Goal: Task Accomplishment & Management: Complete application form

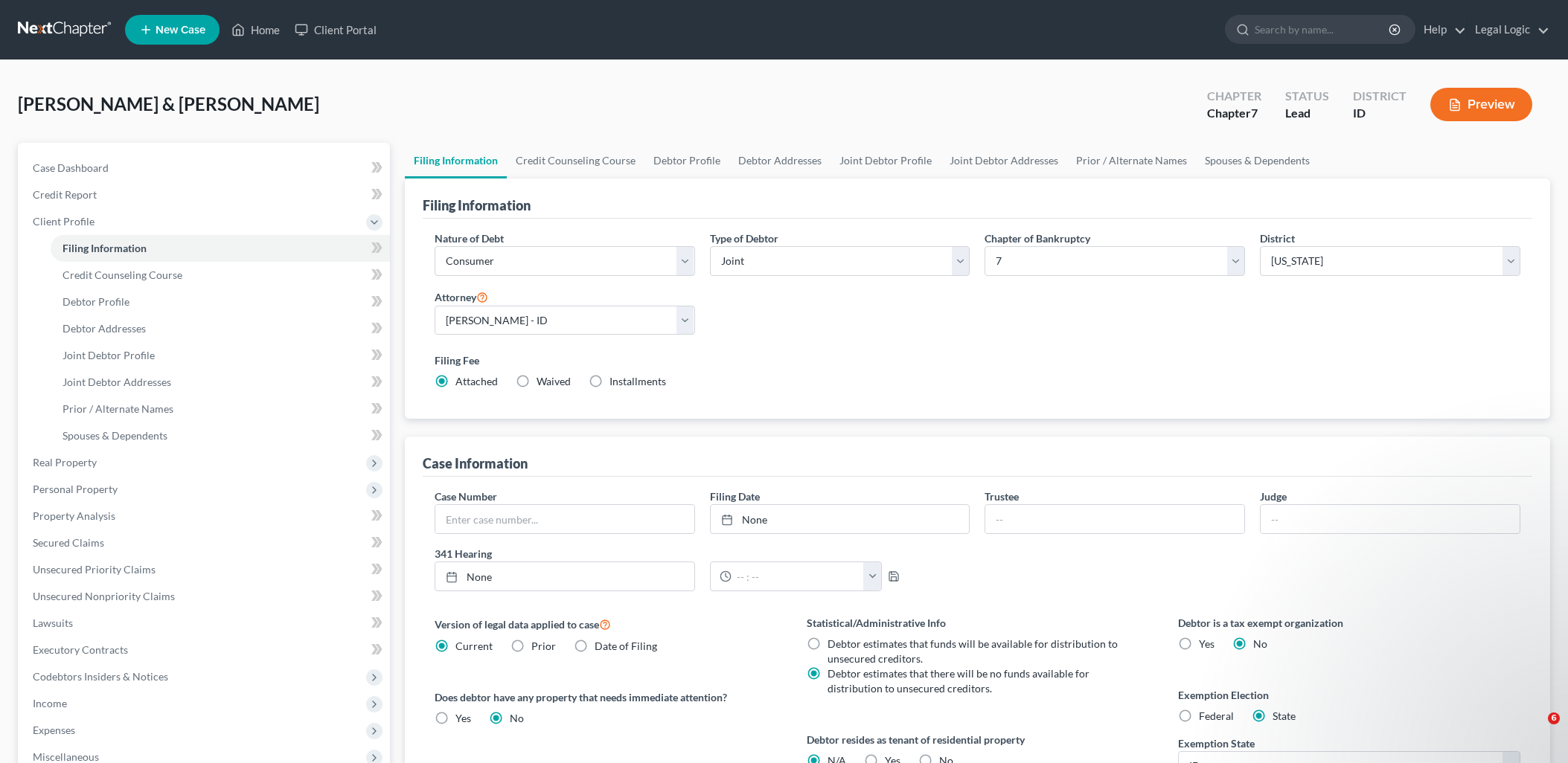
select select "1"
select select "0"
select select "23"
select select "2"
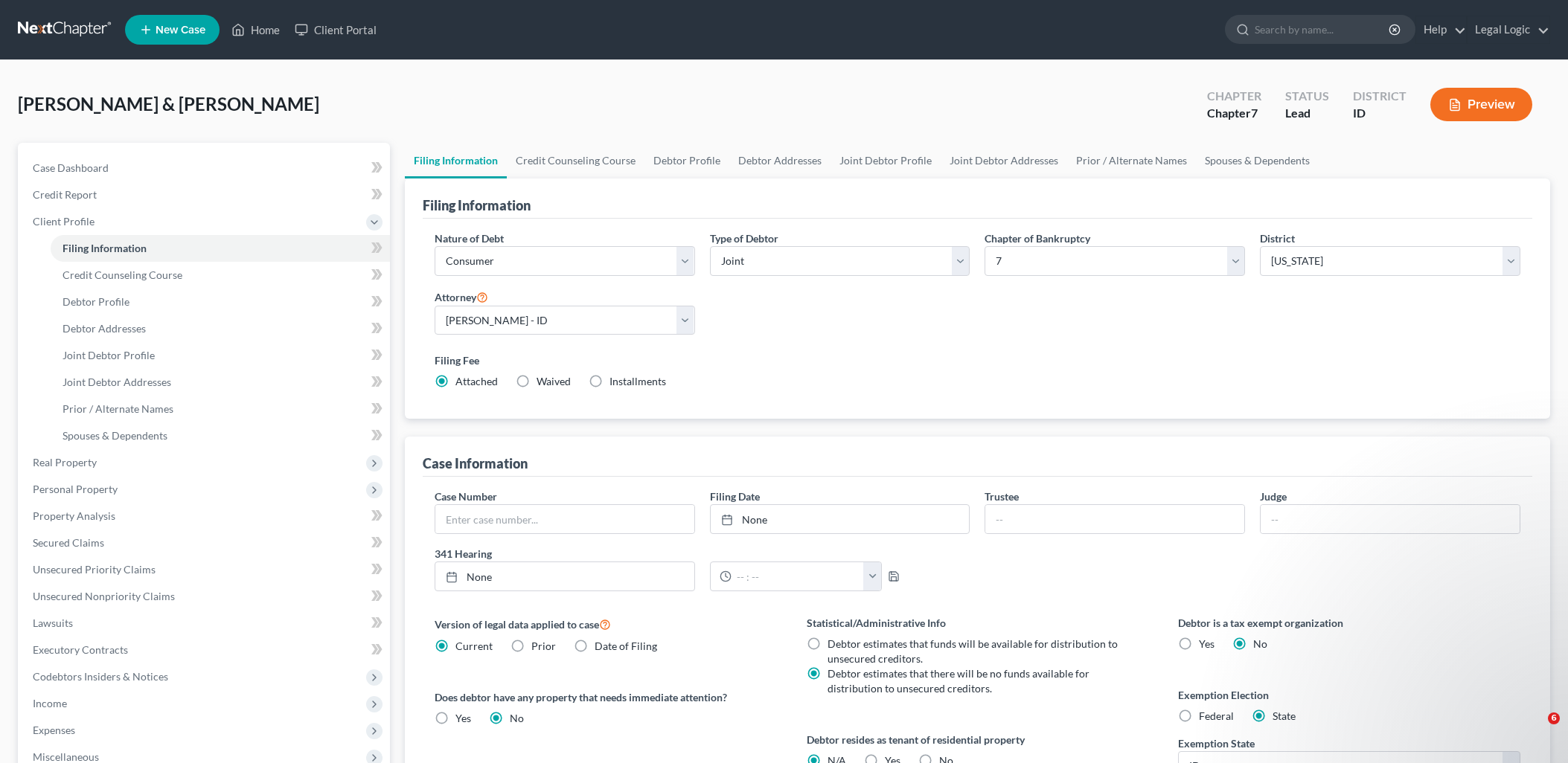
select select "13"
click at [249, 19] on link "Home" at bounding box center [256, 29] width 63 height 27
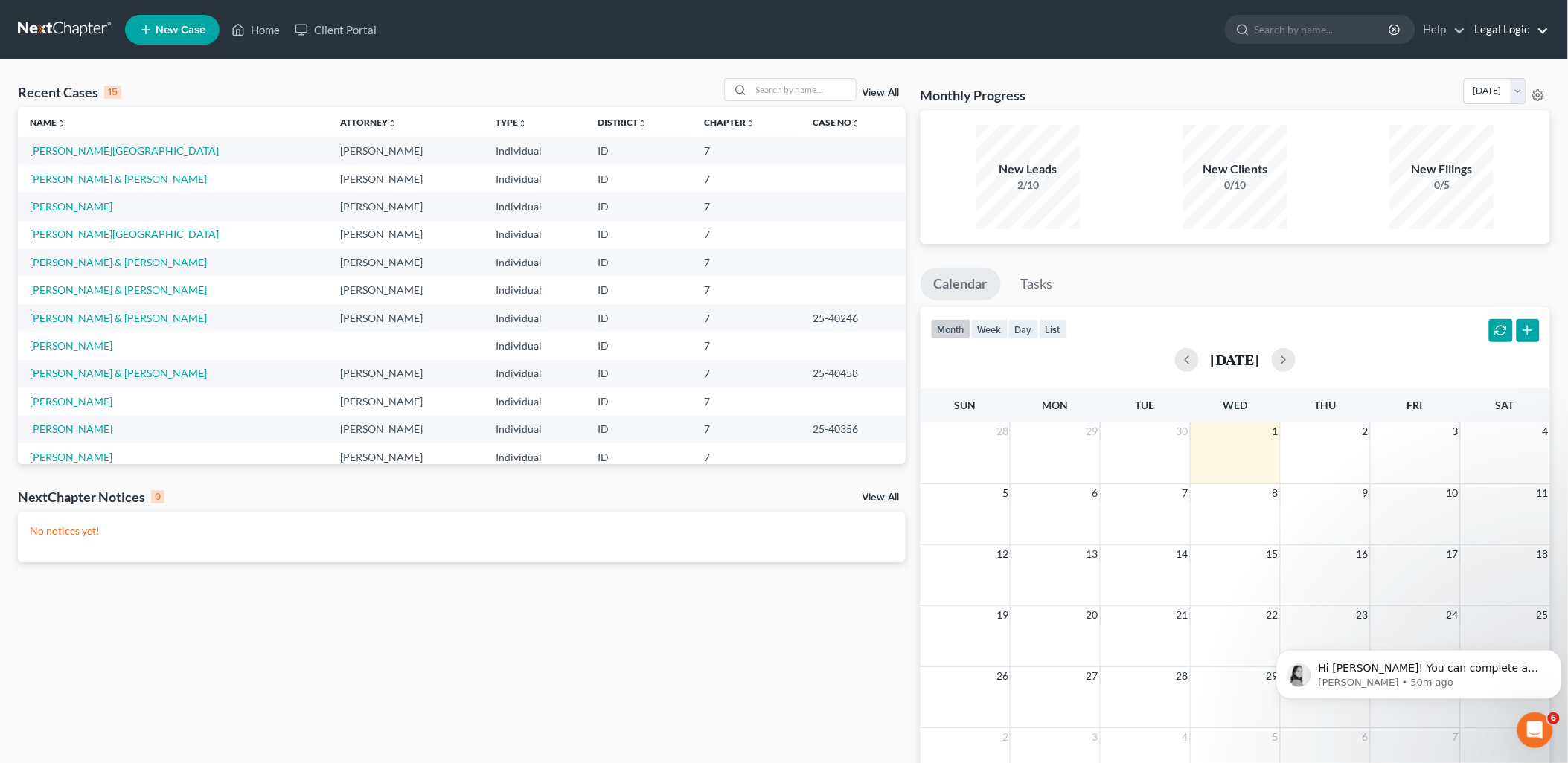
click at [1499, 29] on link "Legal Logic" at bounding box center [1509, 29] width 82 height 27
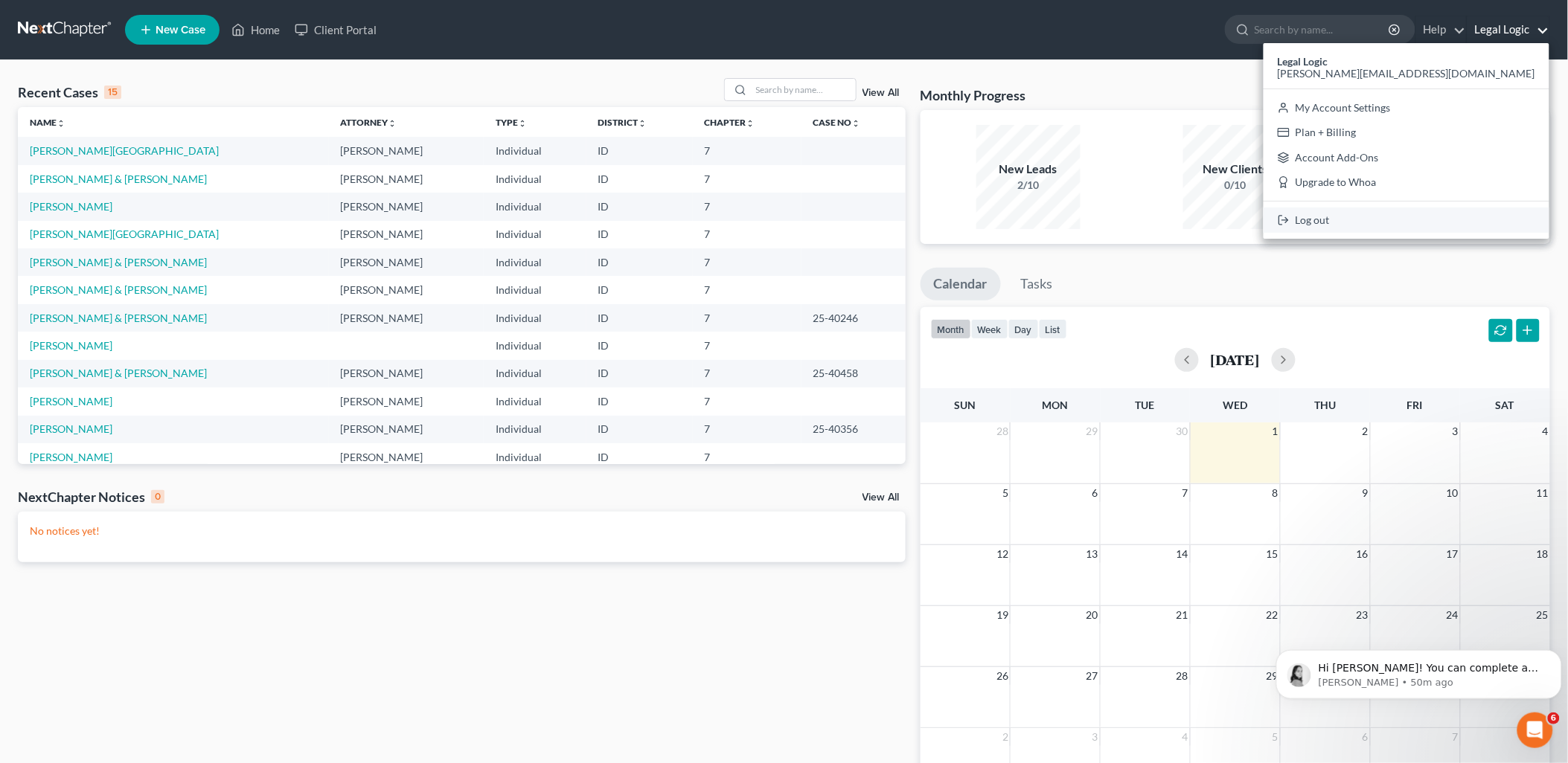
click at [1451, 216] on link "Log out" at bounding box center [1406, 220] width 286 height 25
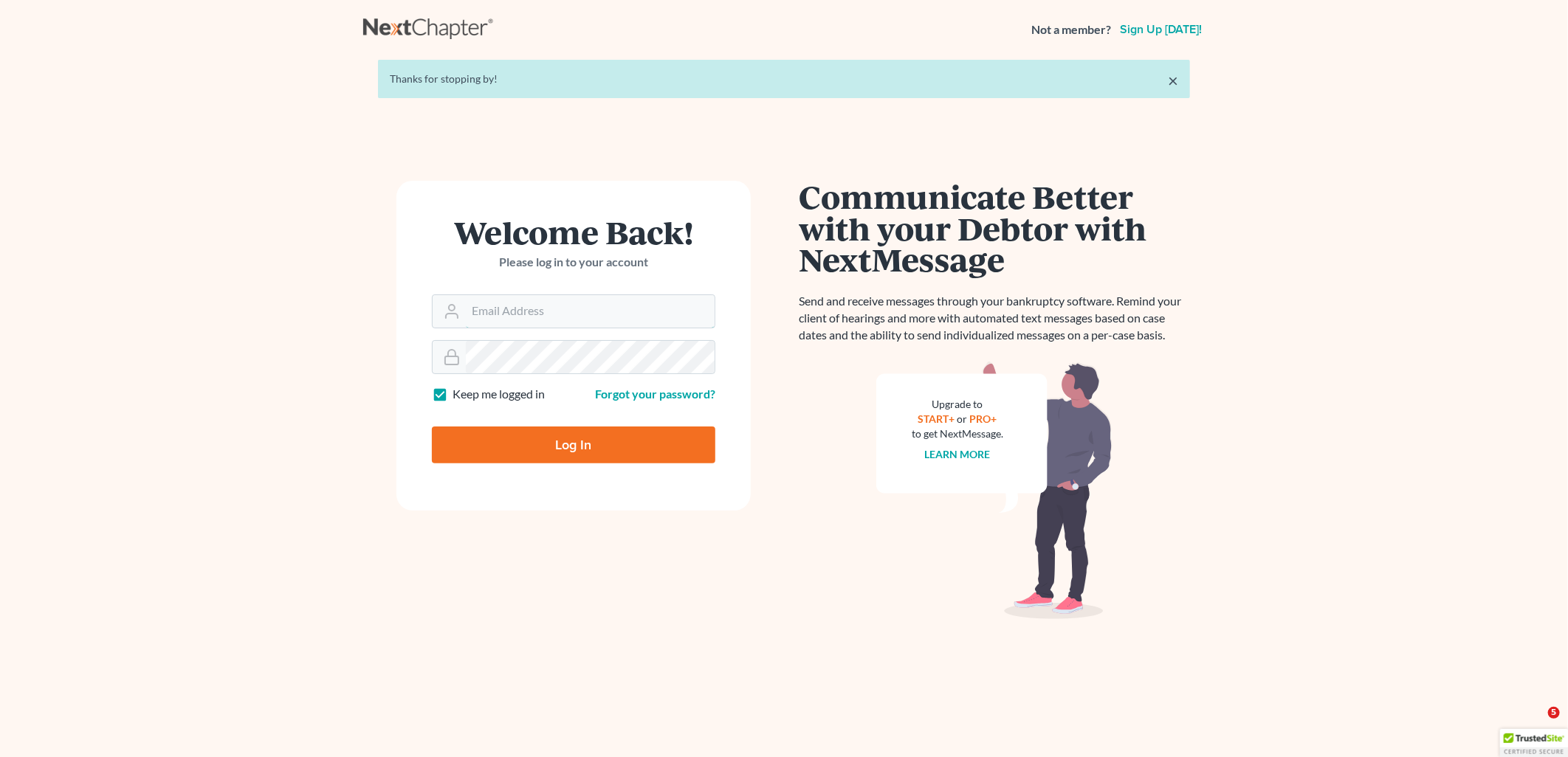
type input "[PERSON_NAME][EMAIL_ADDRESS][DOMAIN_NAME]"
click at [540, 438] on input "Log In" at bounding box center [574, 445] width 284 height 37
type input "Thinking..."
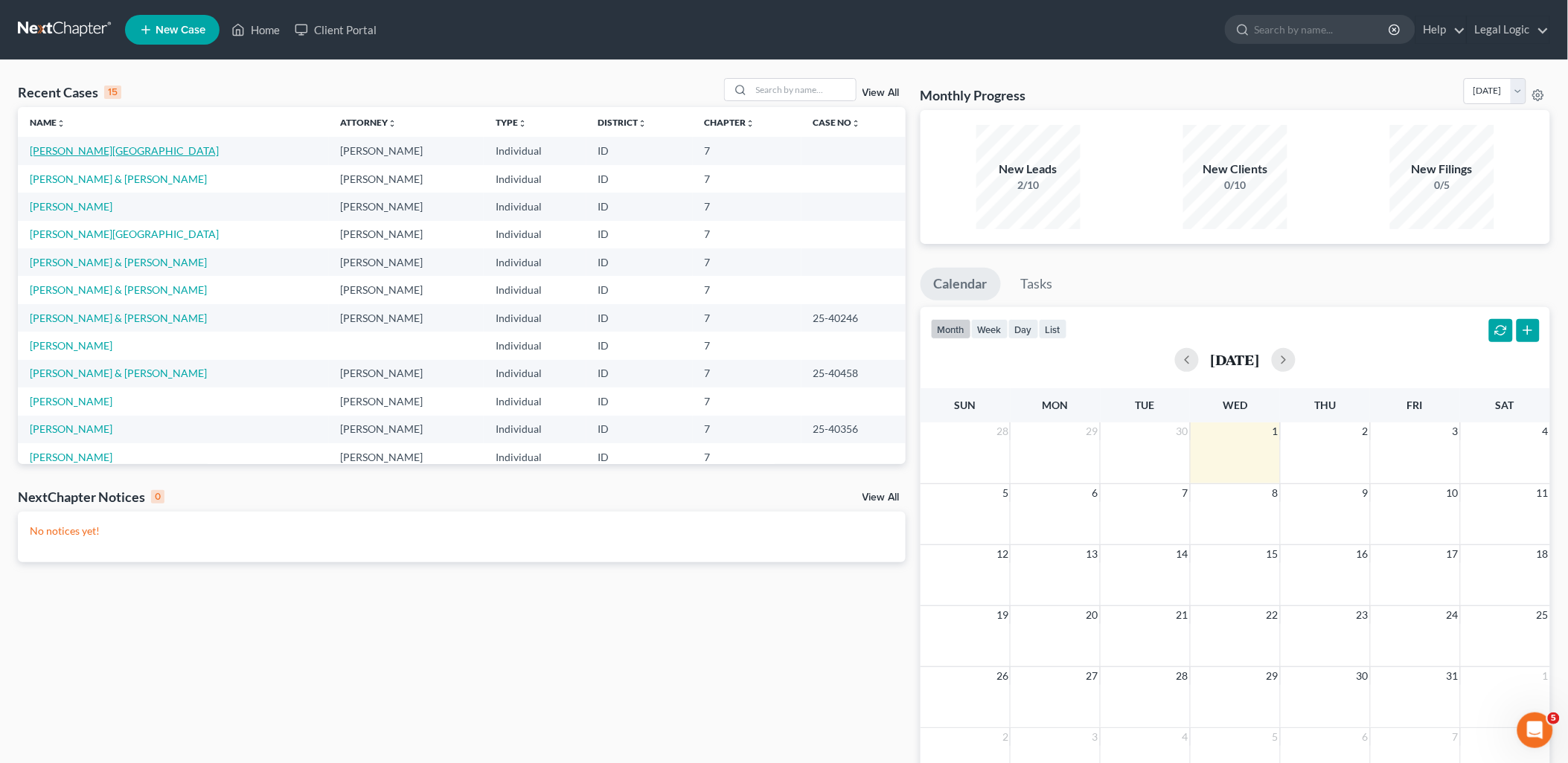
click at [63, 149] on link "[PERSON_NAME][GEOGRAPHIC_DATA]" at bounding box center [123, 150] width 189 height 13
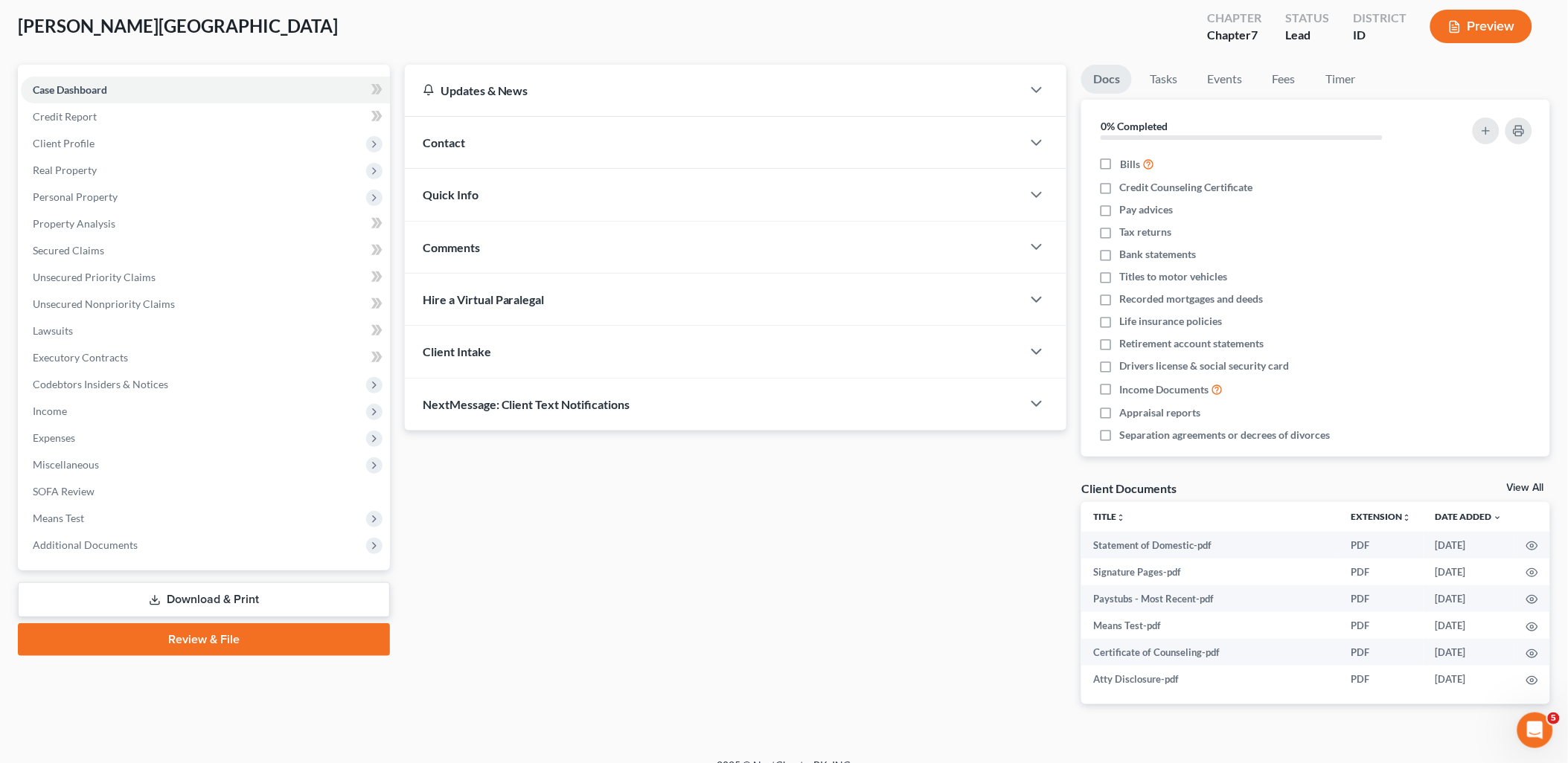
scroll to position [100, 0]
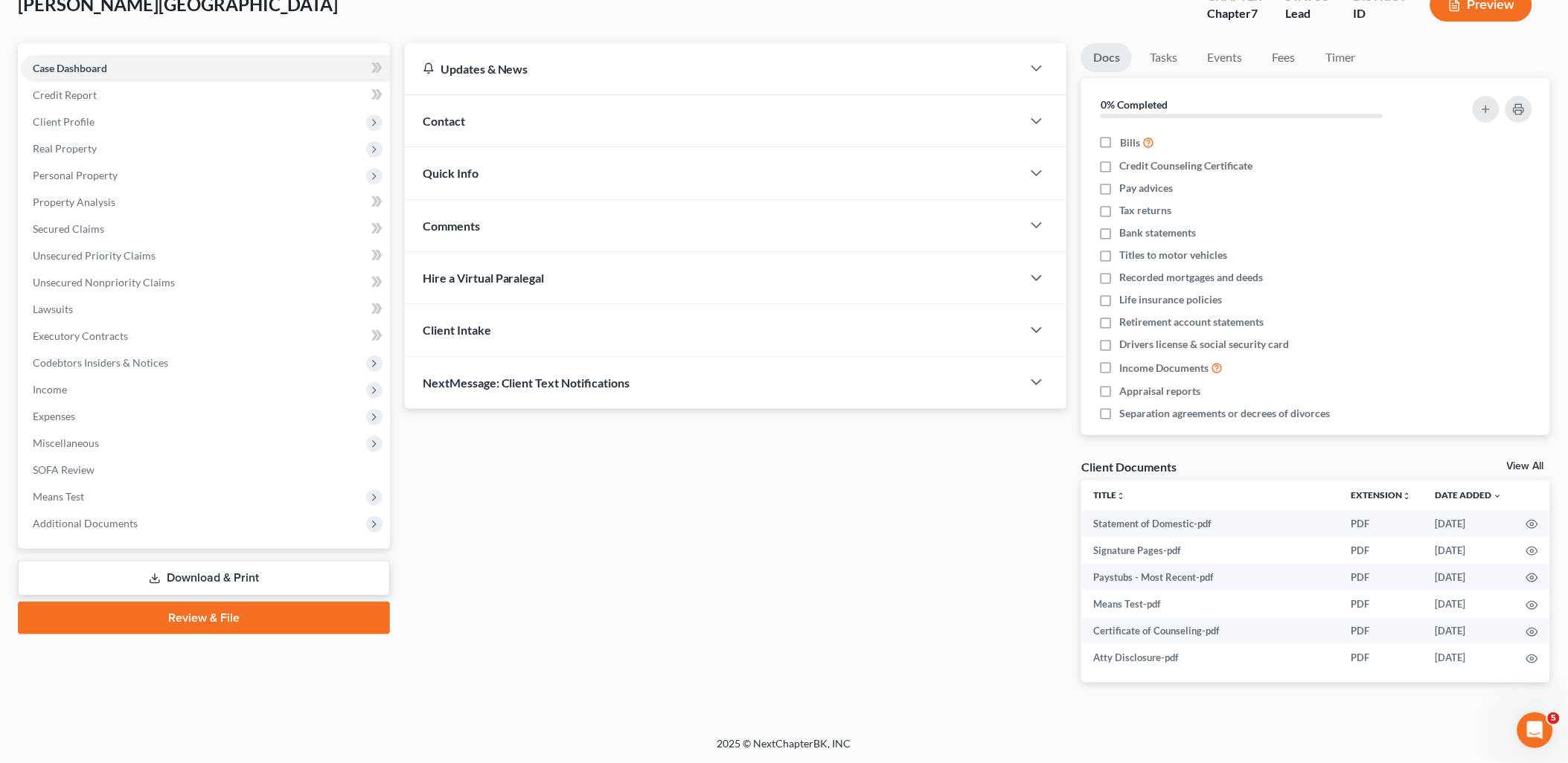
click at [202, 566] on link "Download & Print" at bounding box center [204, 578] width 372 height 35
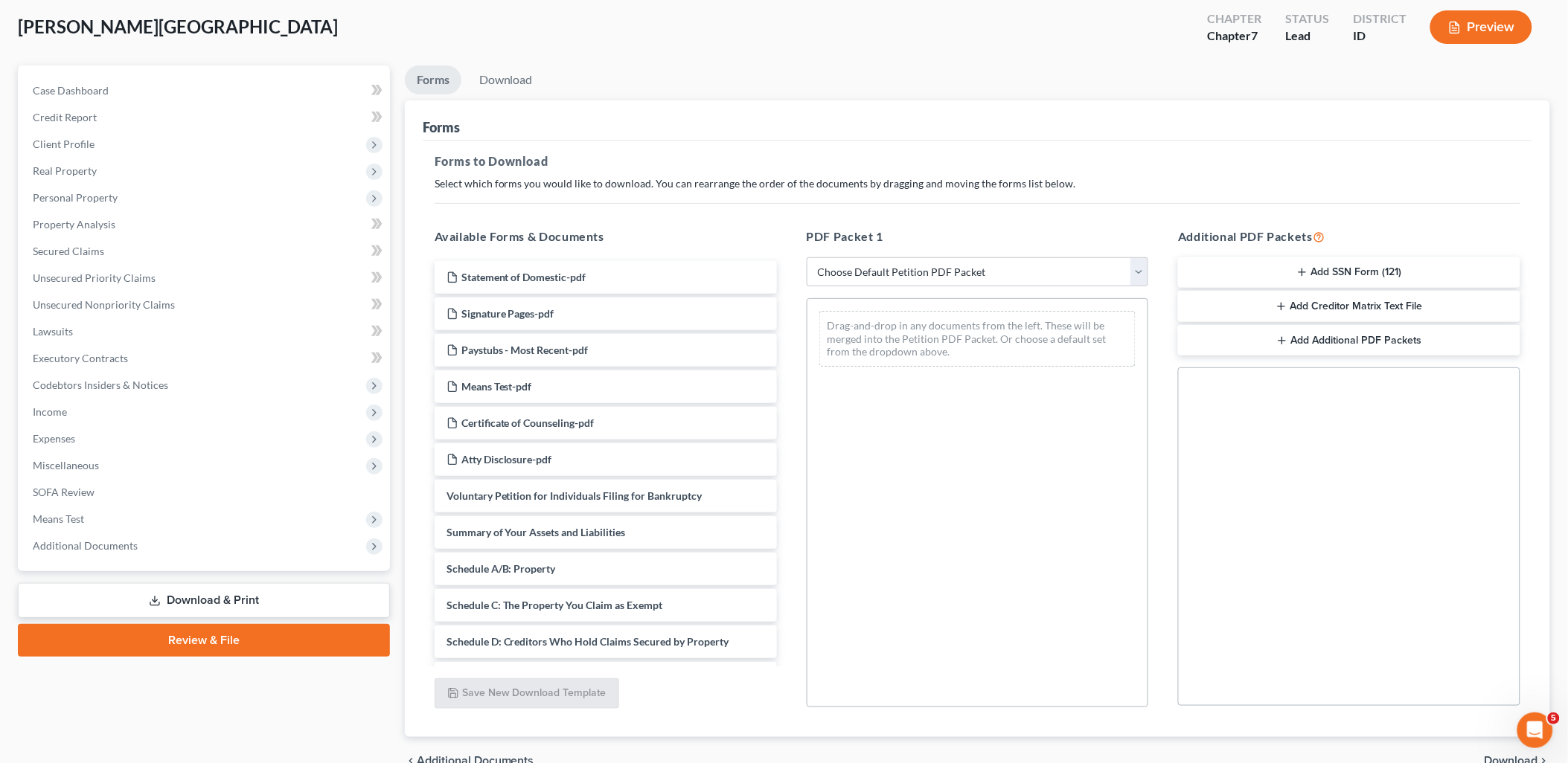
scroll to position [155, 0]
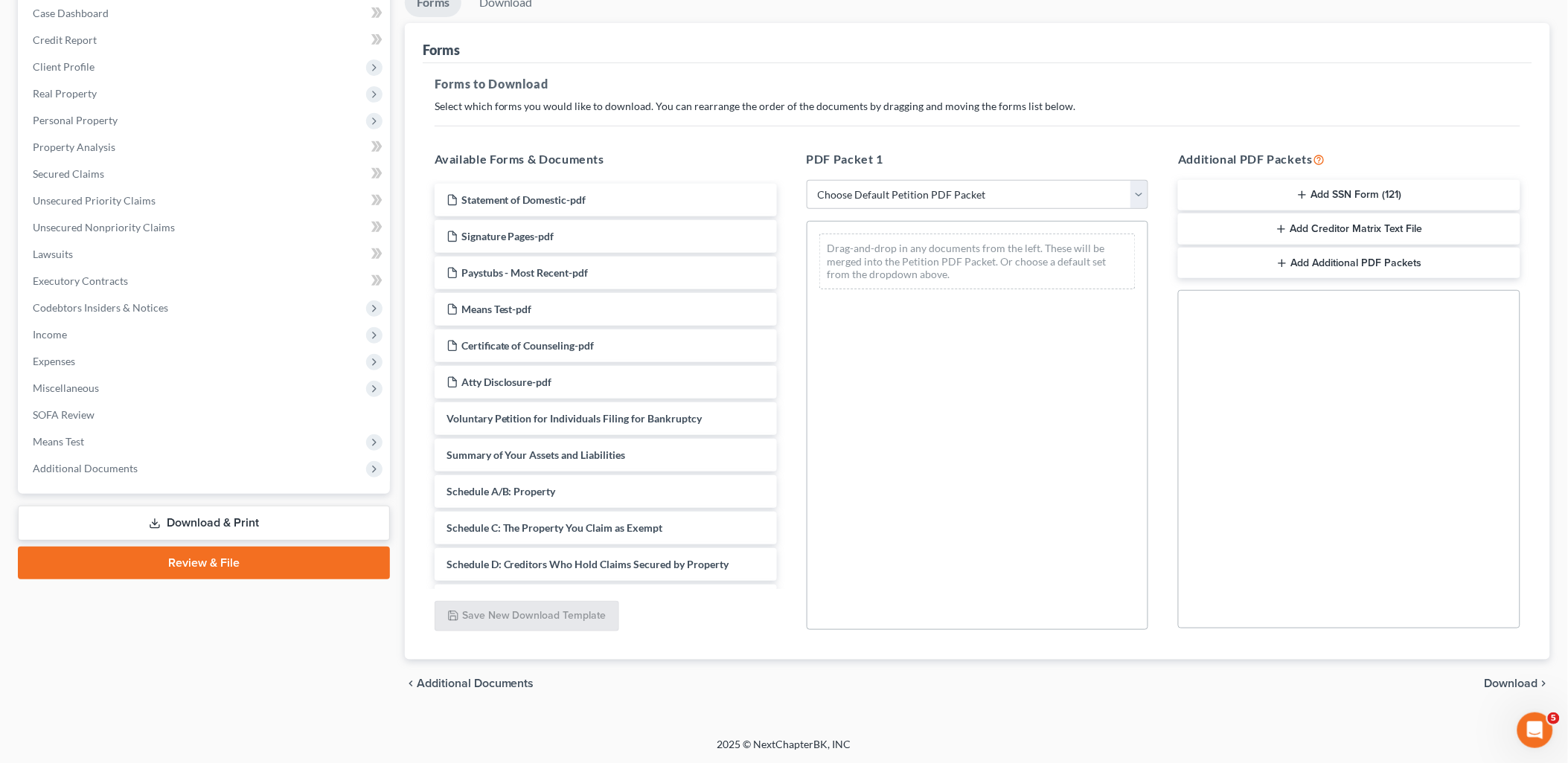
click at [208, 555] on link "Review & File" at bounding box center [204, 563] width 372 height 33
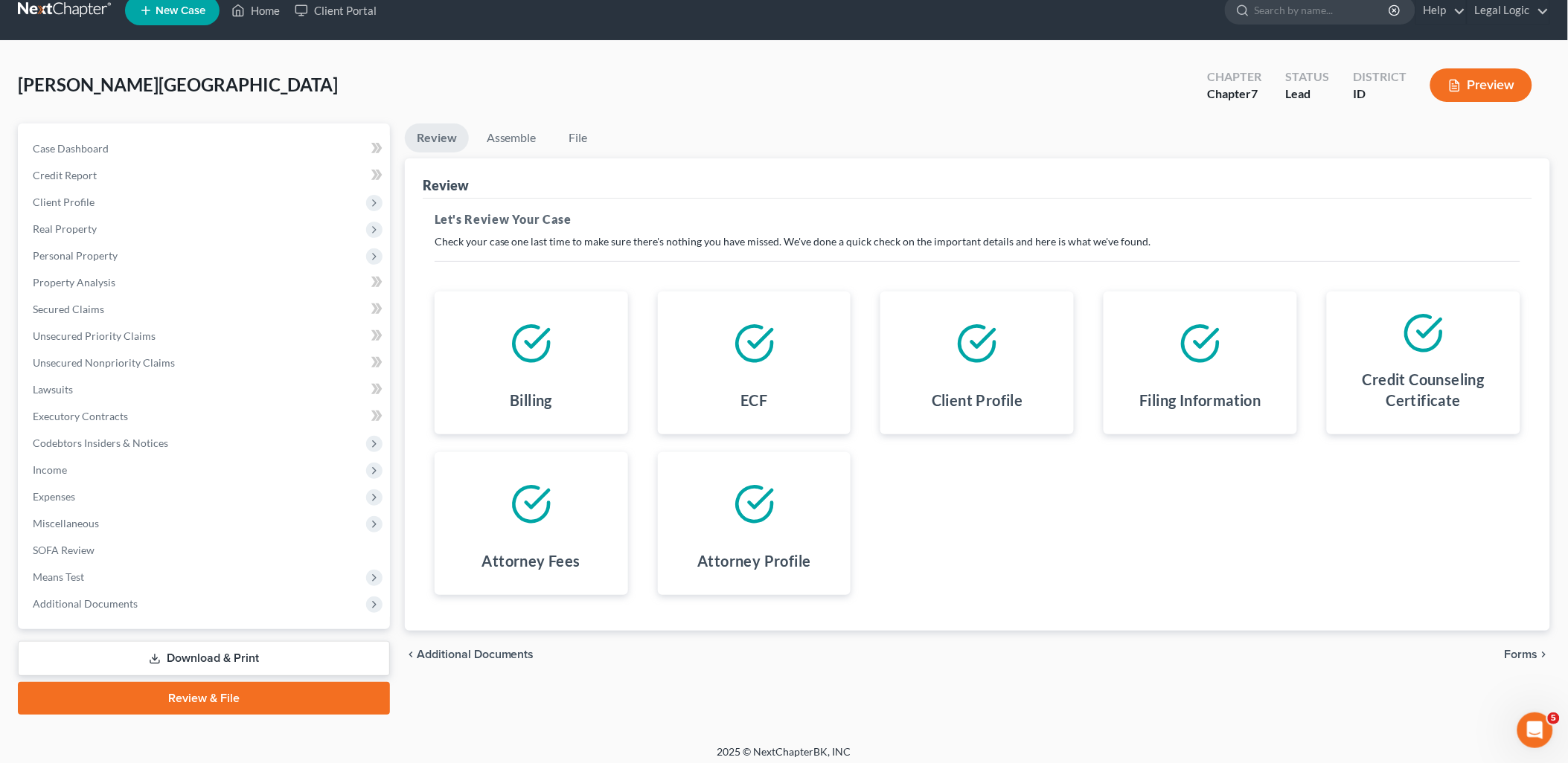
scroll to position [25, 0]
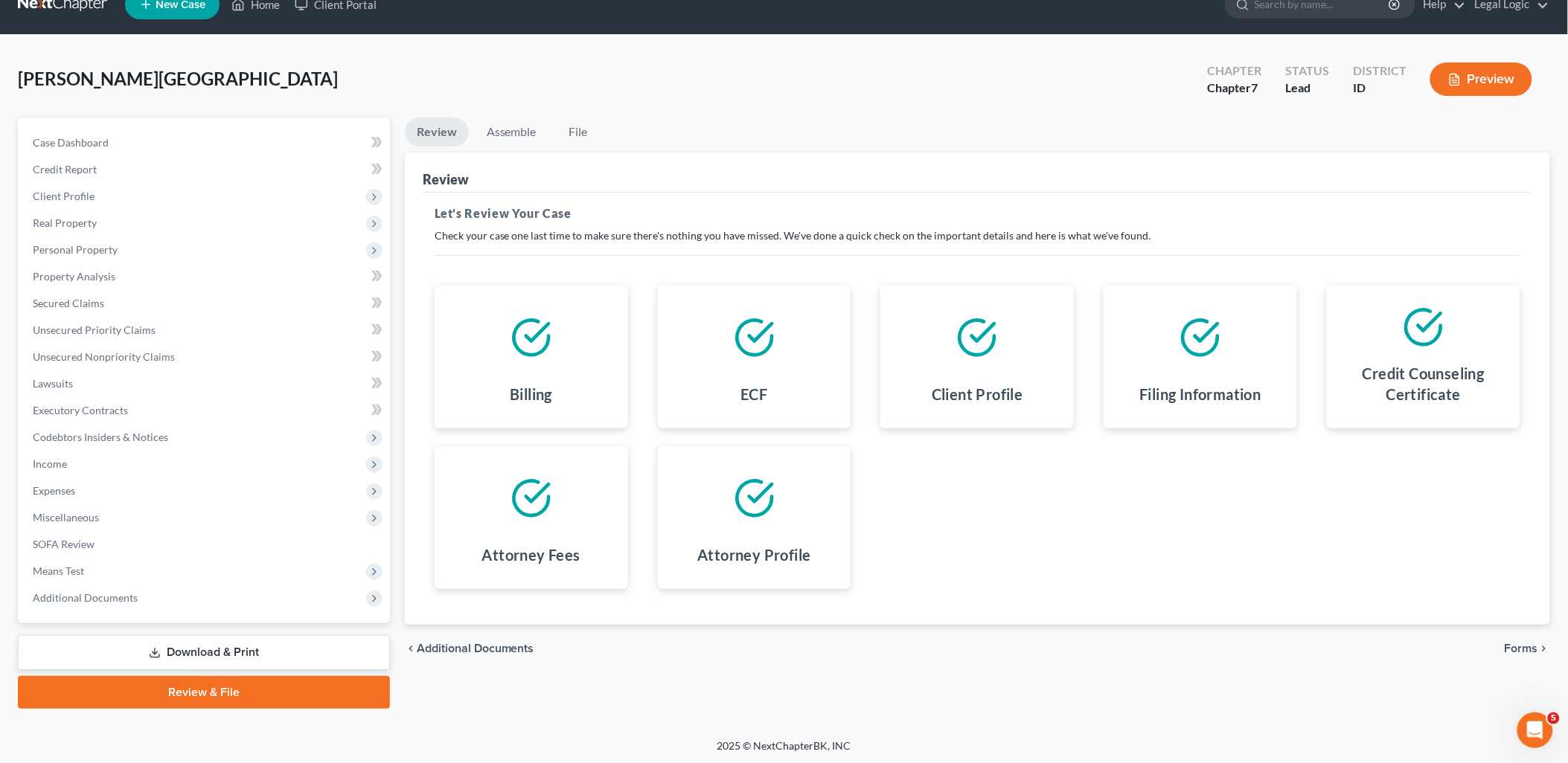
click at [466, 647] on span "Additional Documents" at bounding box center [476, 648] width 118 height 12
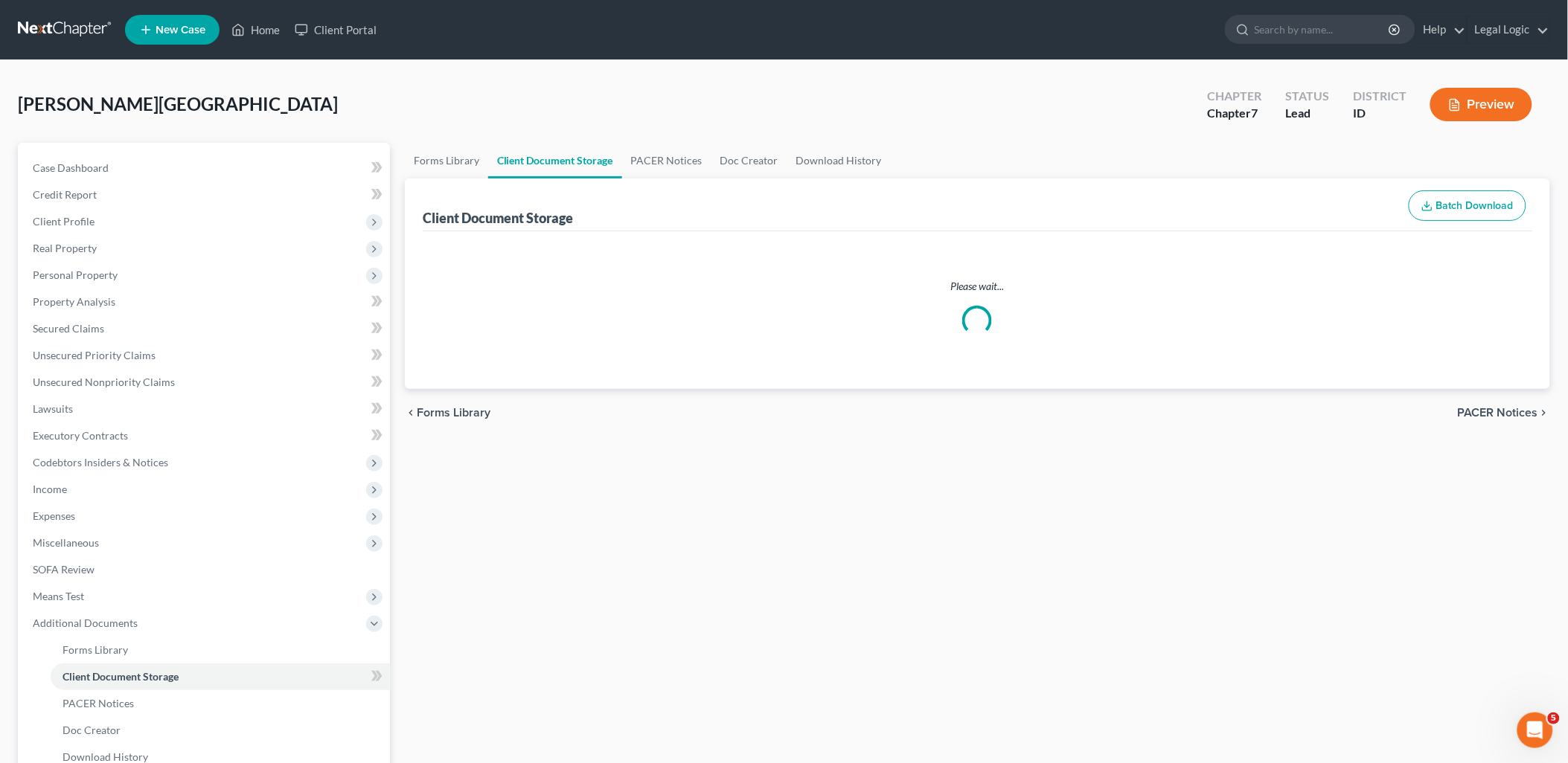
select select "6"
select select "0"
select select "5"
select select "7"
select select "9"
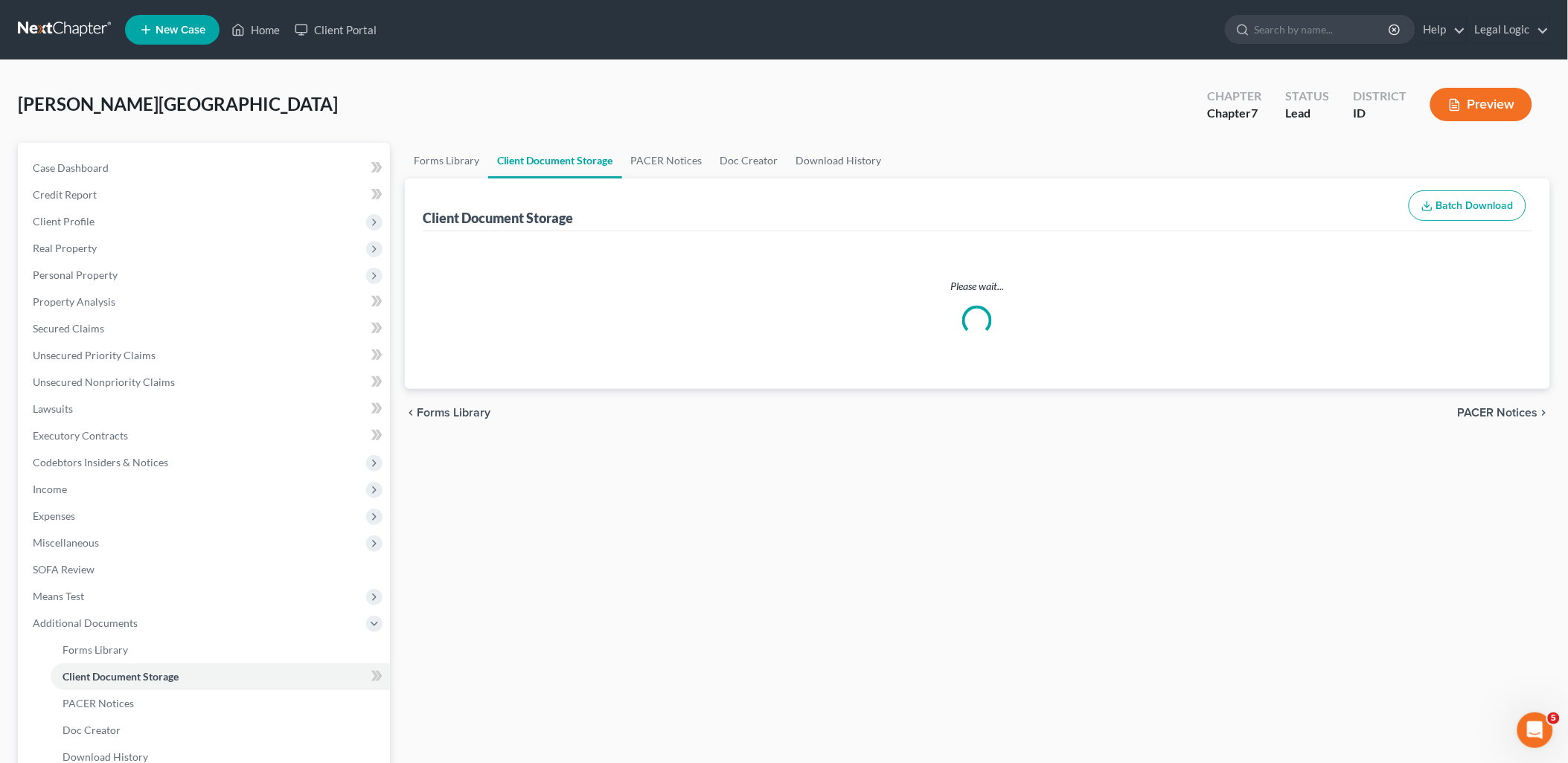
select select "10"
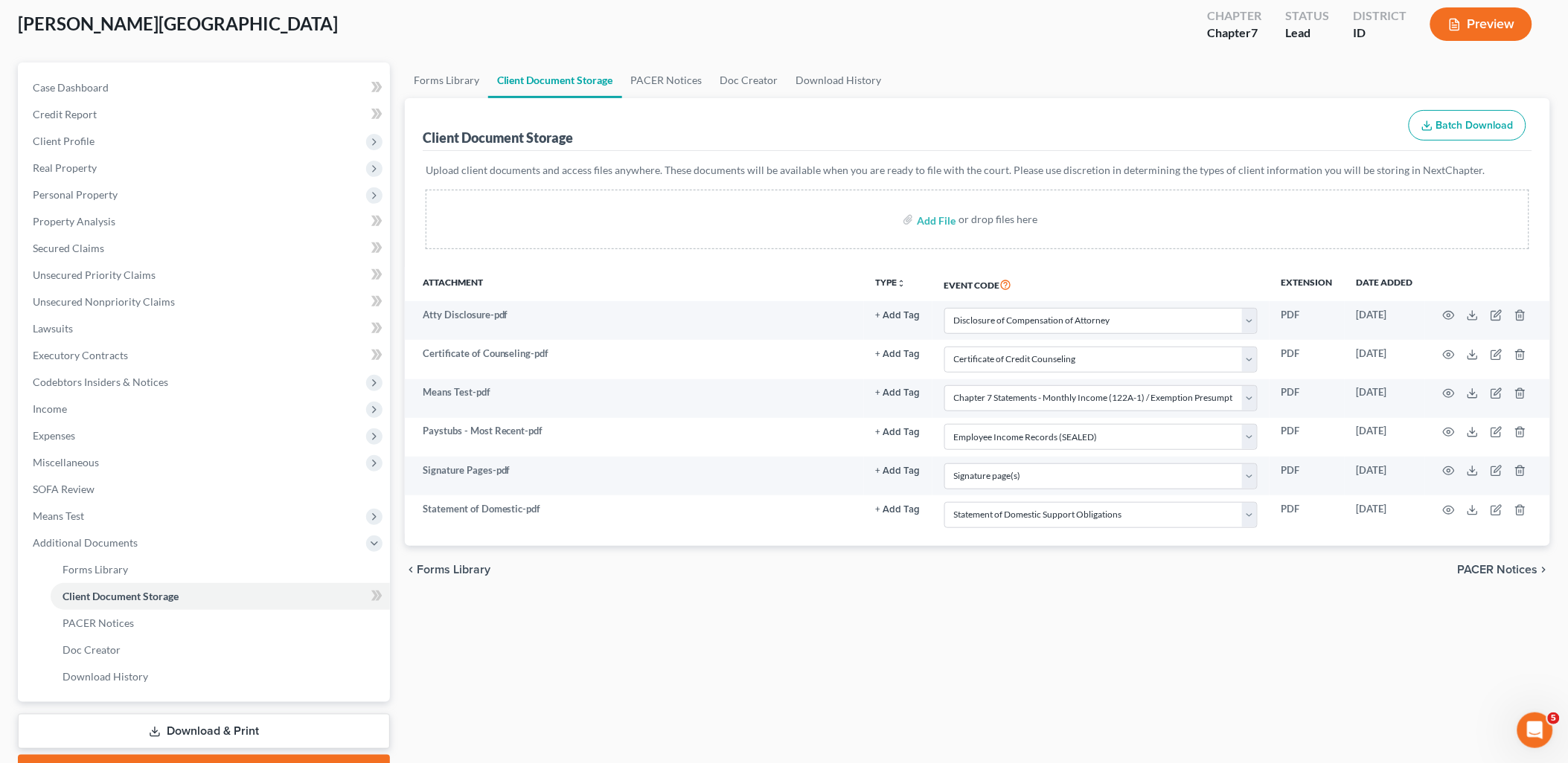
scroll to position [159, 0]
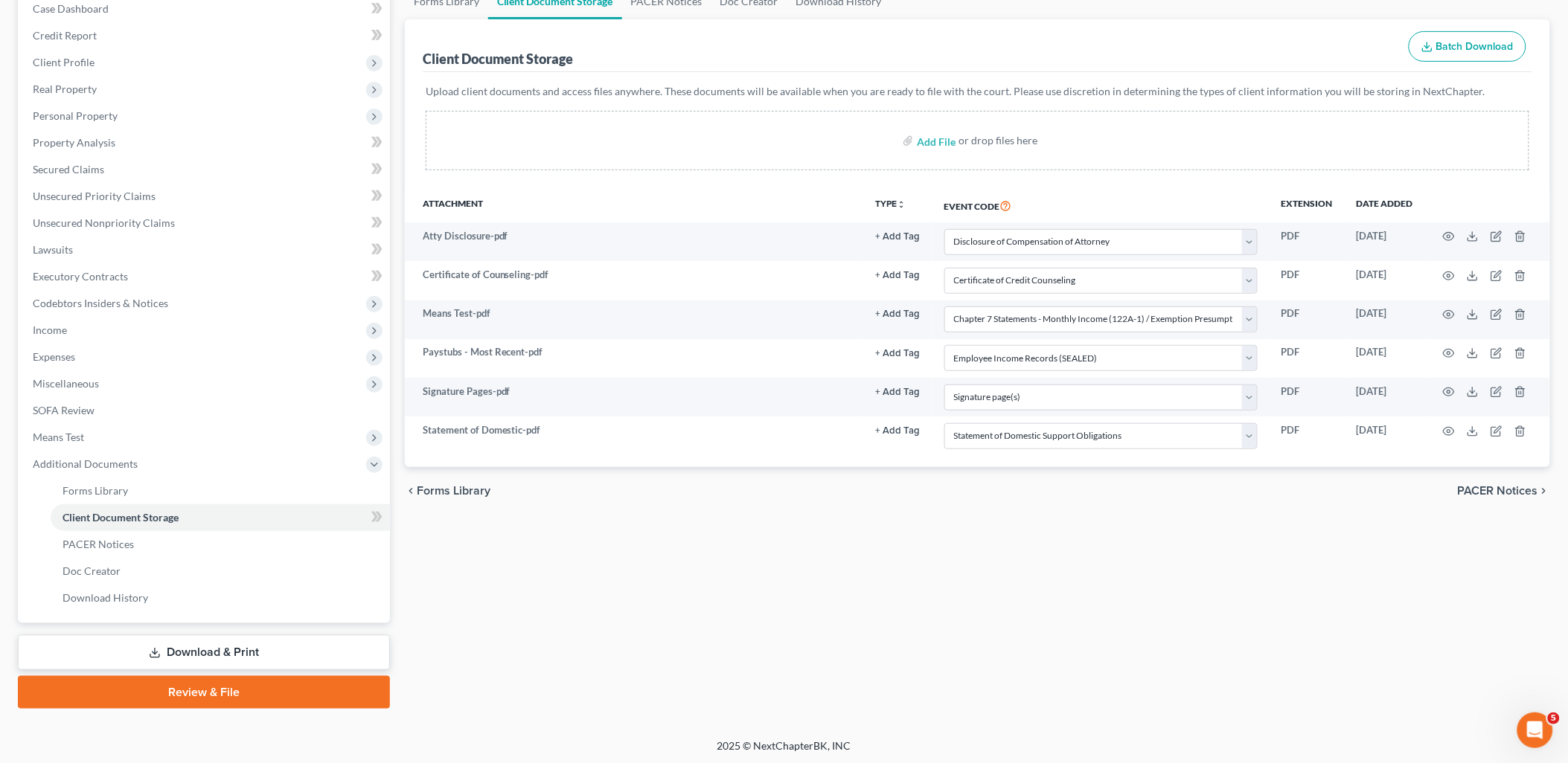
click at [189, 685] on link "Review & File" at bounding box center [204, 692] width 372 height 33
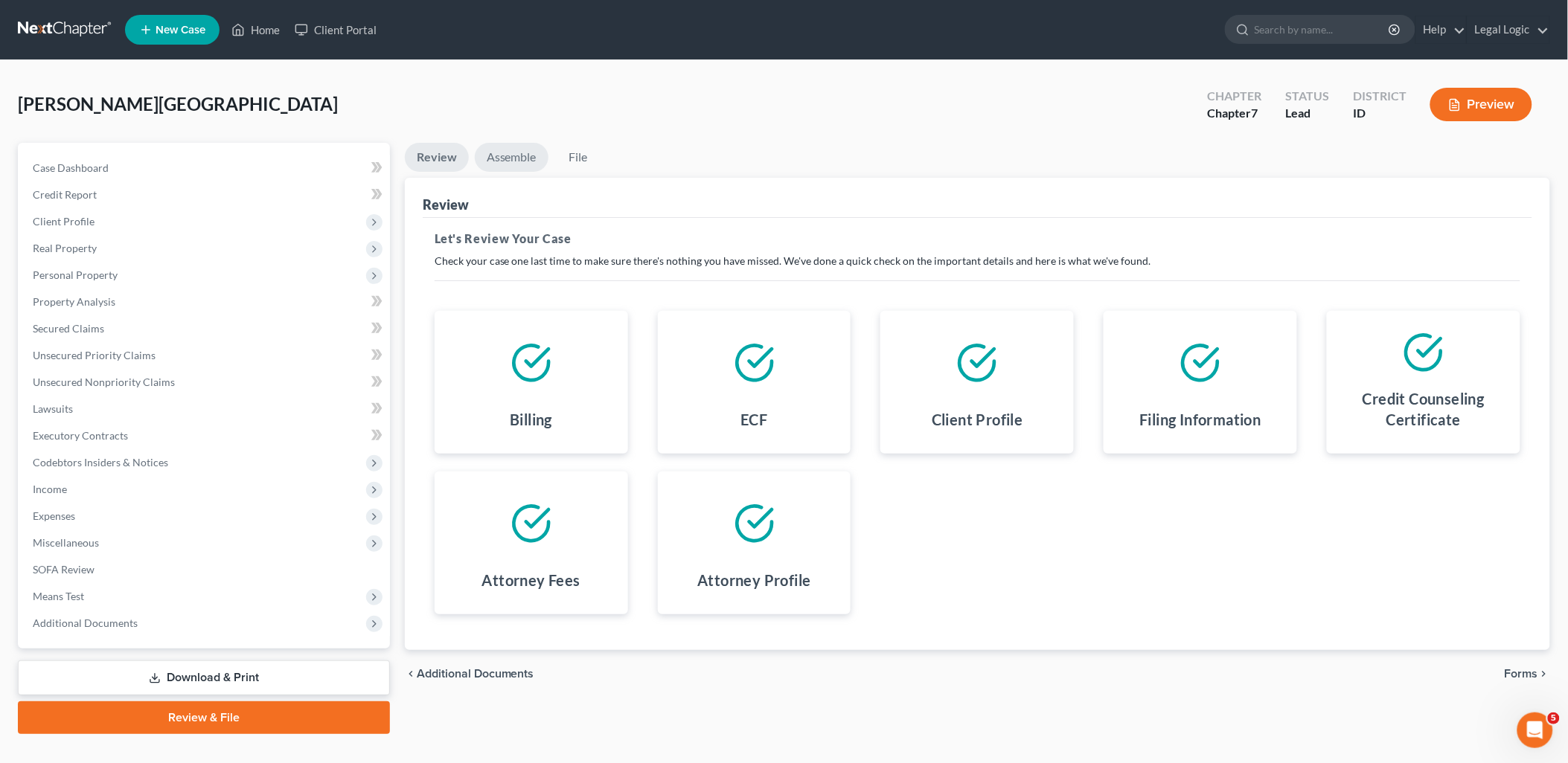
click at [517, 155] on link "Assemble" at bounding box center [511, 157] width 73 height 29
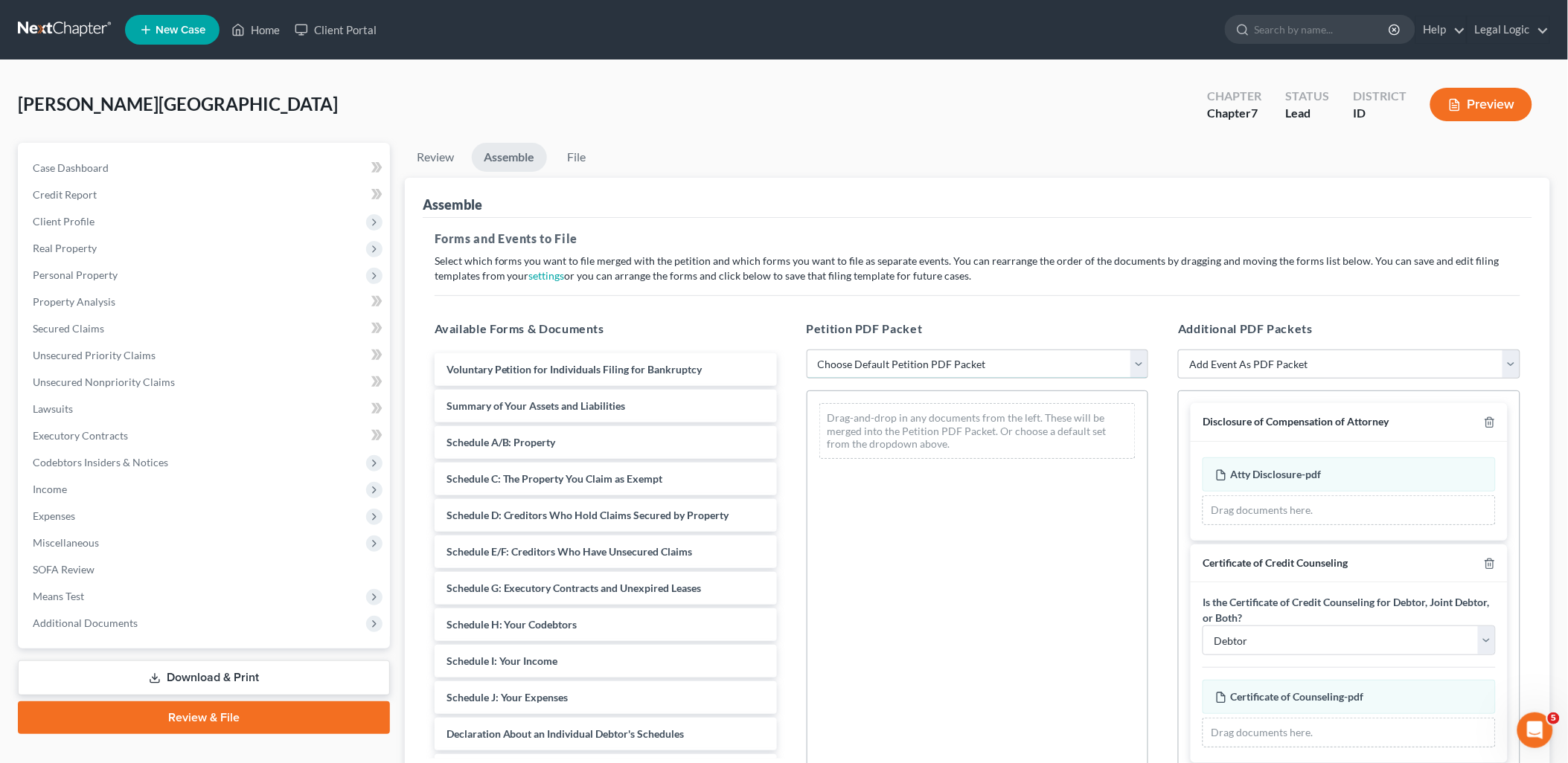
click at [1137, 361] on select "Choose Default Petition PDF Packet Emergency Filing (Voluntary Petition and Cre…" at bounding box center [977, 364] width 342 height 29
select select "3"
click at [806, 349] on select "Choose Default Petition PDF Packet Emergency Filing (Voluntary Petition and Cre…" at bounding box center [977, 364] width 342 height 29
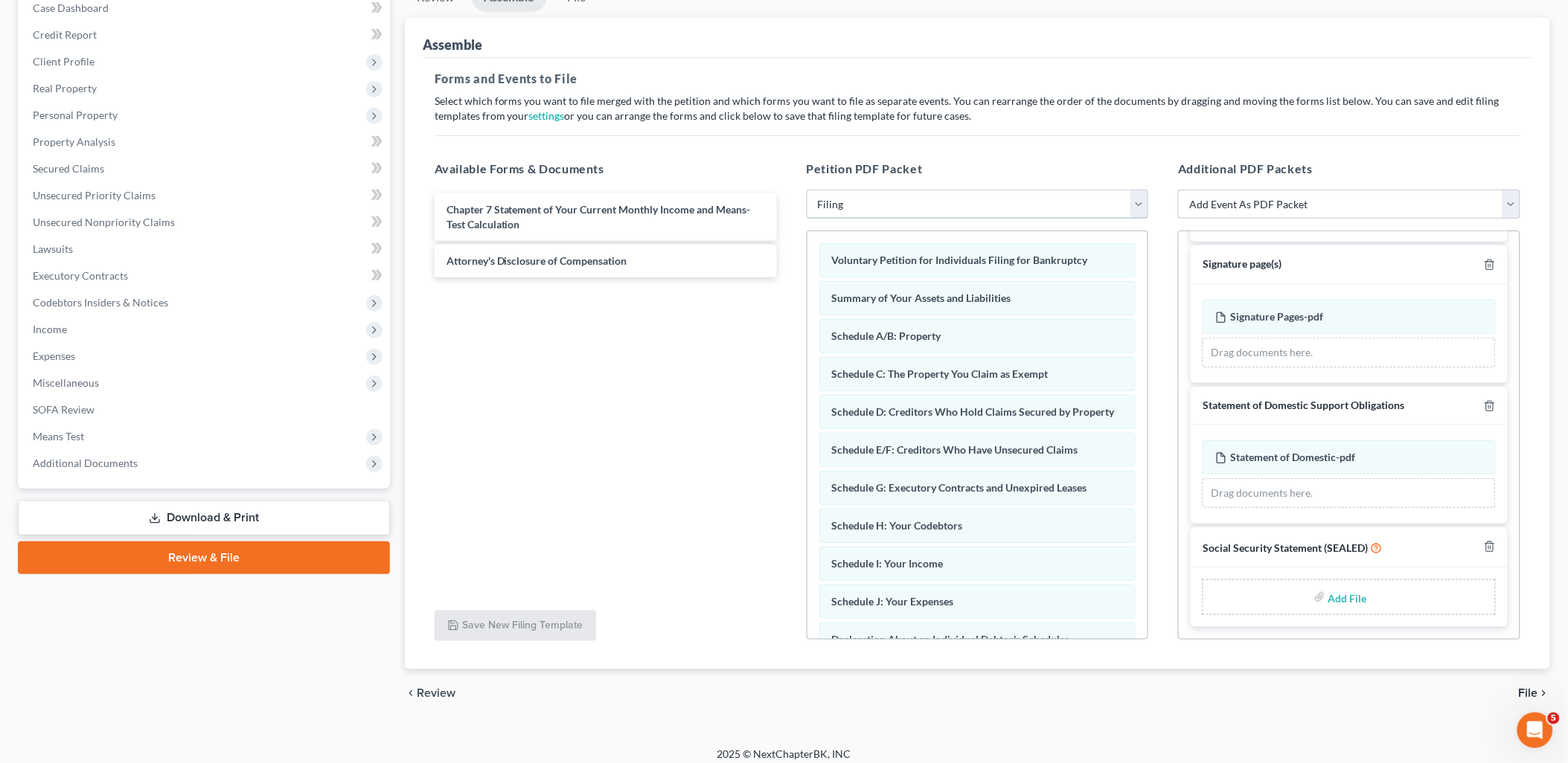
scroll to position [170, 0]
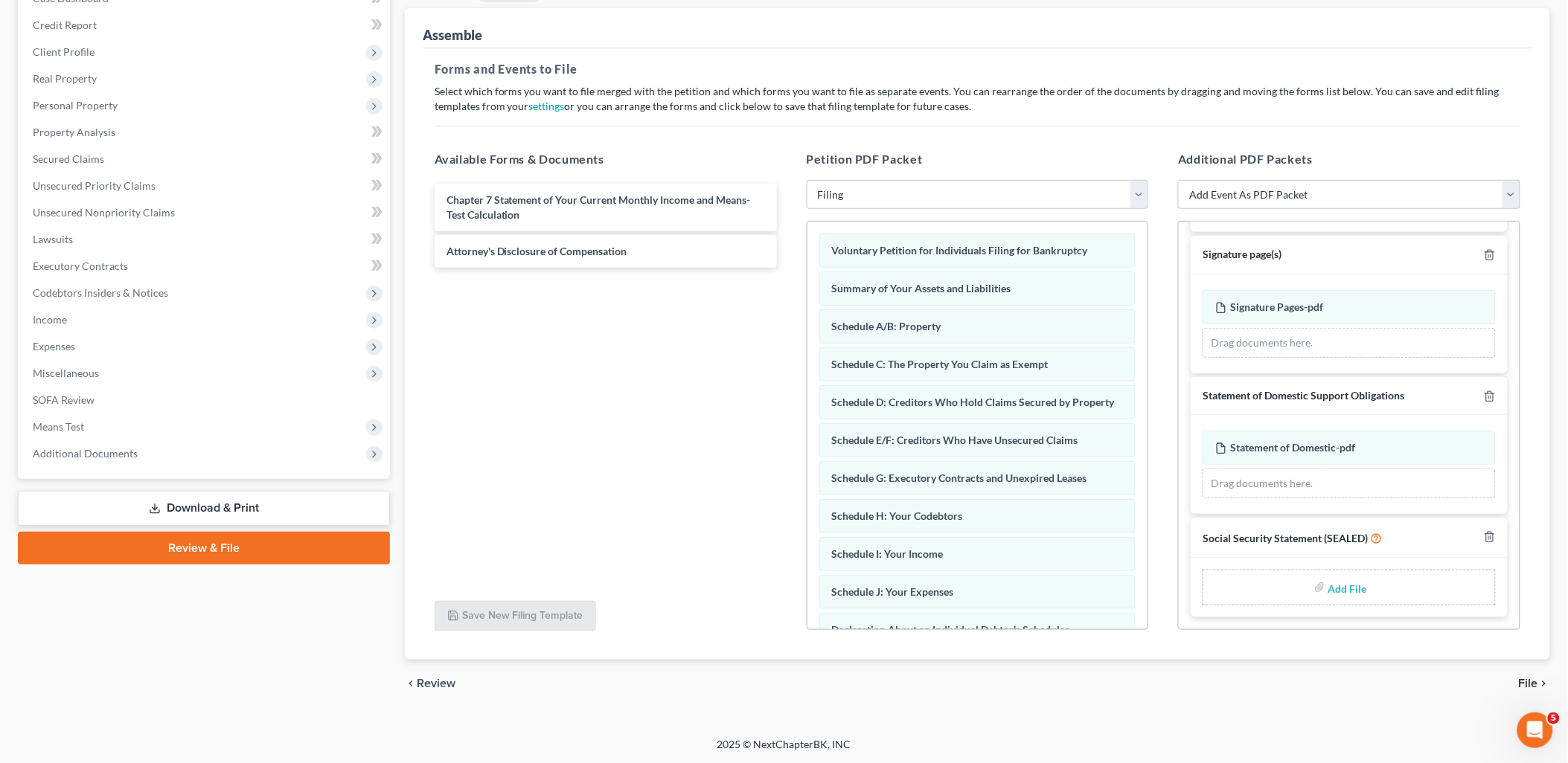
click at [1338, 590] on input "file" at bounding box center [1346, 588] width 36 height 27
type input "C:\fakepath\Social Security Statement.pdf"
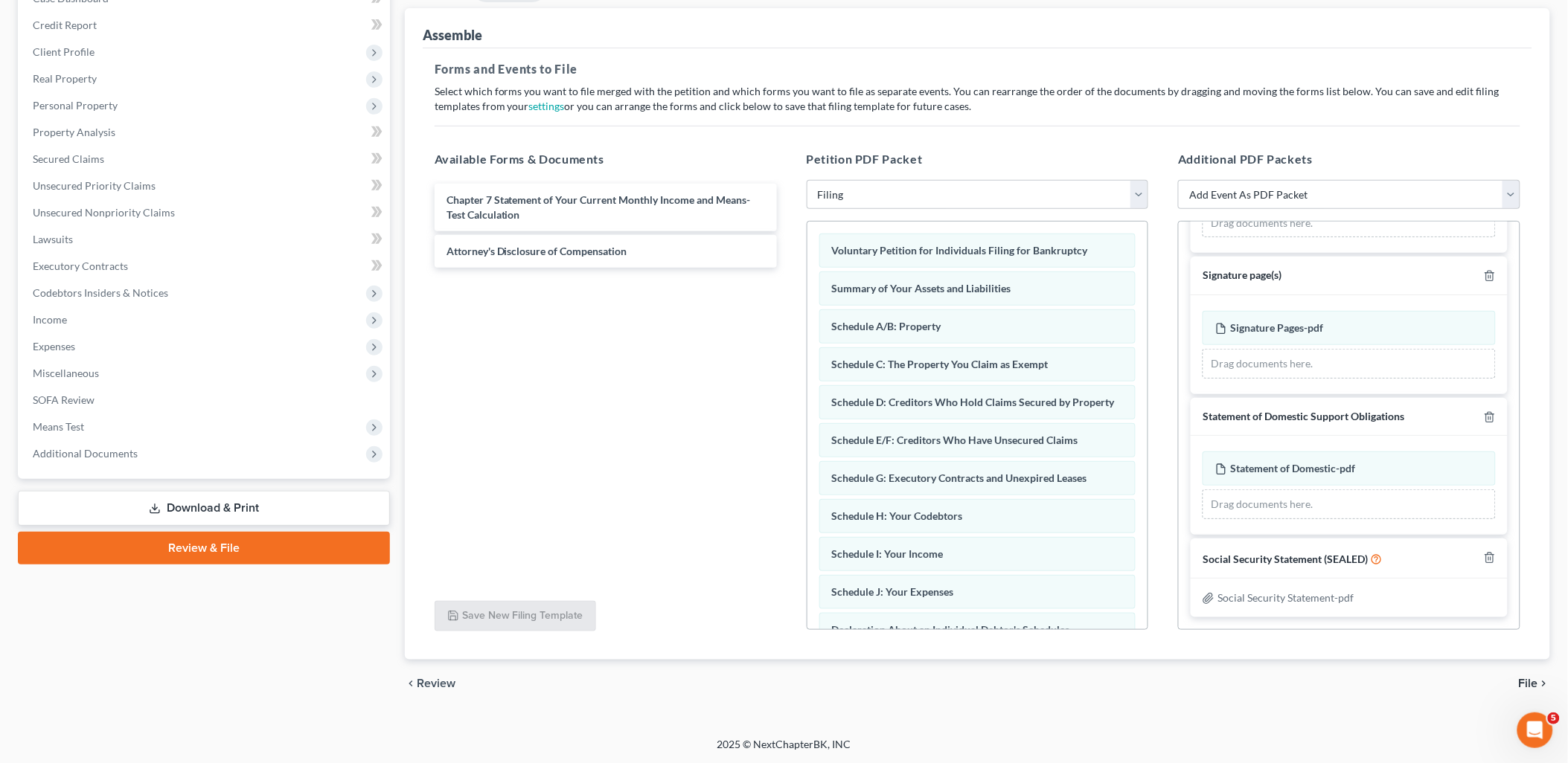
click at [1530, 677] on span "File" at bounding box center [1529, 683] width 20 height 12
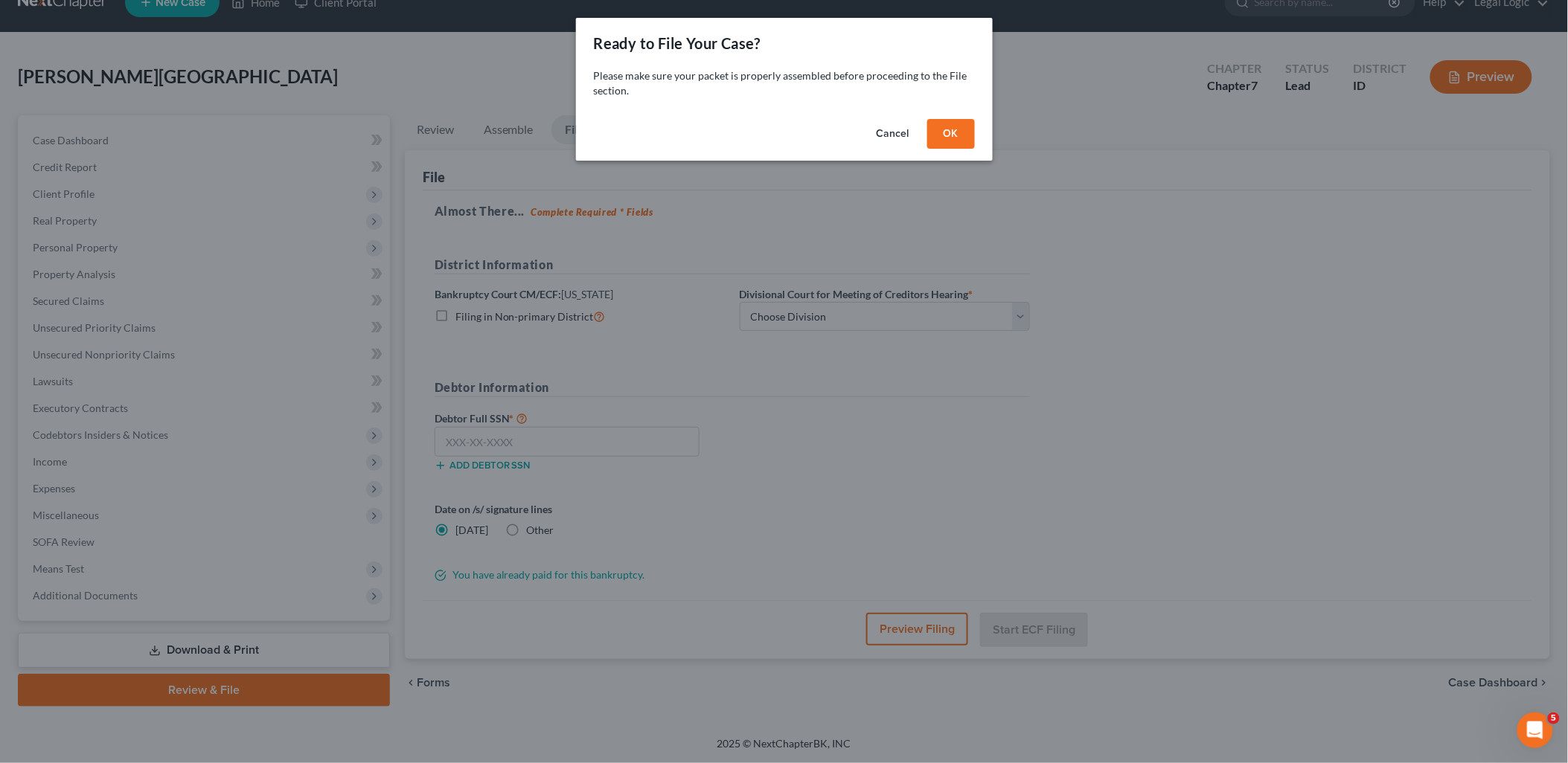
scroll to position [27, 0]
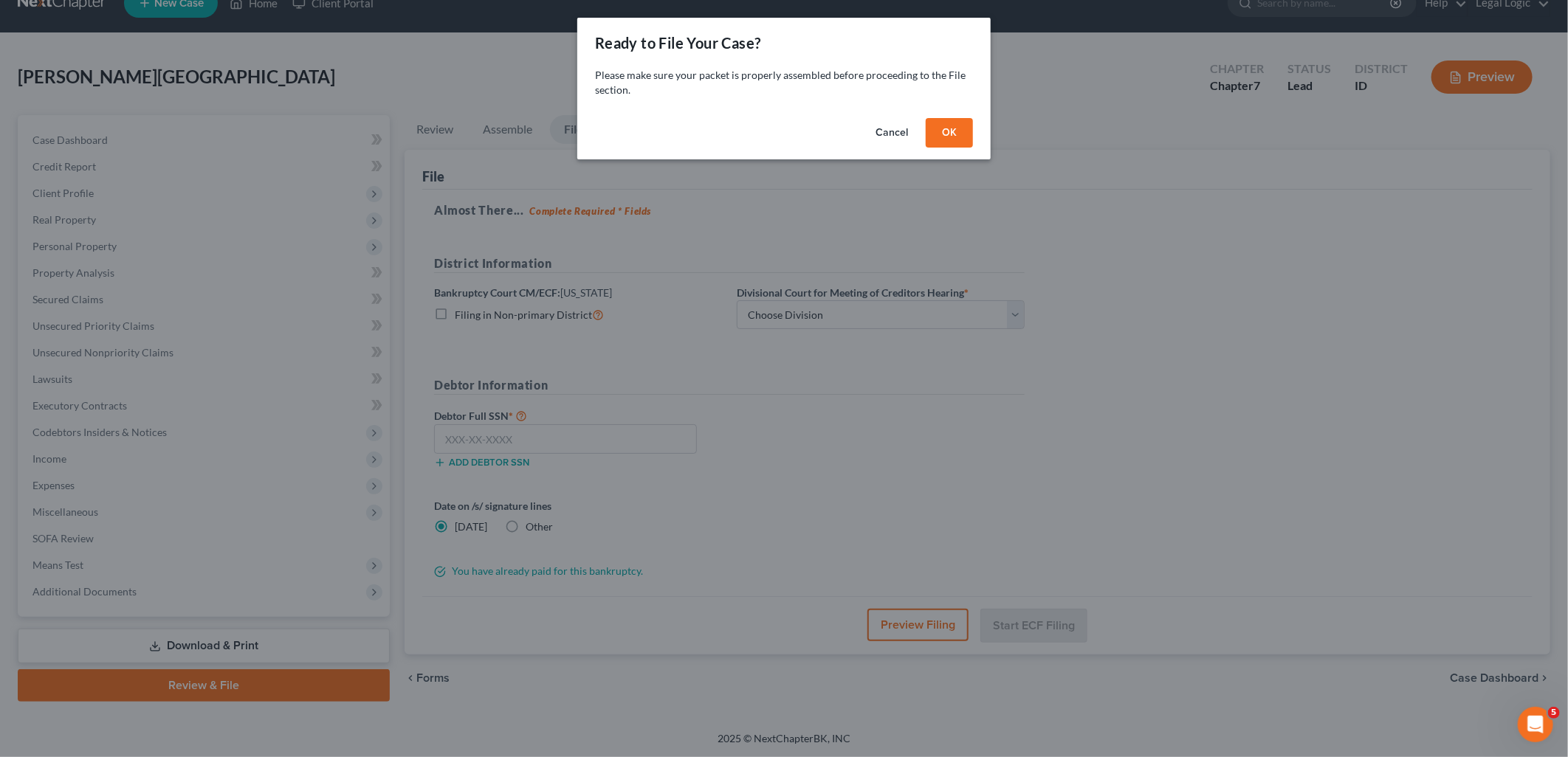
drag, startPoint x: 960, startPoint y: 133, endPoint x: 881, endPoint y: 182, distance: 93.0
click at [958, 134] on button "OK" at bounding box center [949, 132] width 47 height 29
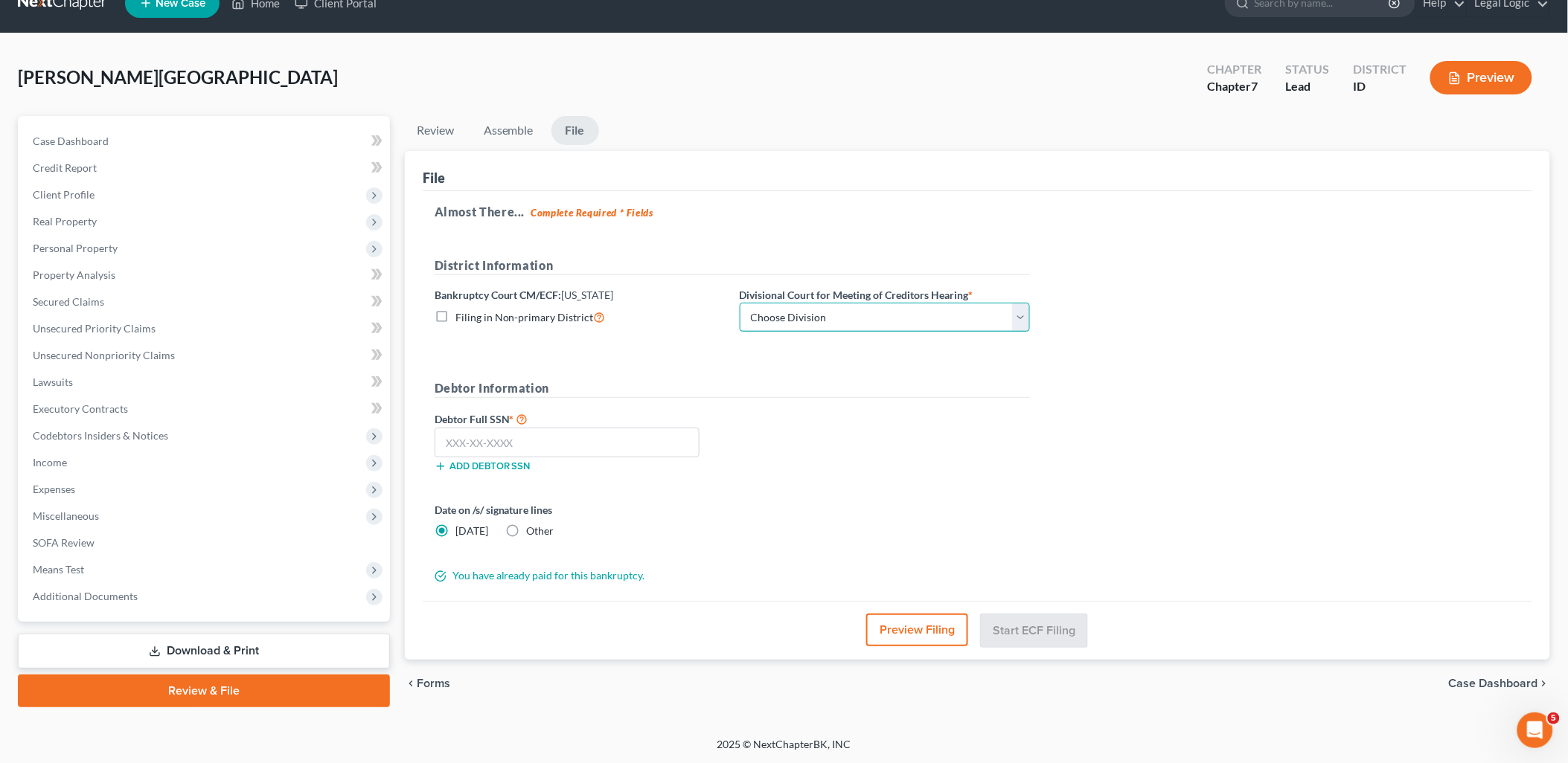
click at [1024, 320] on select "Choose Division Boise Coeur d'Alene [GEOGRAPHIC_DATA] [GEOGRAPHIC_DATA] [GEOGRA…" at bounding box center [884, 317] width 291 height 29
select select "3"
click at [739, 303] on select "Choose Division Boise Coeur d'Alene [GEOGRAPHIC_DATA] [GEOGRAPHIC_DATA] [GEOGRA…" at bounding box center [884, 317] width 291 height 29
drag, startPoint x: 547, startPoint y: 440, endPoint x: 536, endPoint y: 455, distance: 18.6
click at [544, 441] on input "text" at bounding box center [567, 442] width 265 height 29
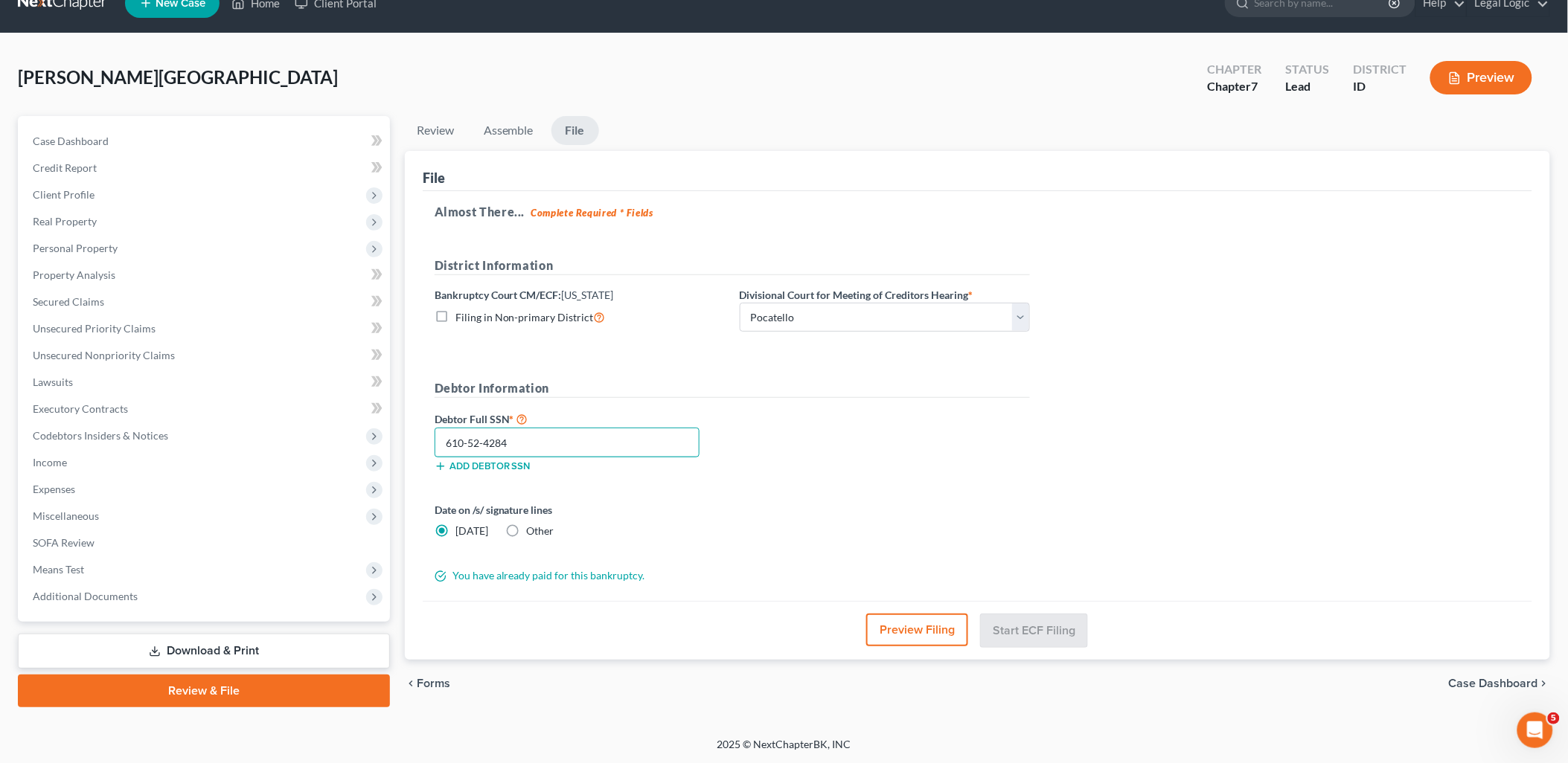
scroll to position [25, 0]
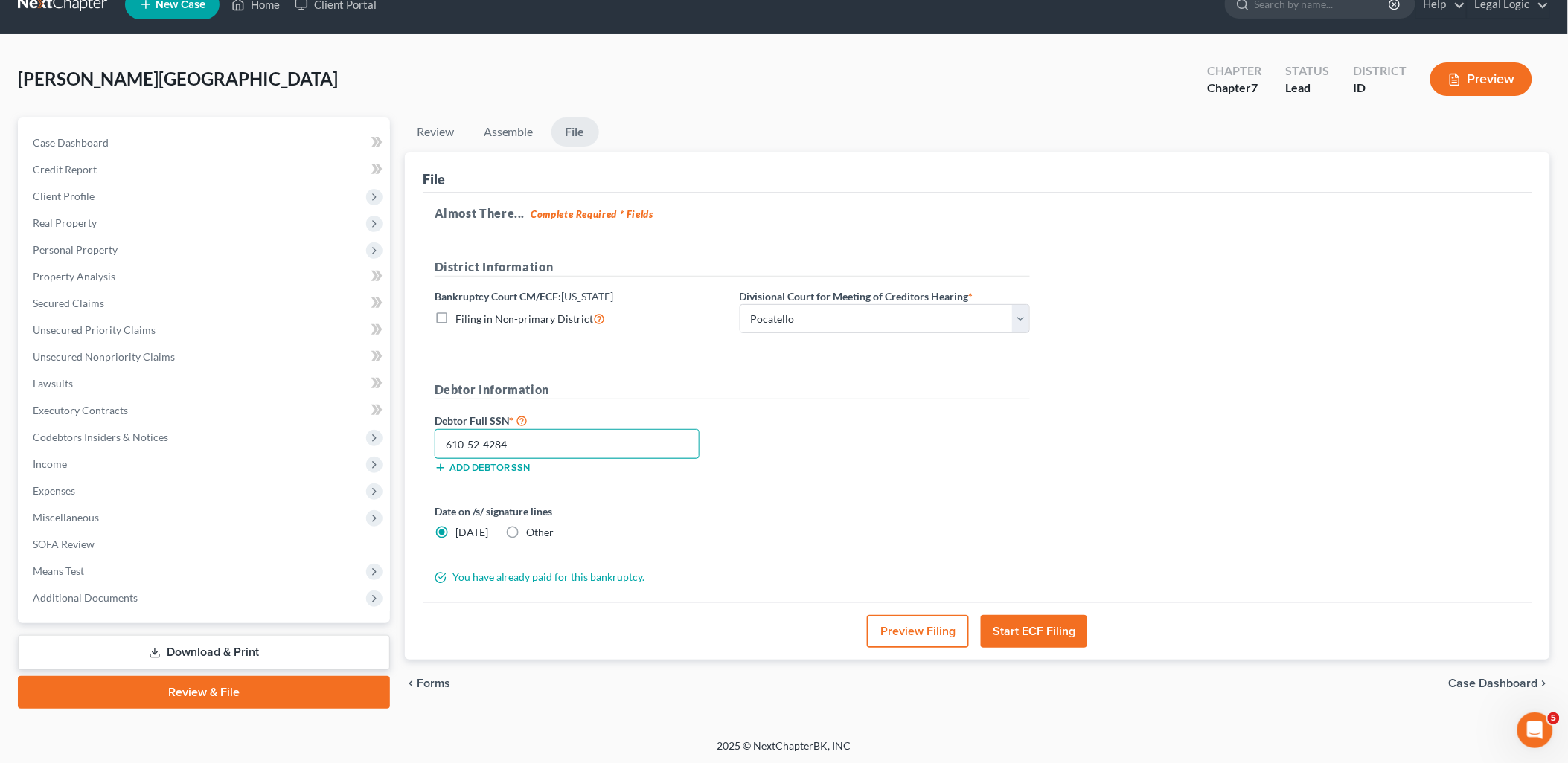
type input "610-52-4284"
click at [527, 532] on label "Other" at bounding box center [540, 532] width 28 height 15
click at [533, 532] on input "Other" at bounding box center [537, 530] width 10 height 10
radio input "true"
radio input "false"
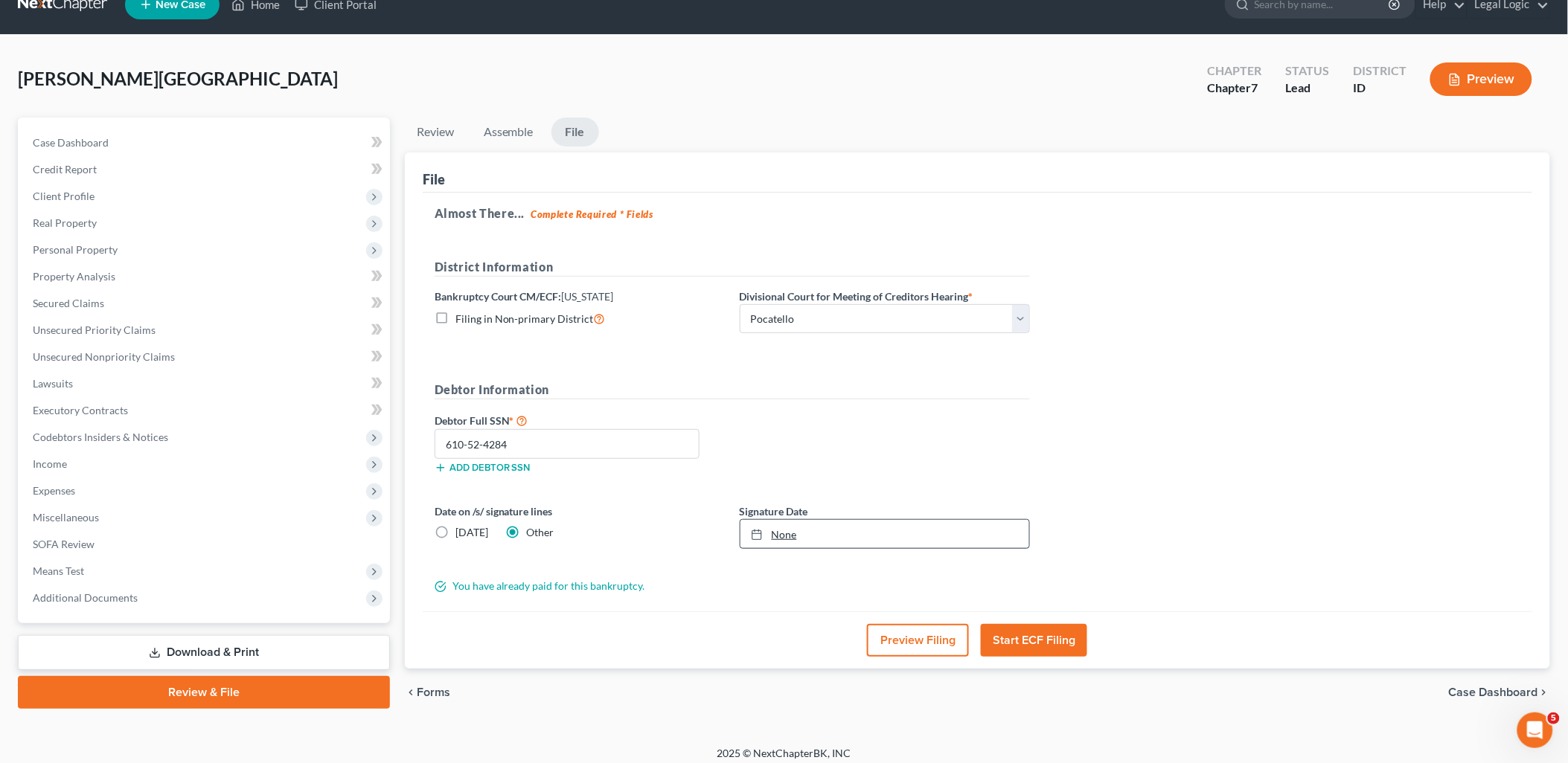
click at [772, 532] on link "None" at bounding box center [884, 534] width 289 height 29
type input "[DATE]"
click at [1036, 633] on button "Start ECF Filing" at bounding box center [1033, 640] width 106 height 33
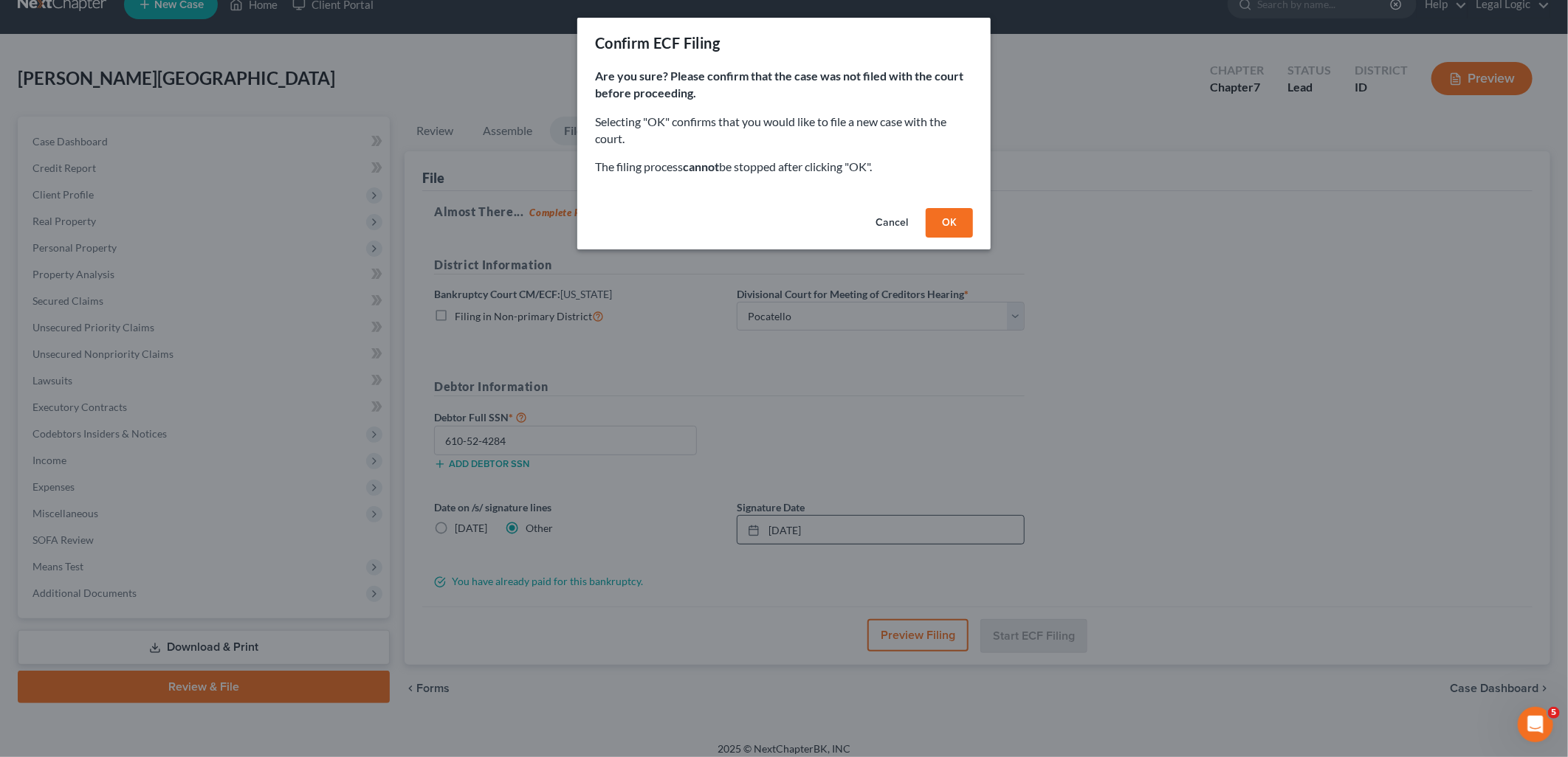
drag, startPoint x: 948, startPoint y: 220, endPoint x: 928, endPoint y: 230, distance: 22.4
click at [948, 219] on button "OK" at bounding box center [949, 222] width 47 height 29
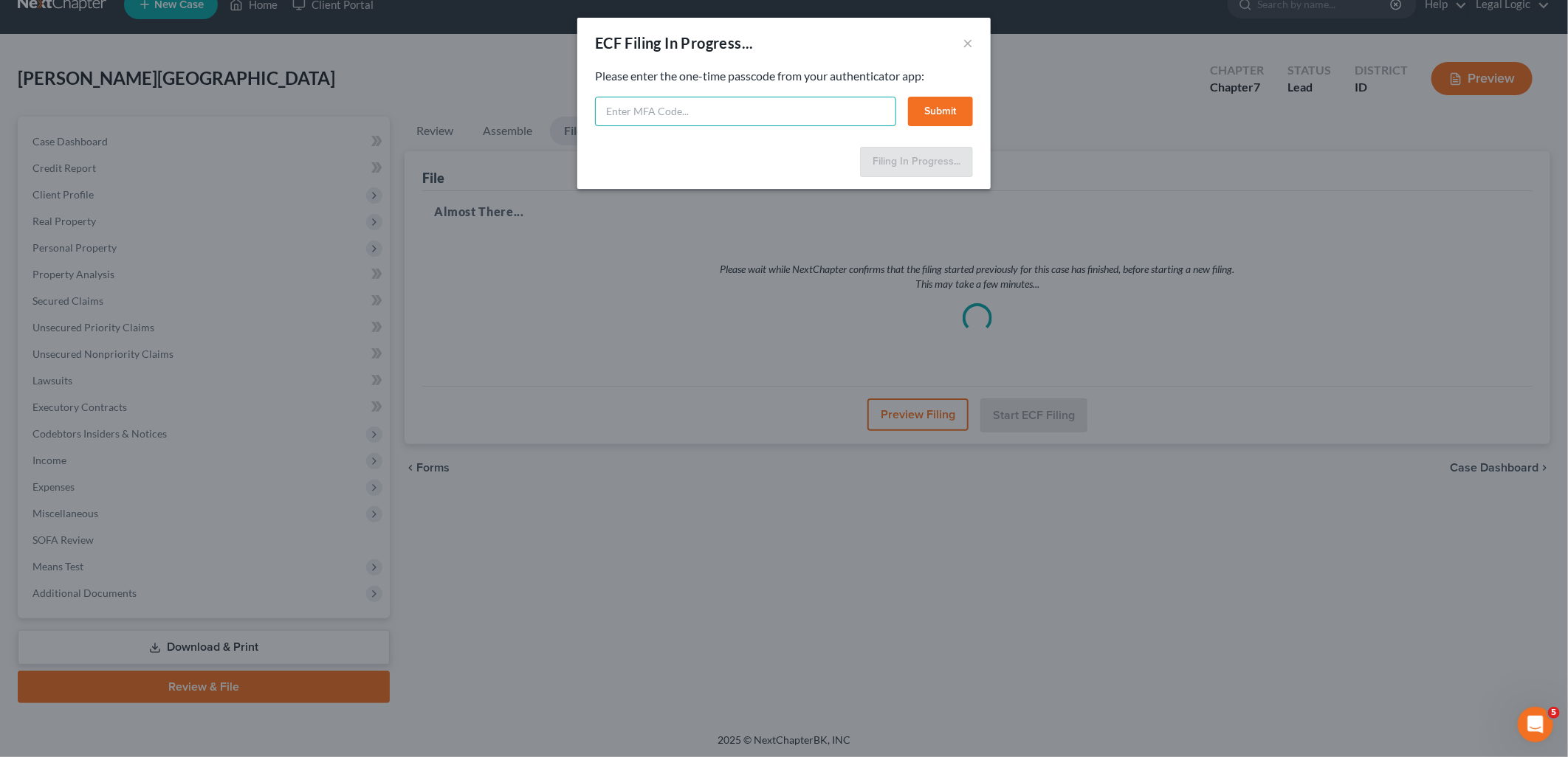
click at [698, 108] on input "text" at bounding box center [746, 111] width 302 height 29
type input "670089"
click at [940, 109] on button "Submit" at bounding box center [940, 111] width 65 height 29
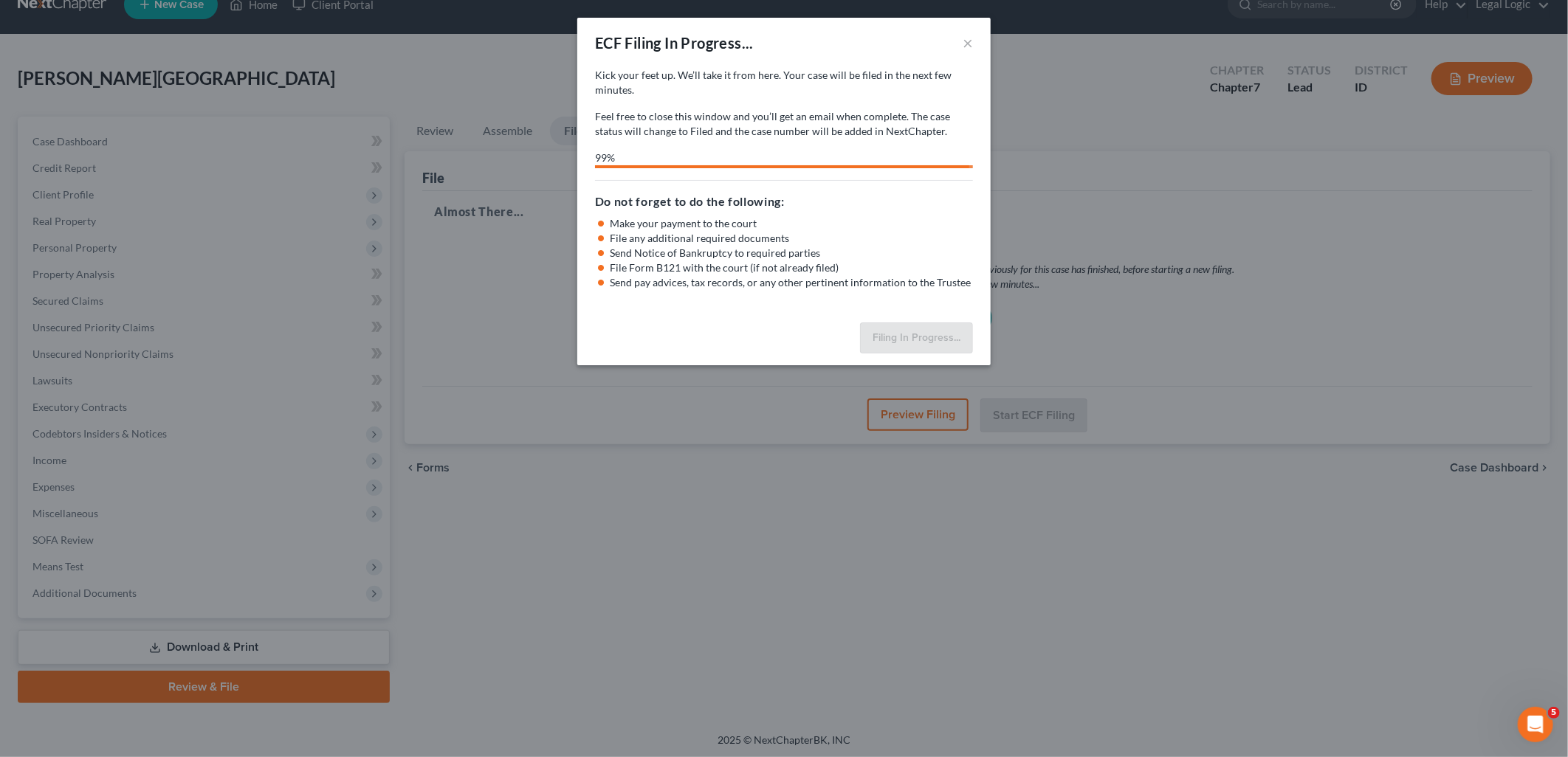
click at [1422, 289] on div "ECF Filing In Progress... × Kick your feet up. We’ll take it from here. Your ca…" at bounding box center [784, 378] width 1568 height 757
select select "3"
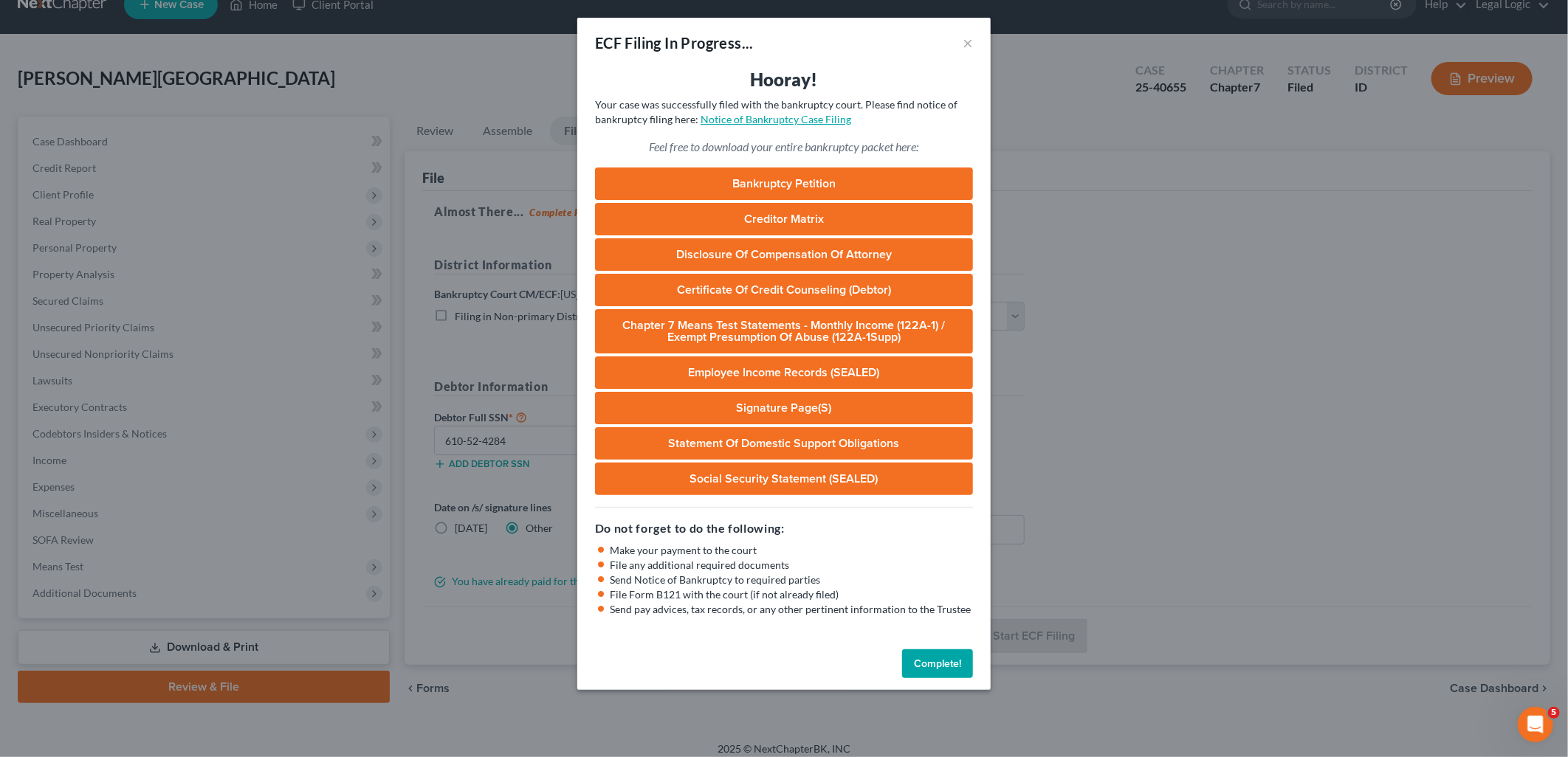
click at [804, 121] on link "Notice of Bankruptcy Case Filing" at bounding box center [776, 119] width 151 height 12
drag, startPoint x: 945, startPoint y: 659, endPoint x: 960, endPoint y: 668, distance: 17.5
click at [946, 659] on button "Complete!" at bounding box center [937, 664] width 71 height 29
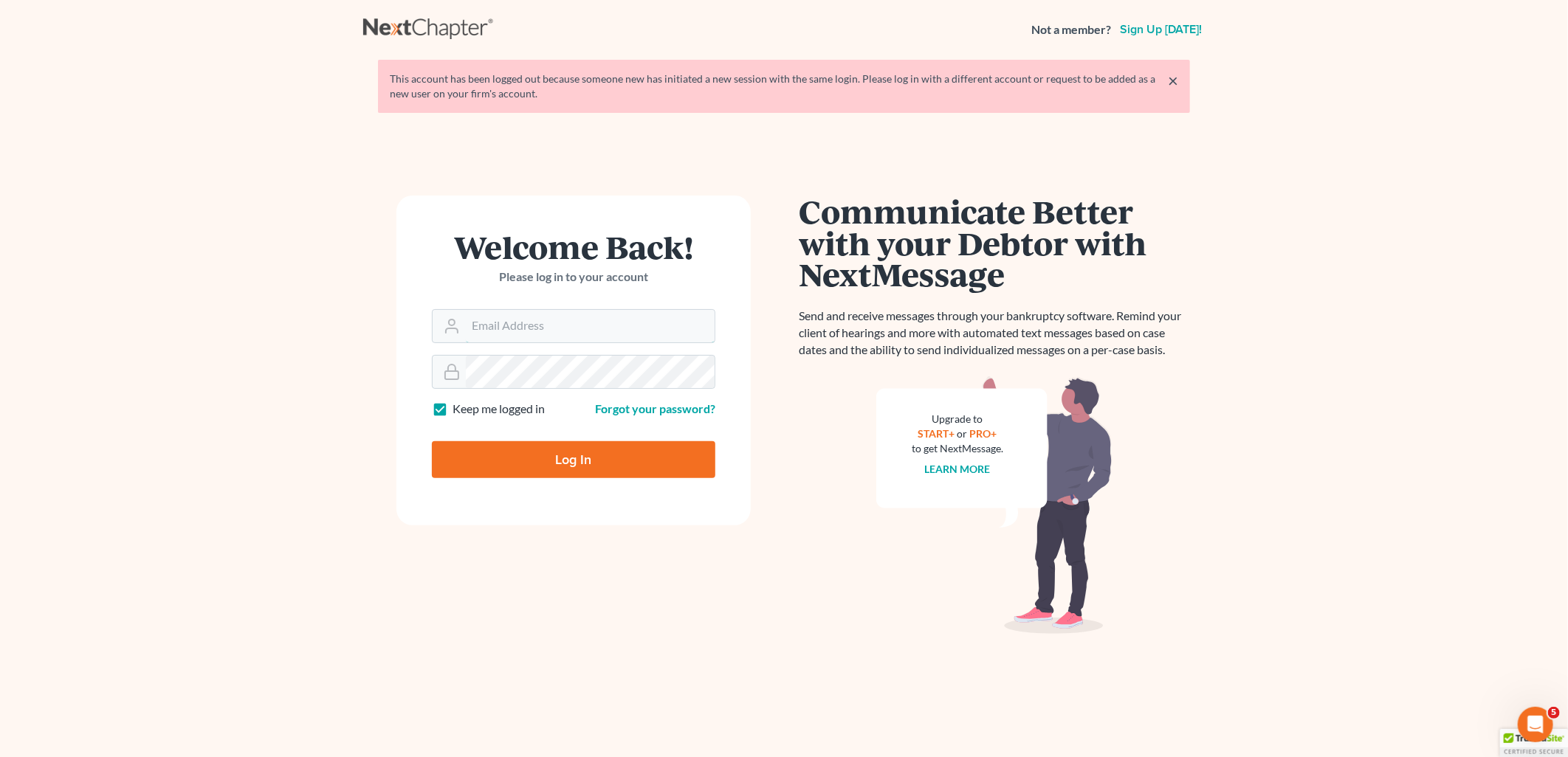
type input "[PERSON_NAME][EMAIL_ADDRESS][DOMAIN_NAME]"
click at [582, 458] on input "Log In" at bounding box center [574, 460] width 284 height 37
type input "Thinking..."
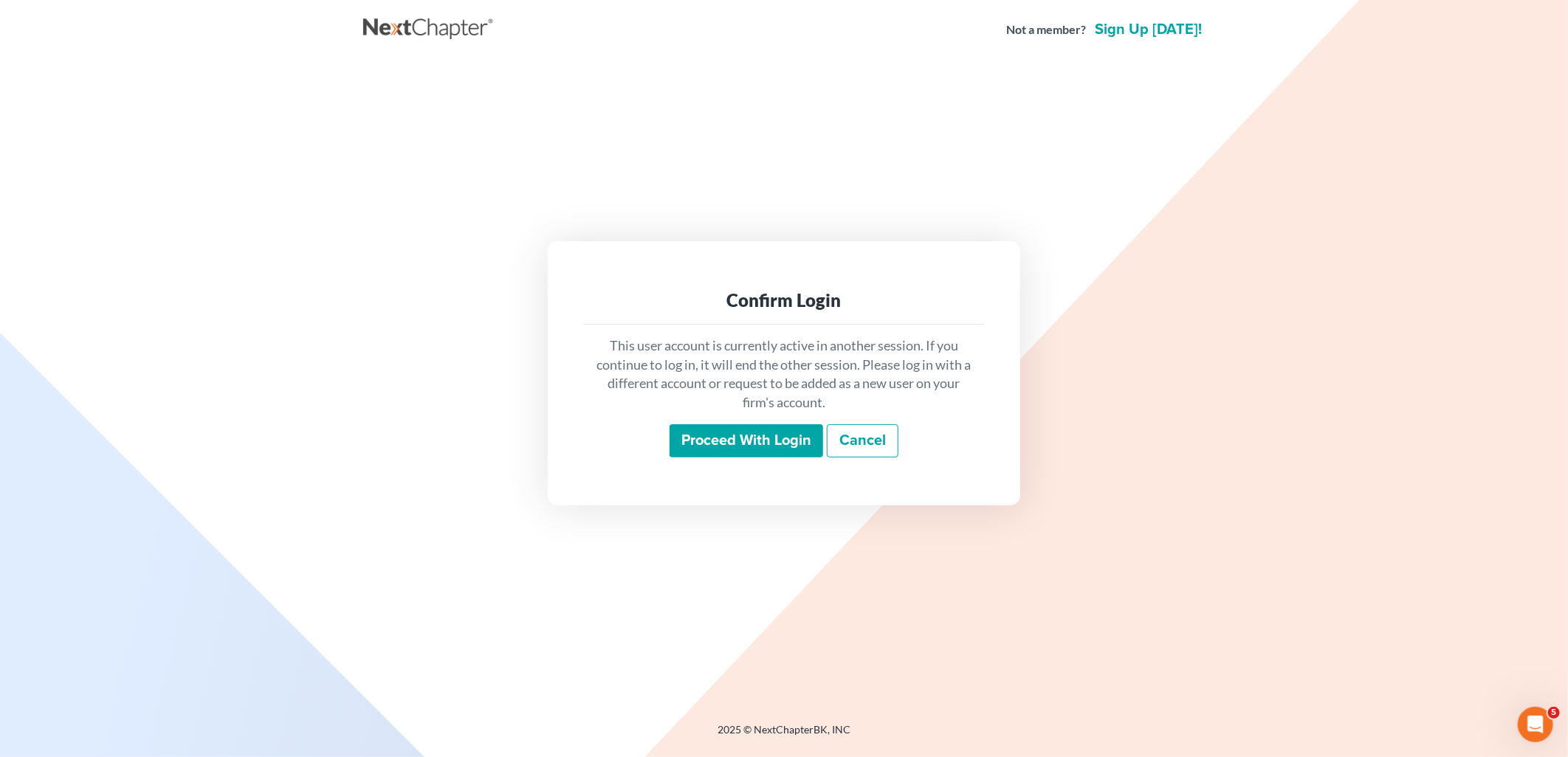
click at [764, 438] on input "Proceed with login" at bounding box center [746, 441] width 153 height 34
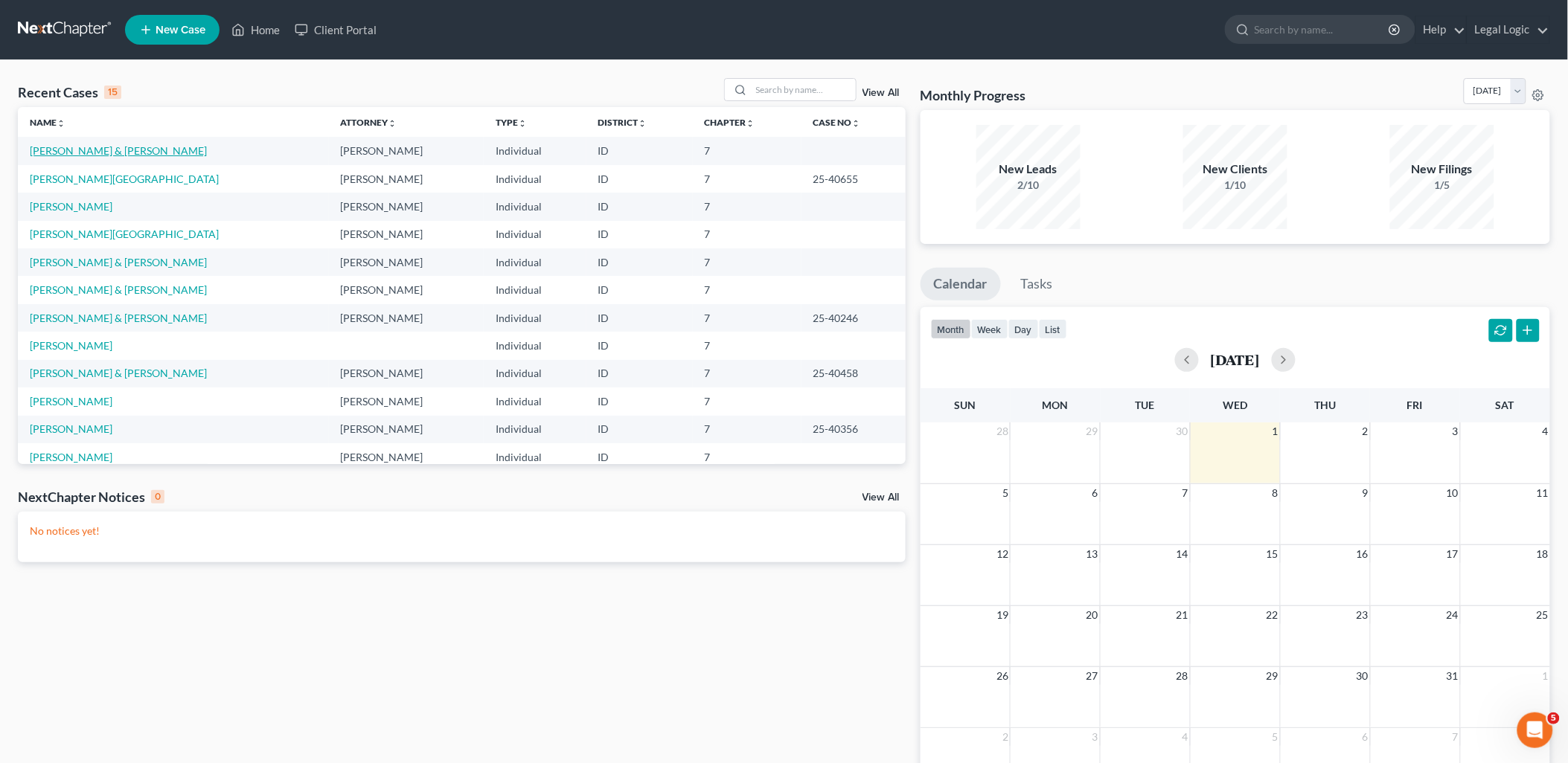
click at [144, 151] on link "[PERSON_NAME] & [PERSON_NAME]" at bounding box center [118, 150] width 177 height 13
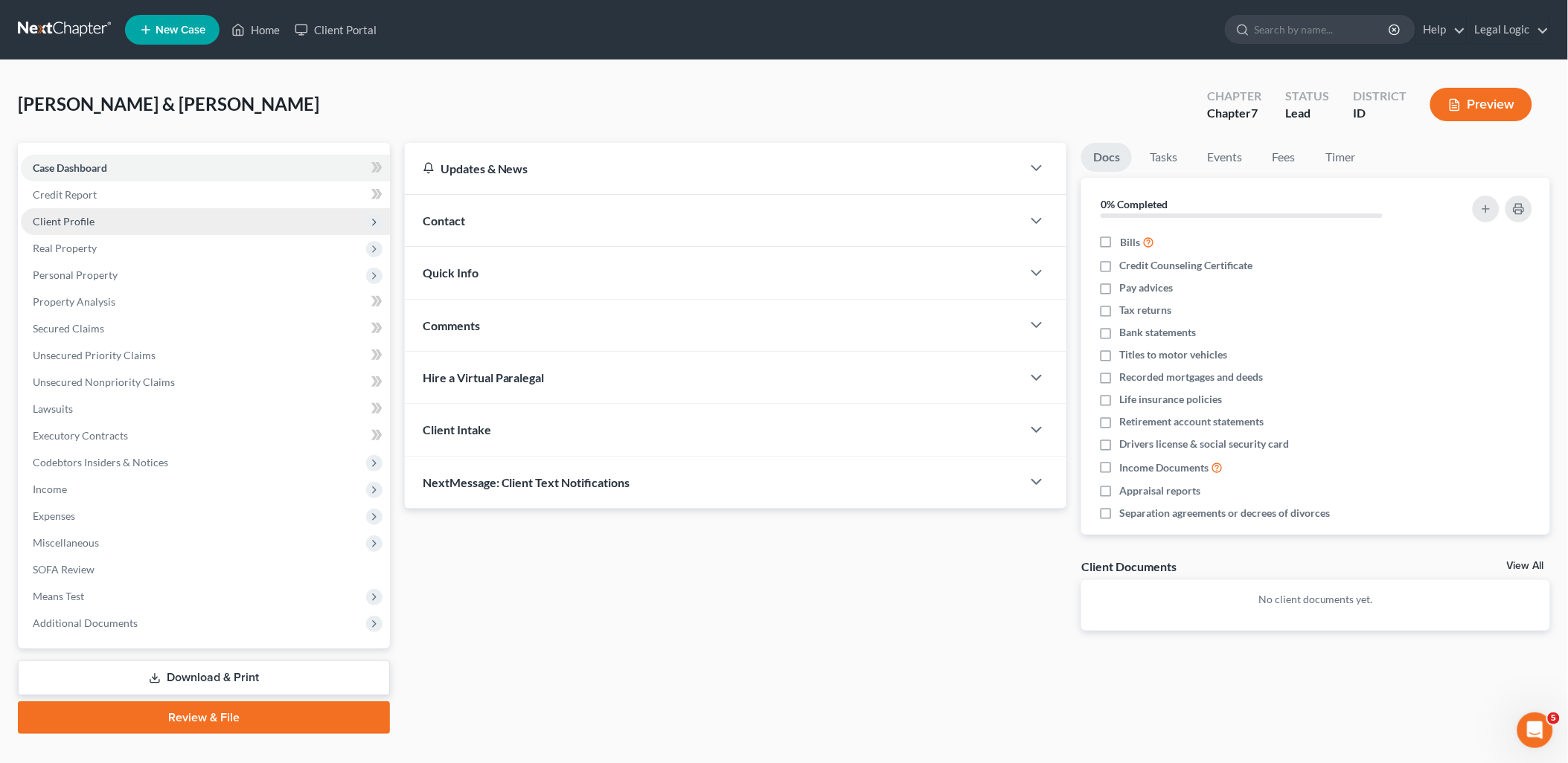
click at [69, 215] on span "Client Profile" at bounding box center [63, 222] width 62 height 13
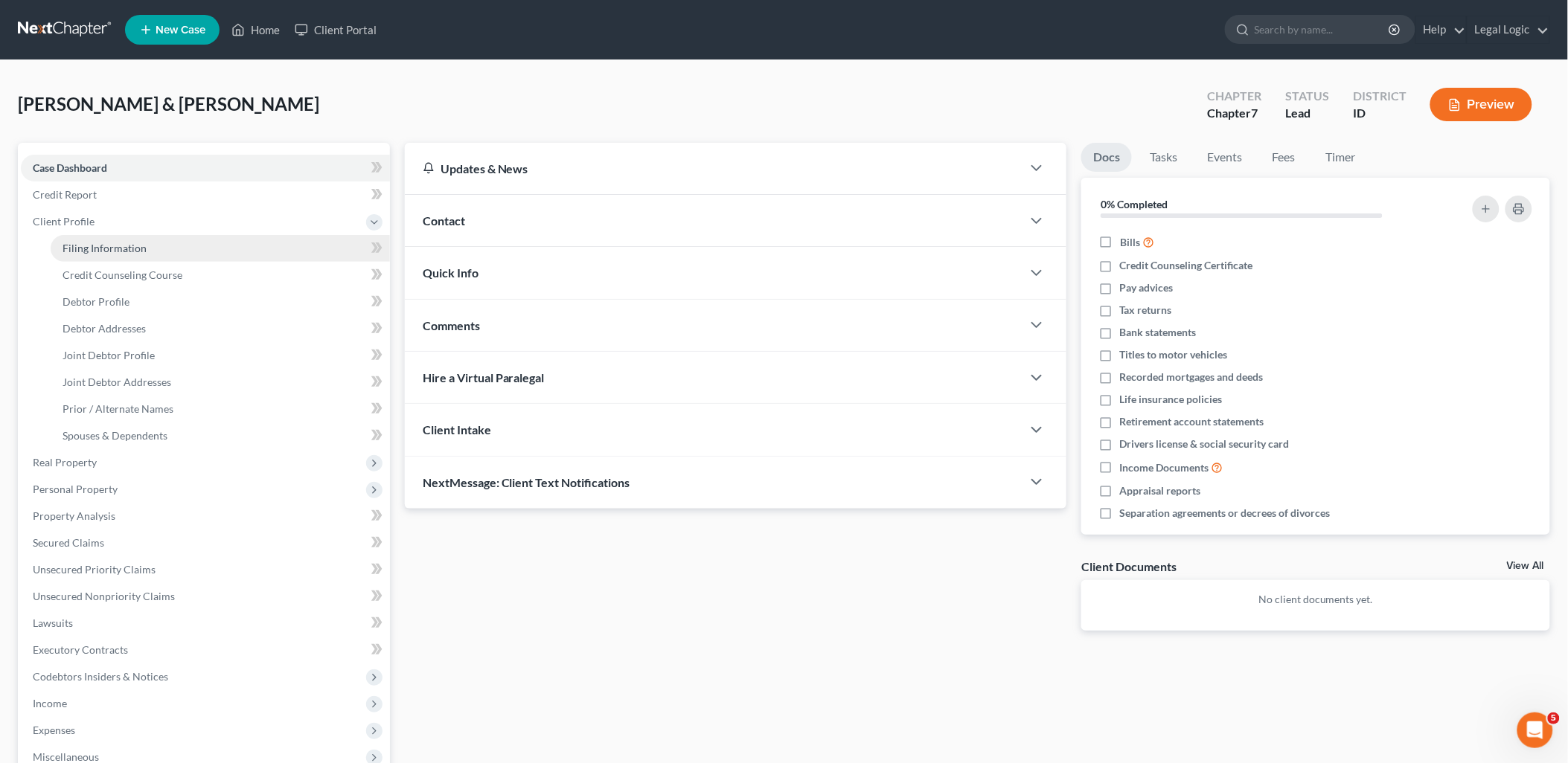
click at [90, 242] on span "Filing Information" at bounding box center [105, 248] width 84 height 13
select select "1"
select select "0"
select select "13"
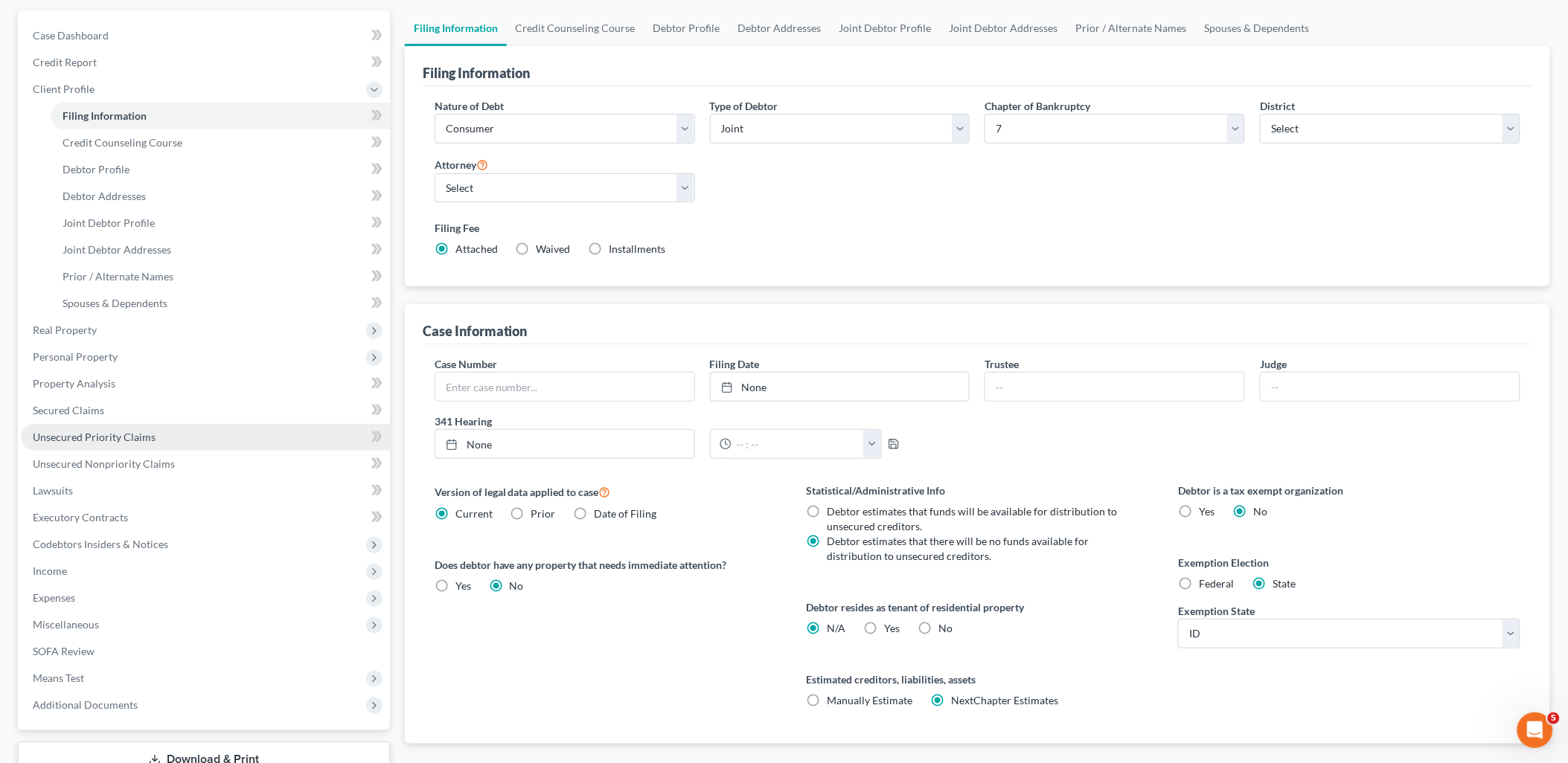
scroll to position [239, 0]
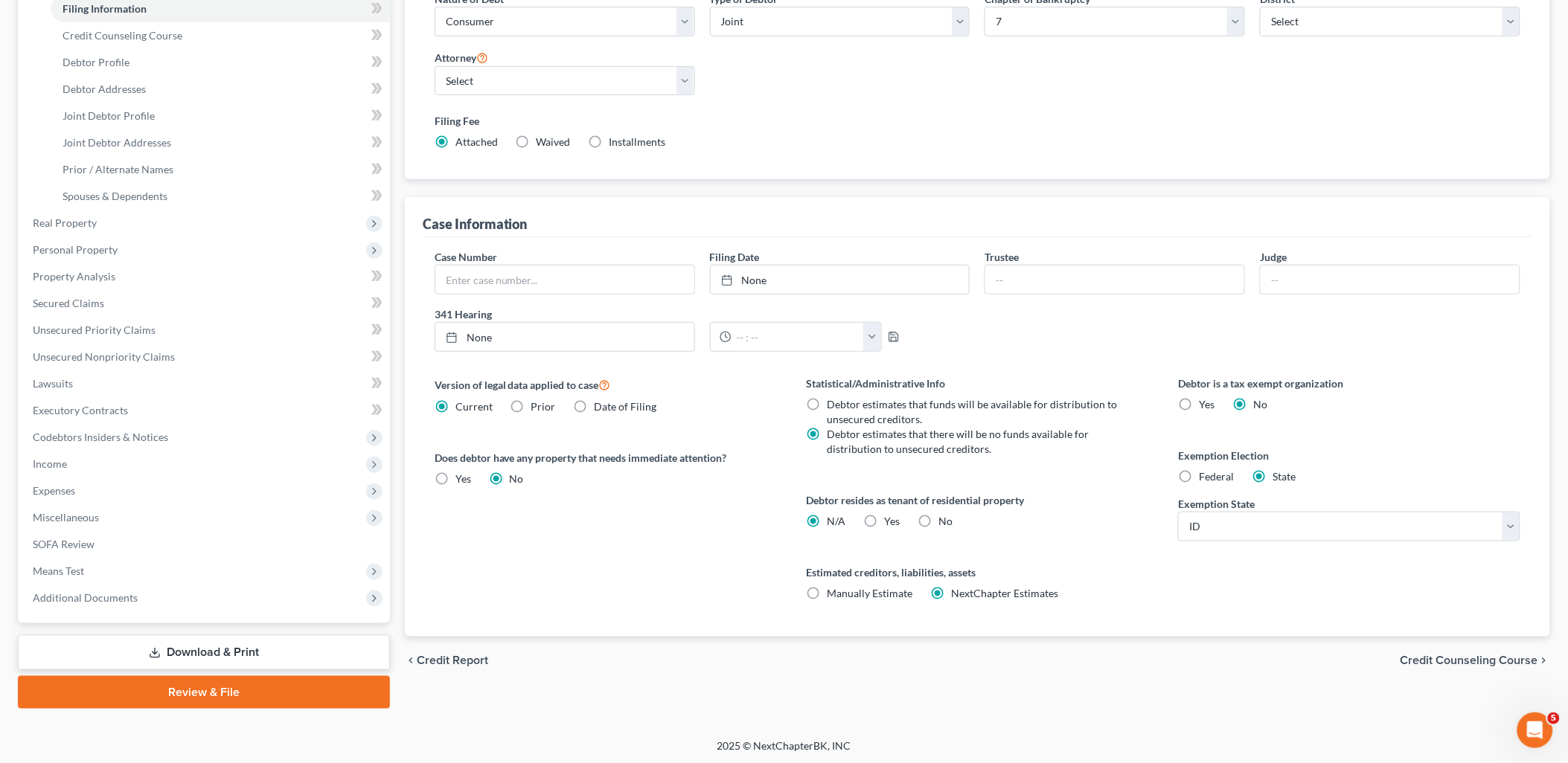
click at [204, 690] on link "Review & File" at bounding box center [204, 692] width 372 height 33
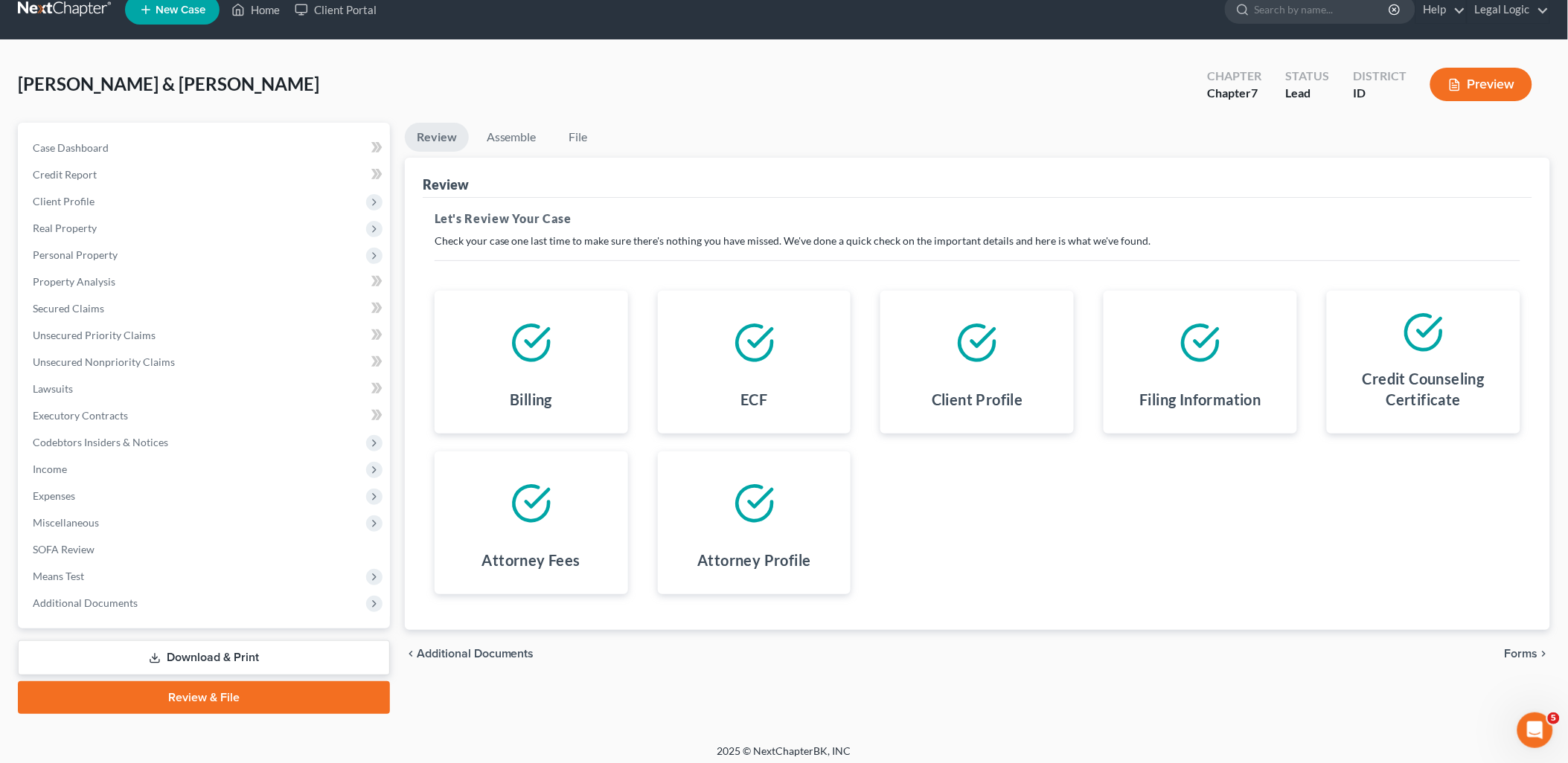
scroll to position [25, 0]
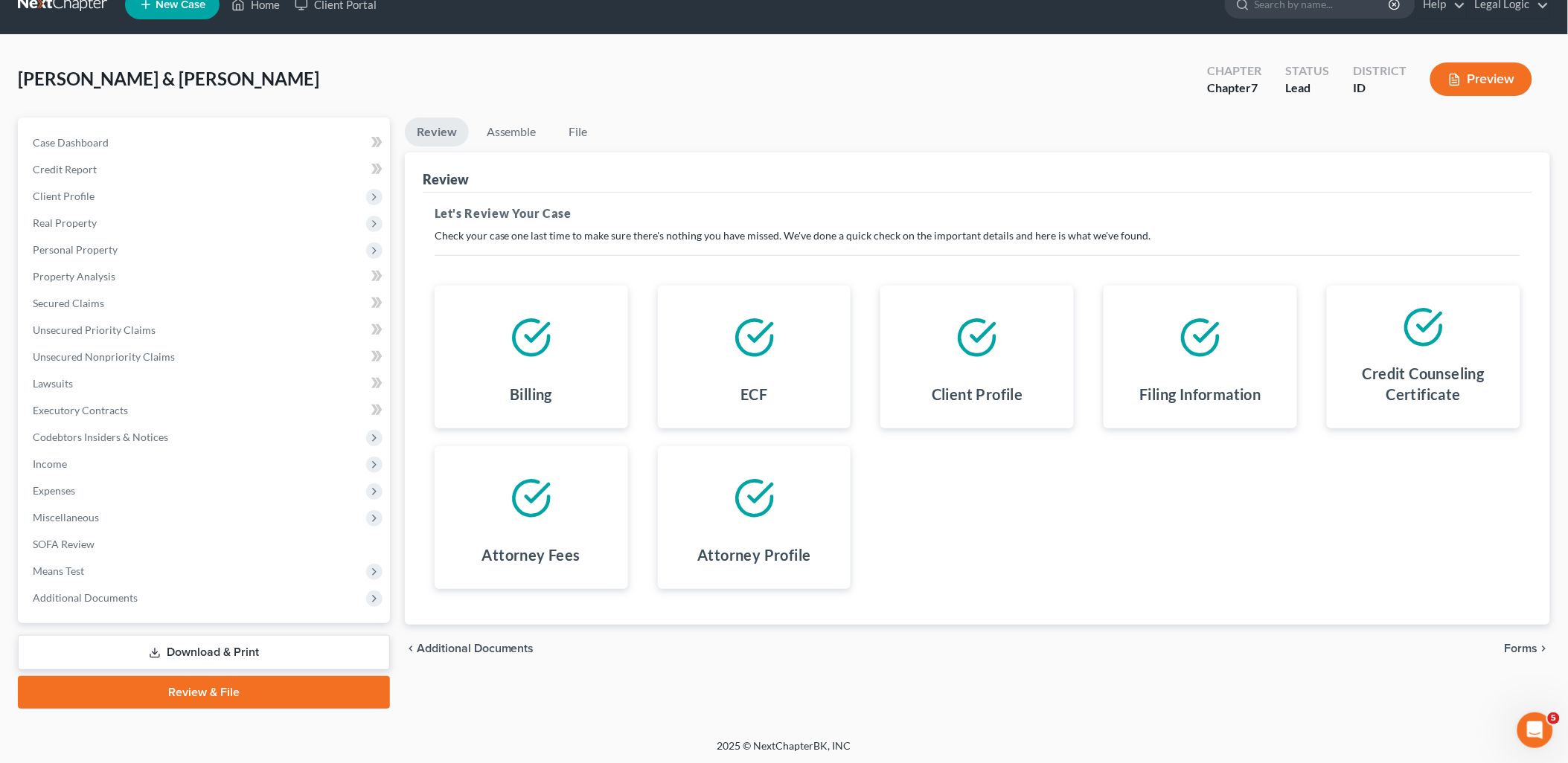
click at [459, 642] on span "Additional Documents" at bounding box center [476, 648] width 118 height 12
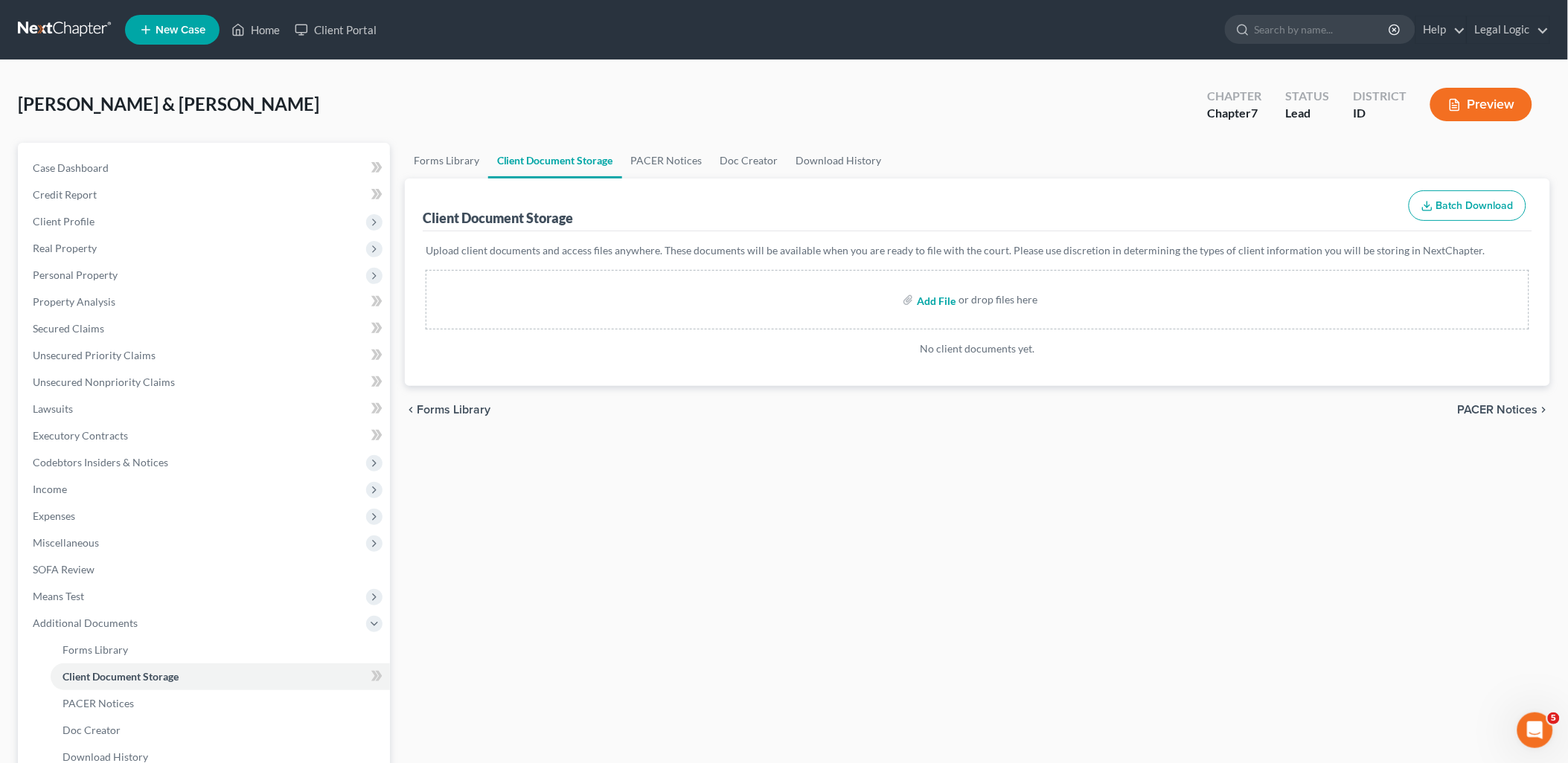
click at [940, 302] on input "file" at bounding box center [935, 299] width 36 height 27
type input "C:\fakepath\Atty Dislcosure.pdf"
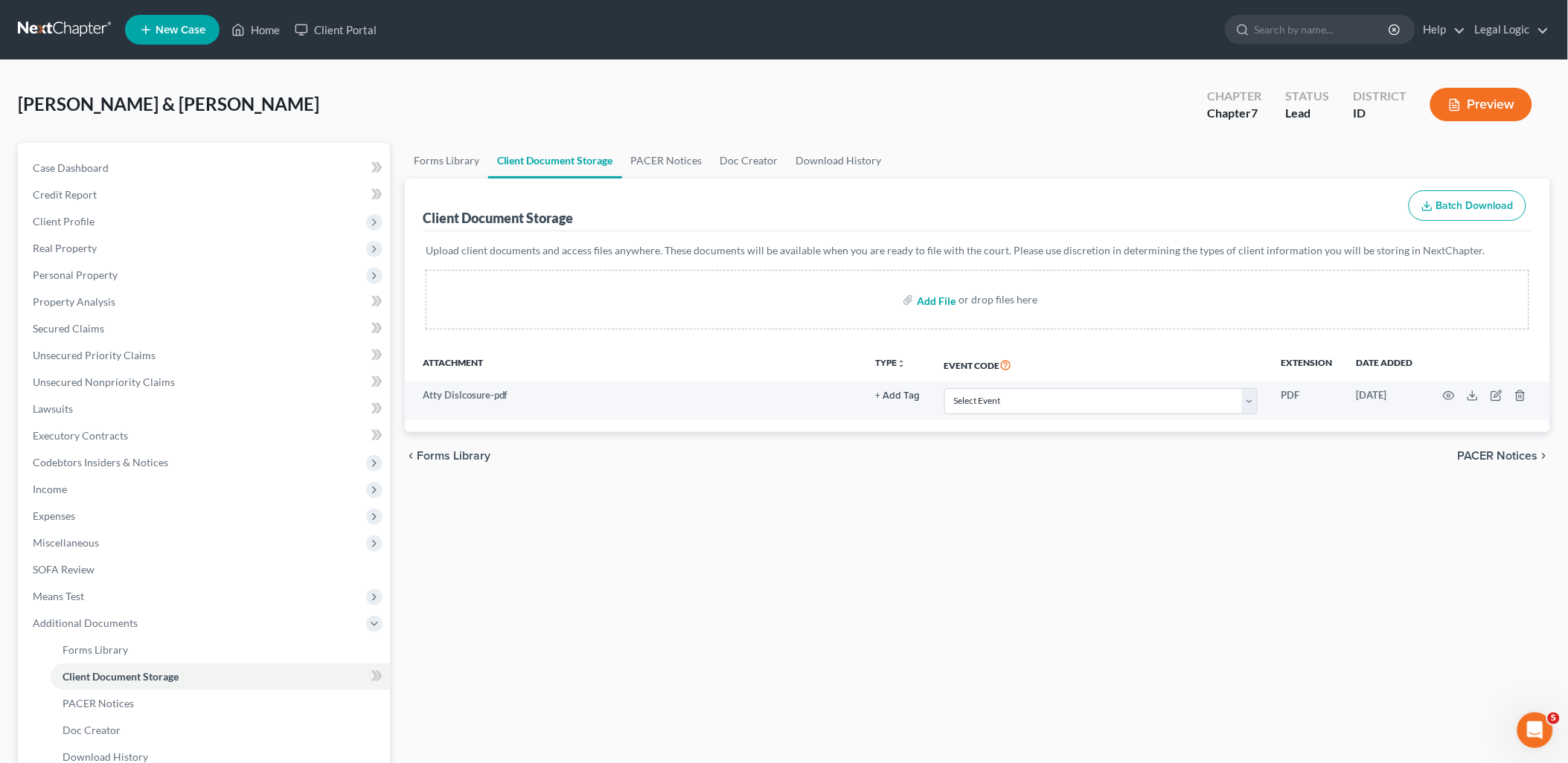
click at [942, 299] on input "file" at bounding box center [935, 299] width 36 height 27
type input "C:\fakepath\Certificates of Counseling.pdf"
click at [941, 299] on input "file" at bounding box center [935, 299] width 36 height 27
type input "C:\fakepath\Means Test.pdf"
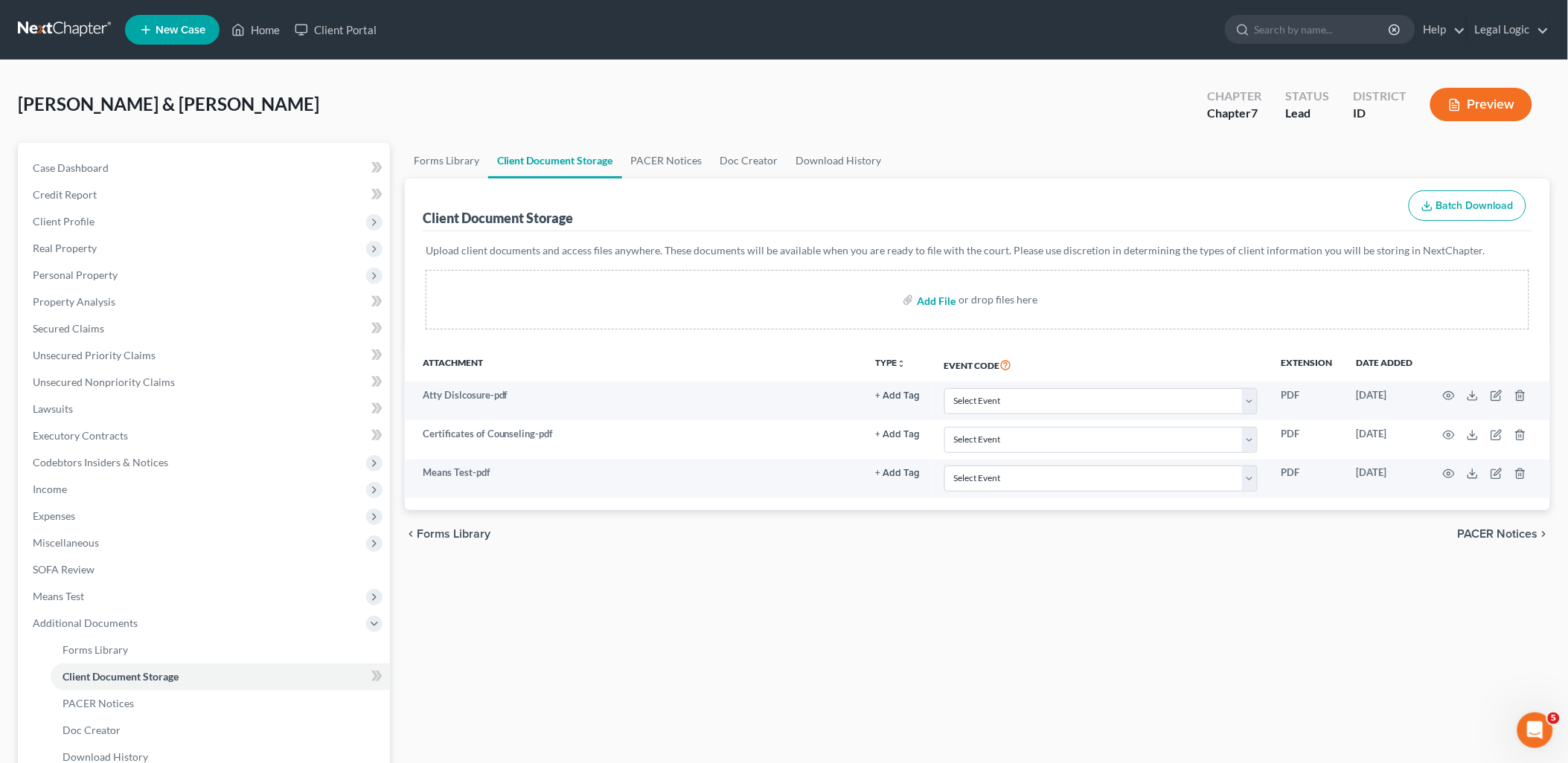
click at [926, 299] on input "file" at bounding box center [935, 299] width 36 height 27
type input "C:\fakepath\Signature Pages.pdf"
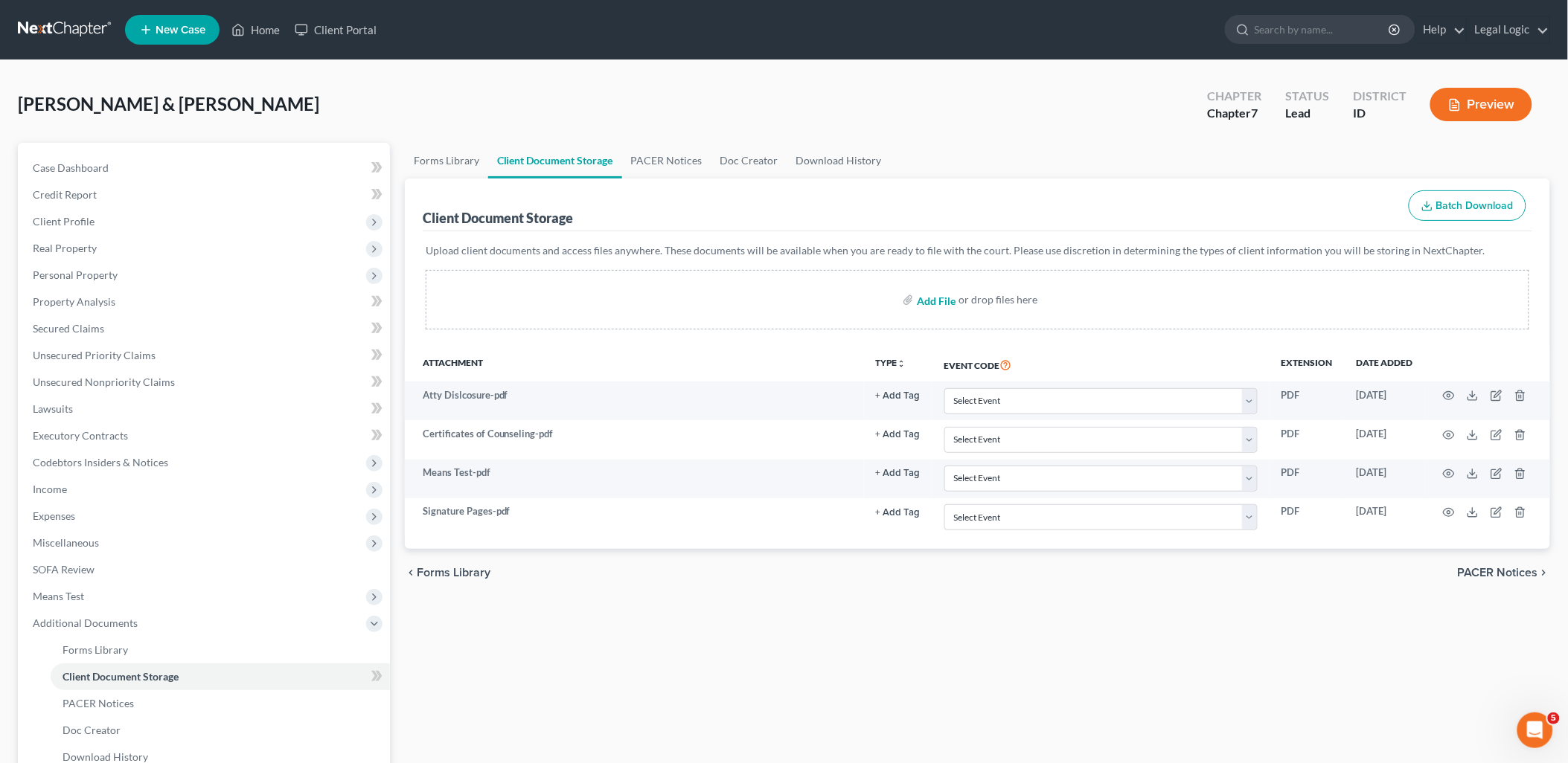
click at [941, 298] on input "file" at bounding box center [935, 299] width 36 height 27
type input "C:\fakepath\COMBINED - [PERSON_NAME] Statements - [DATE] - [DATE].pdf"
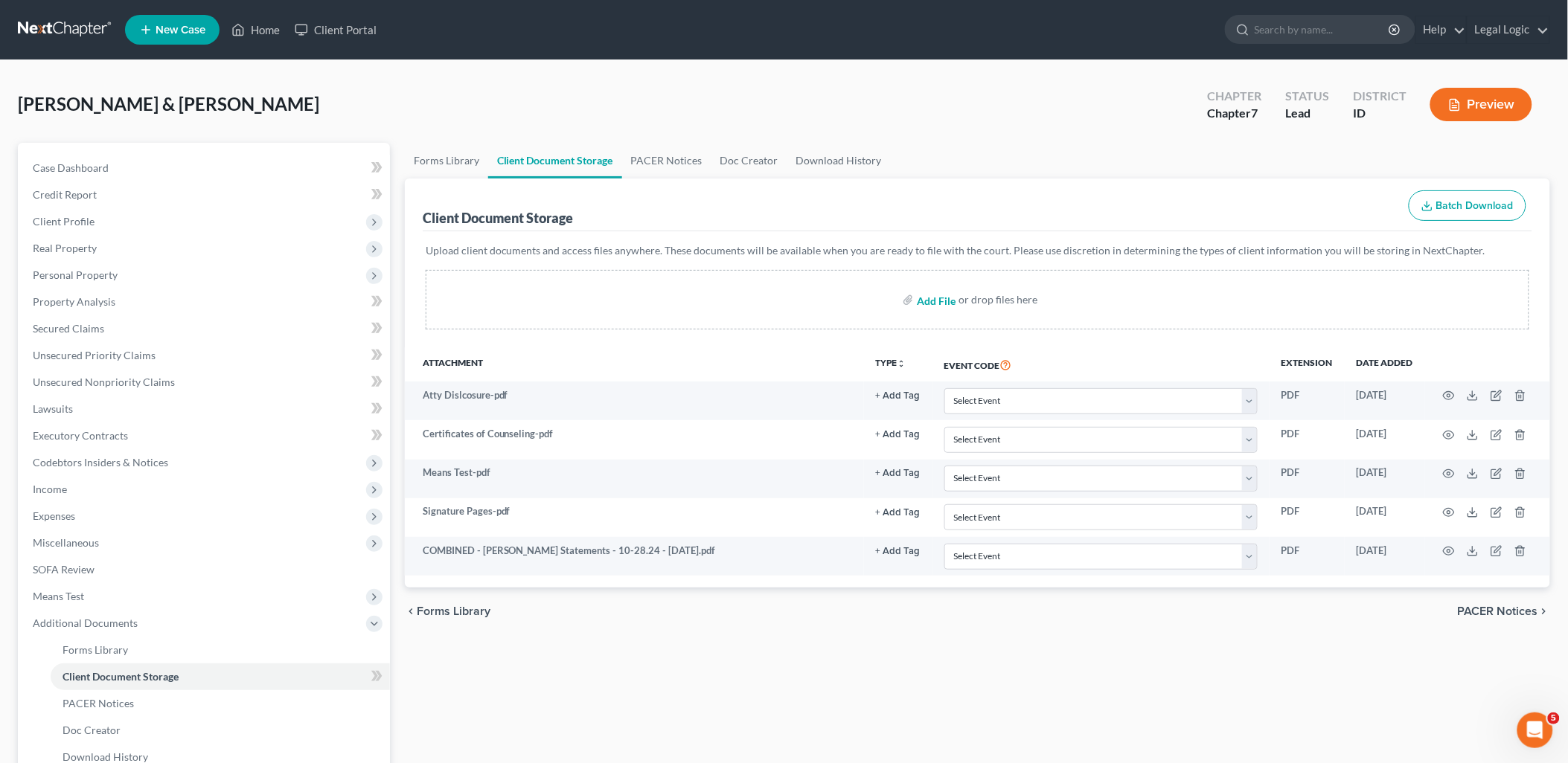
click at [932, 294] on input "file" at bounding box center [935, 299] width 36 height 27
type input "C:\fakepath\Statement of Domestic.pdf"
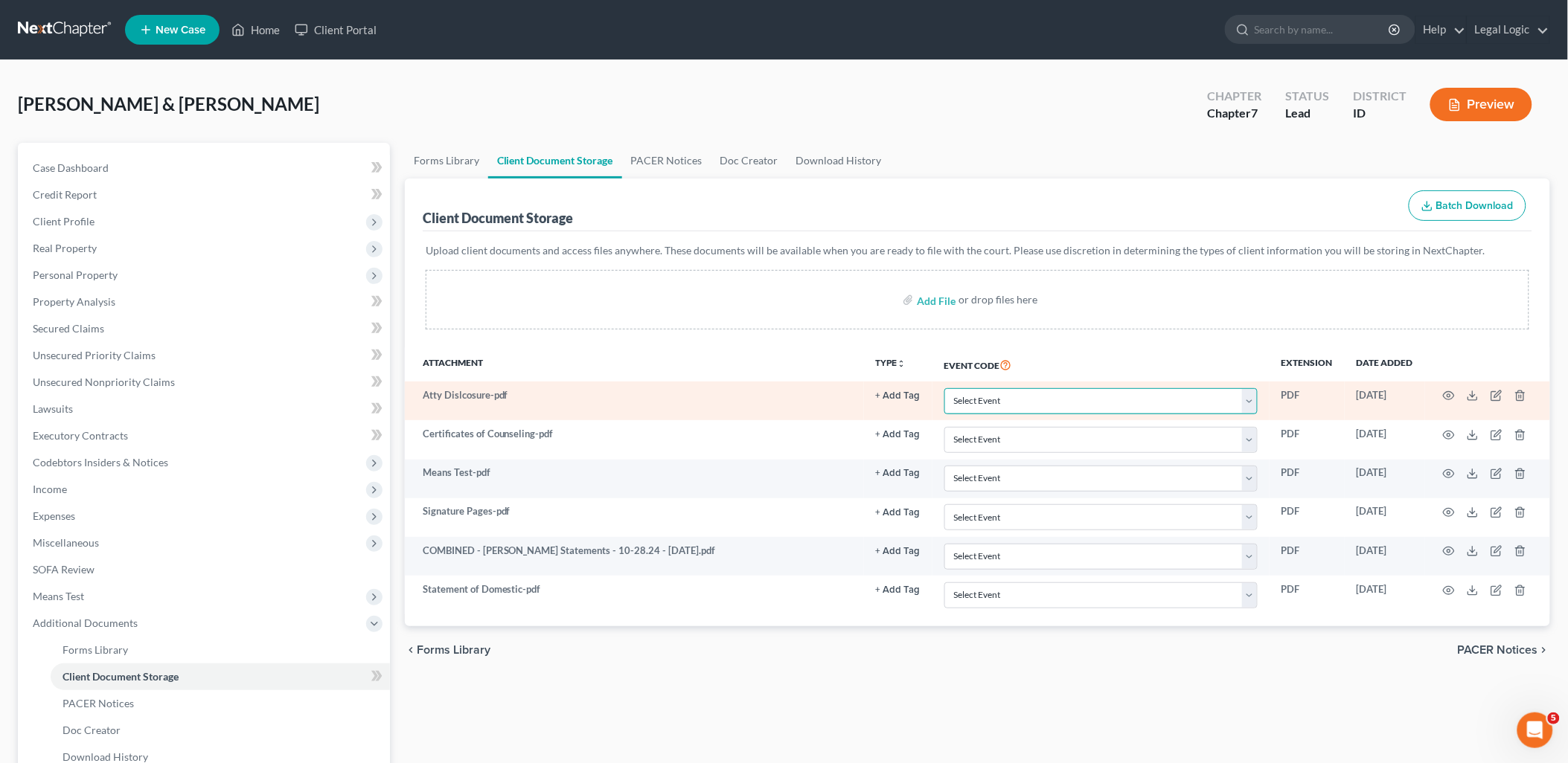
click at [1252, 395] on select "Select Event Certificate of Credit Counseling Chapter 13 Calculation of Disposa…" at bounding box center [1100, 401] width 313 height 26
select select "6"
click at [944, 389] on select "Select Event Certificate of Credit Counseling Chapter 13 Calculation of Disposa…" at bounding box center [1100, 401] width 313 height 26
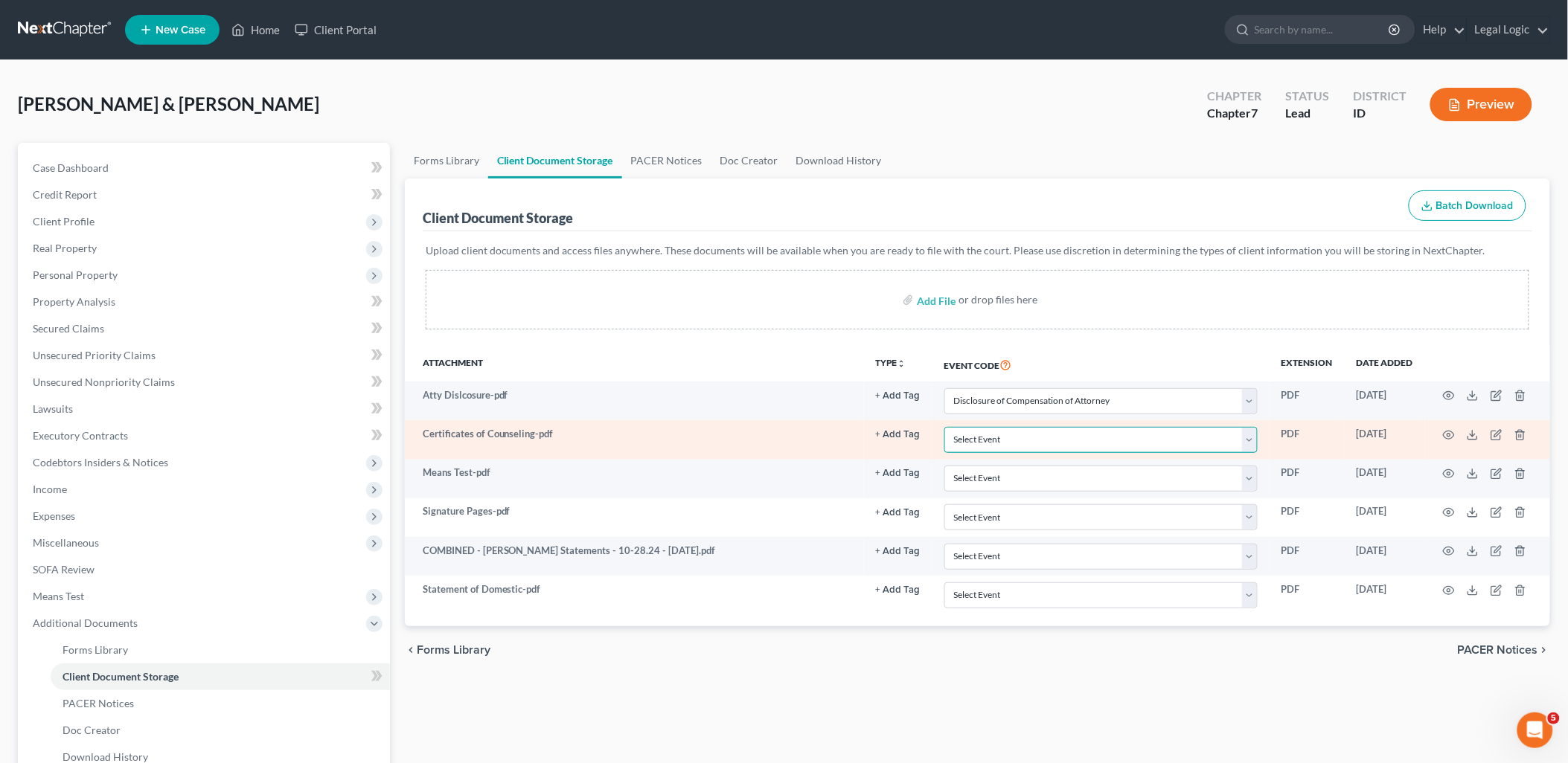
click at [1254, 430] on select "Select Event Certificate of Credit Counseling Chapter 13 Calculation of Disposa…" at bounding box center [1100, 440] width 313 height 26
select select "0"
click at [944, 427] on select "Select Event Certificate of Credit Counseling Chapter 13 Calculation of Disposa…" at bounding box center [1100, 440] width 313 height 26
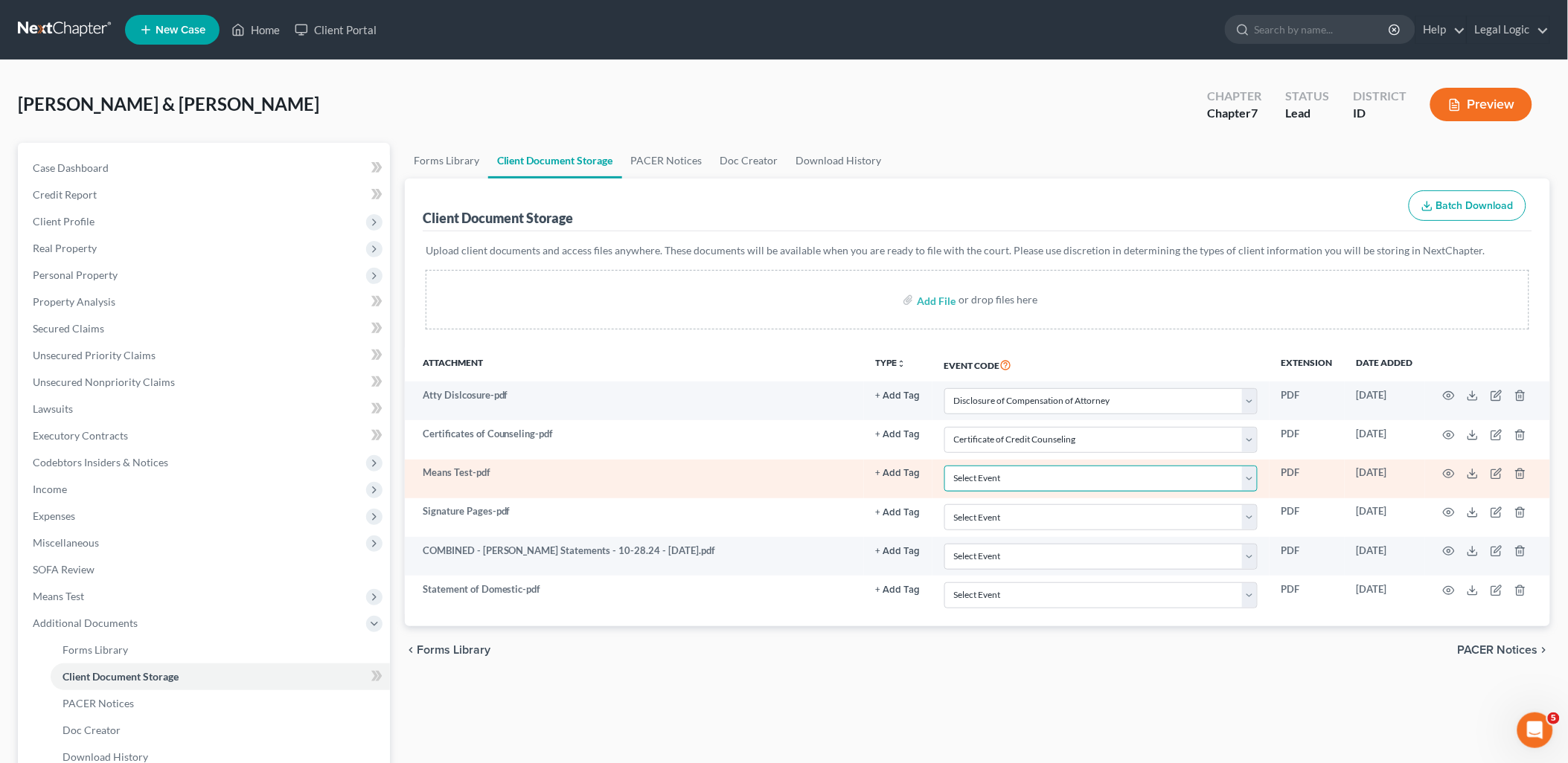
click at [1253, 479] on select "Select Event Certificate of Credit Counseling Chapter 13 Calculation of Disposa…" at bounding box center [1100, 478] width 313 height 26
select select "5"
click at [944, 465] on select "Select Event Certificate of Credit Counseling Chapter 13 Calculation of Disposa…" at bounding box center [1100, 478] width 313 height 26
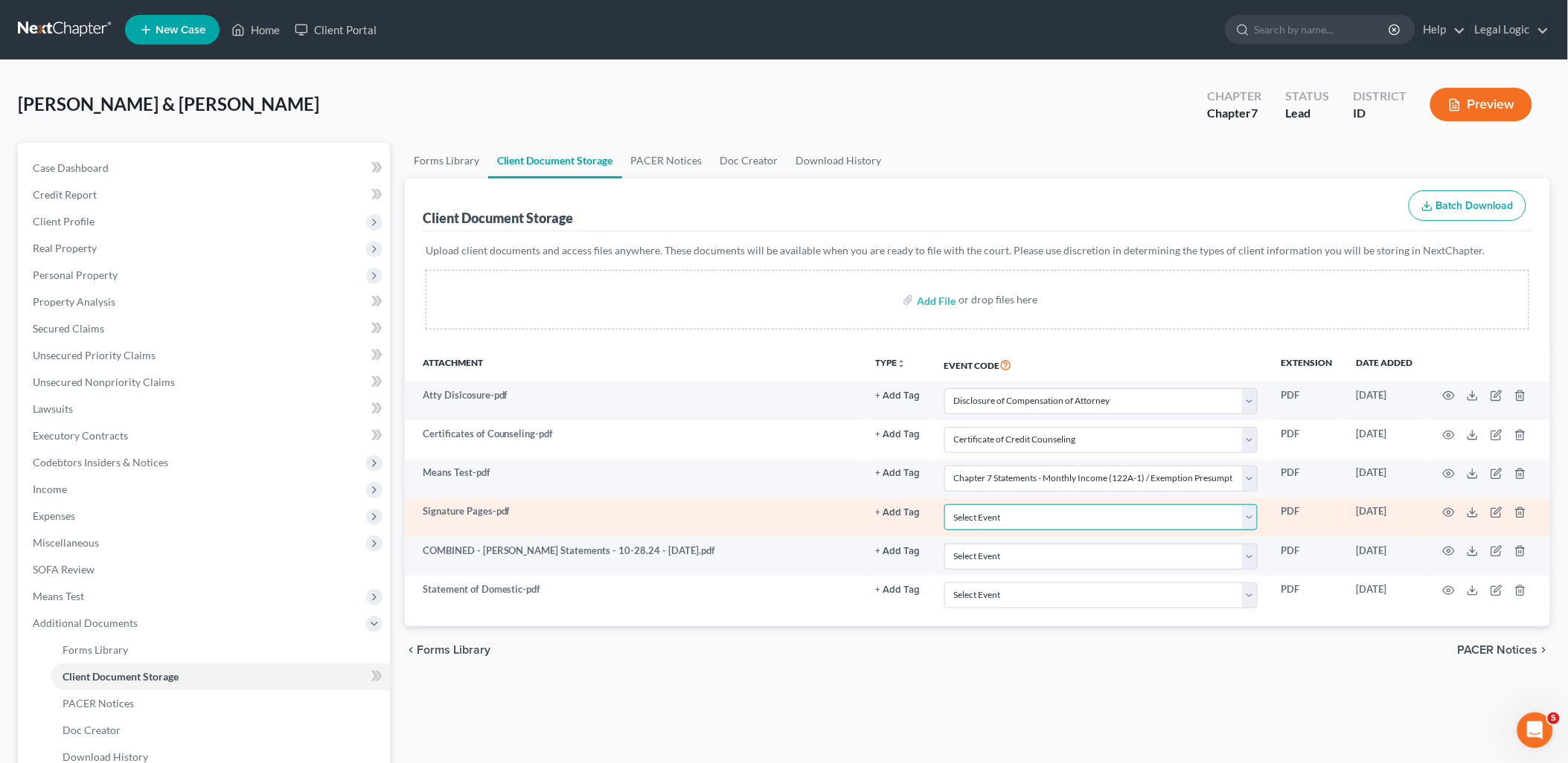
click at [1252, 516] on select "Select Event Certificate of Credit Counseling Chapter 13 Calculation of Disposa…" at bounding box center [1100, 516] width 313 height 26
select select "9"
click at [944, 504] on select "Select Event Certificate of Credit Counseling Chapter 13 Calculation of Disposa…" at bounding box center [1100, 516] width 313 height 26
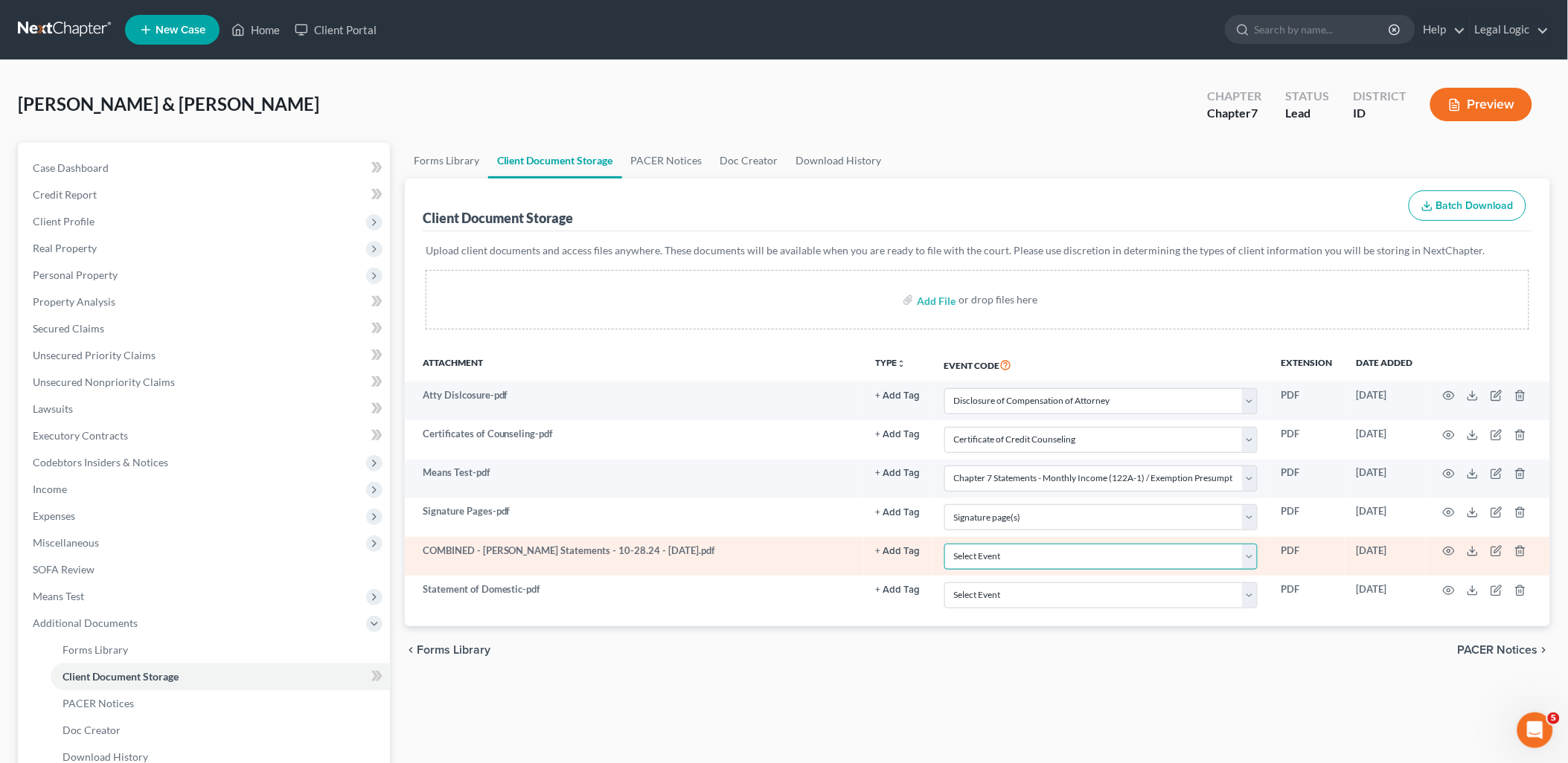
click at [1252, 555] on select "Select Event Certificate of Credit Counseling Chapter 13 Calculation of Disposa…" at bounding box center [1100, 557] width 313 height 26
select select "7"
click at [944, 544] on select "Select Event Certificate of Credit Counseling Chapter 13 Calculation of Disposa…" at bounding box center [1100, 557] width 313 height 26
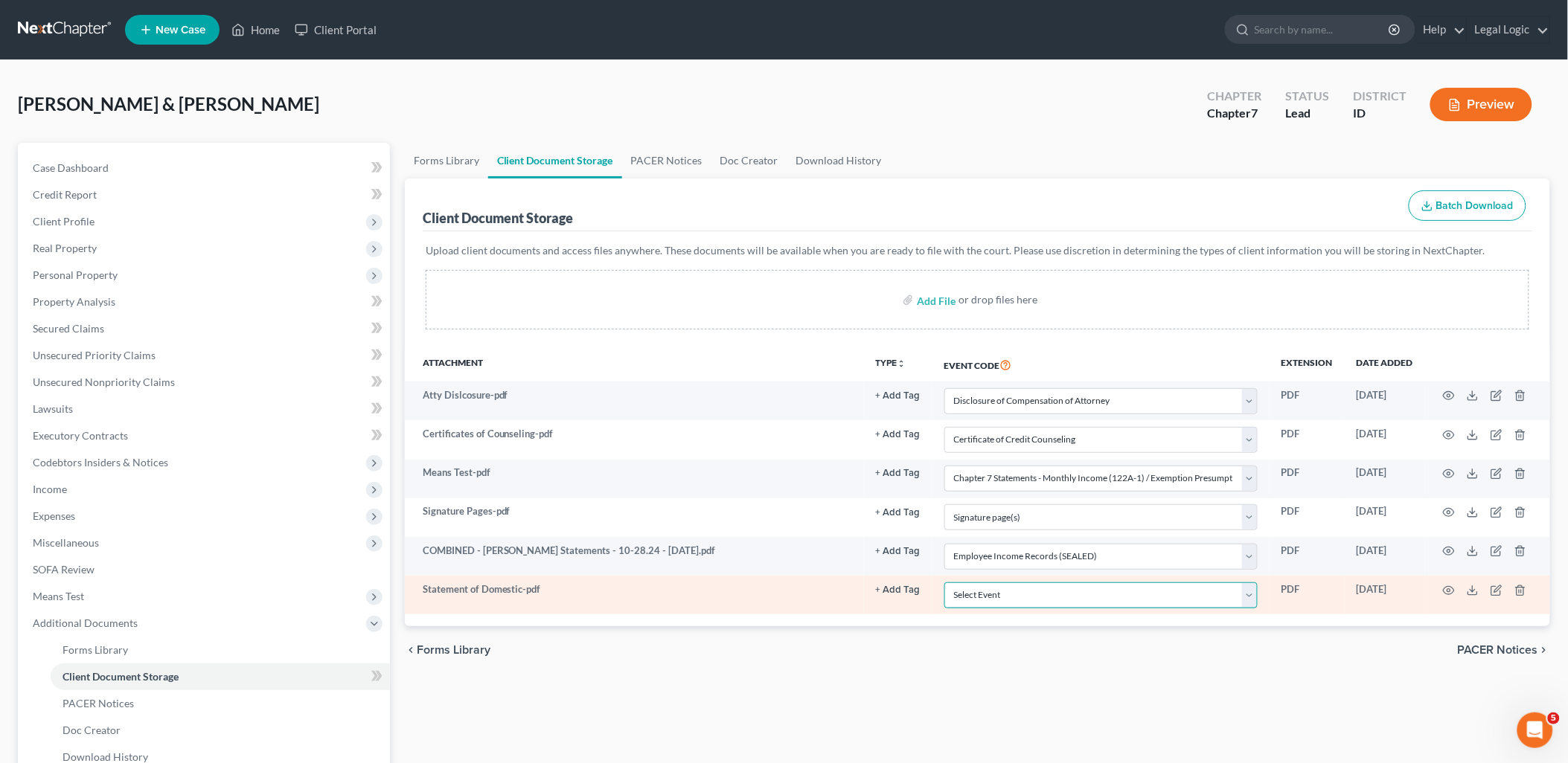
click at [1252, 589] on select "Select Event Certificate of Credit Counseling Chapter 13 Calculation of Disposa…" at bounding box center [1100, 595] width 313 height 26
select select "10"
click at [944, 583] on select "Select Event Certificate of Credit Counseling Chapter 13 Calculation of Disposa…" at bounding box center [1100, 595] width 313 height 26
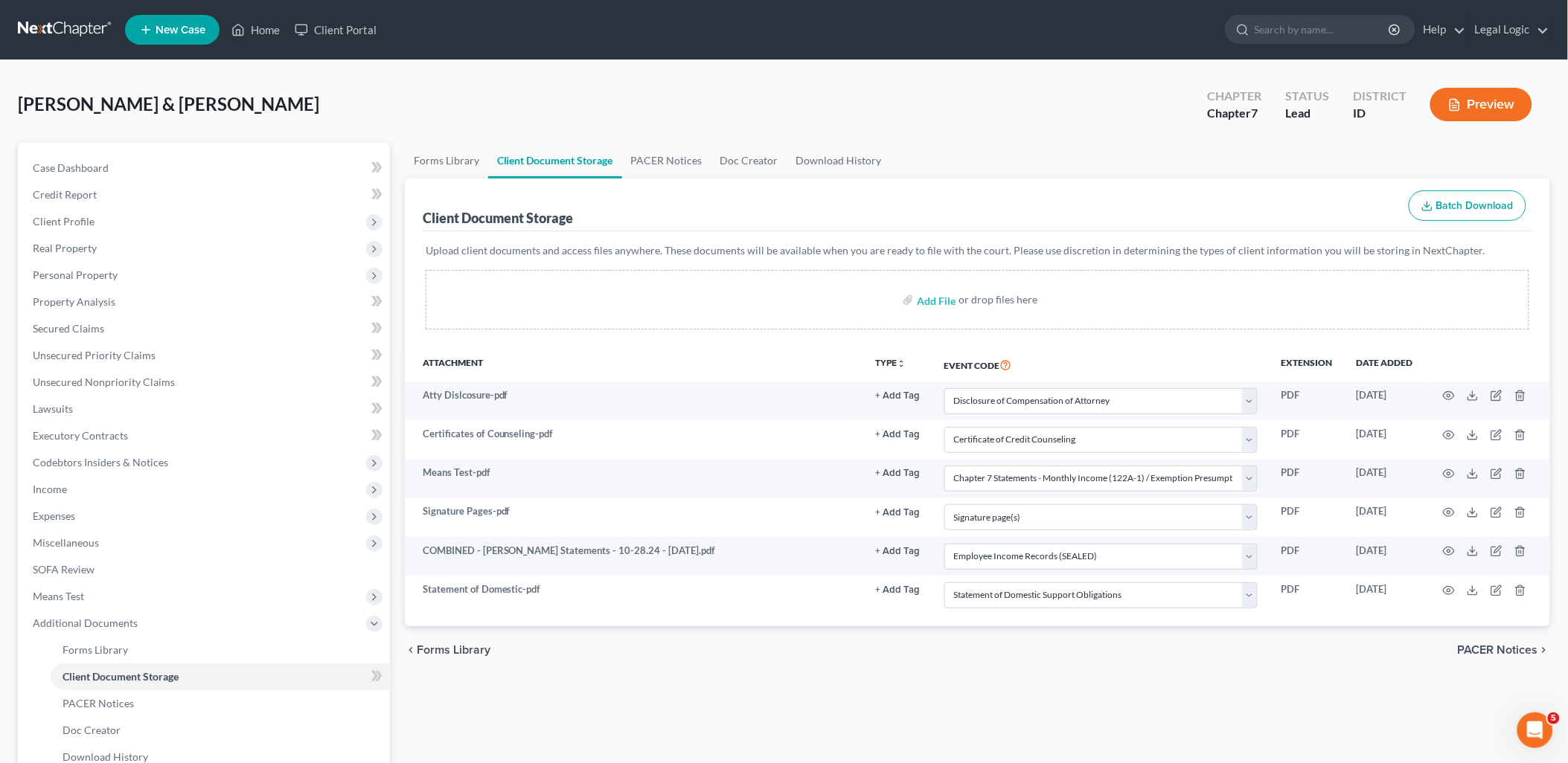
click at [1136, 673] on div "chevron_left Forms Library PACER Notices chevron_right" at bounding box center [977, 650] width 1145 height 47
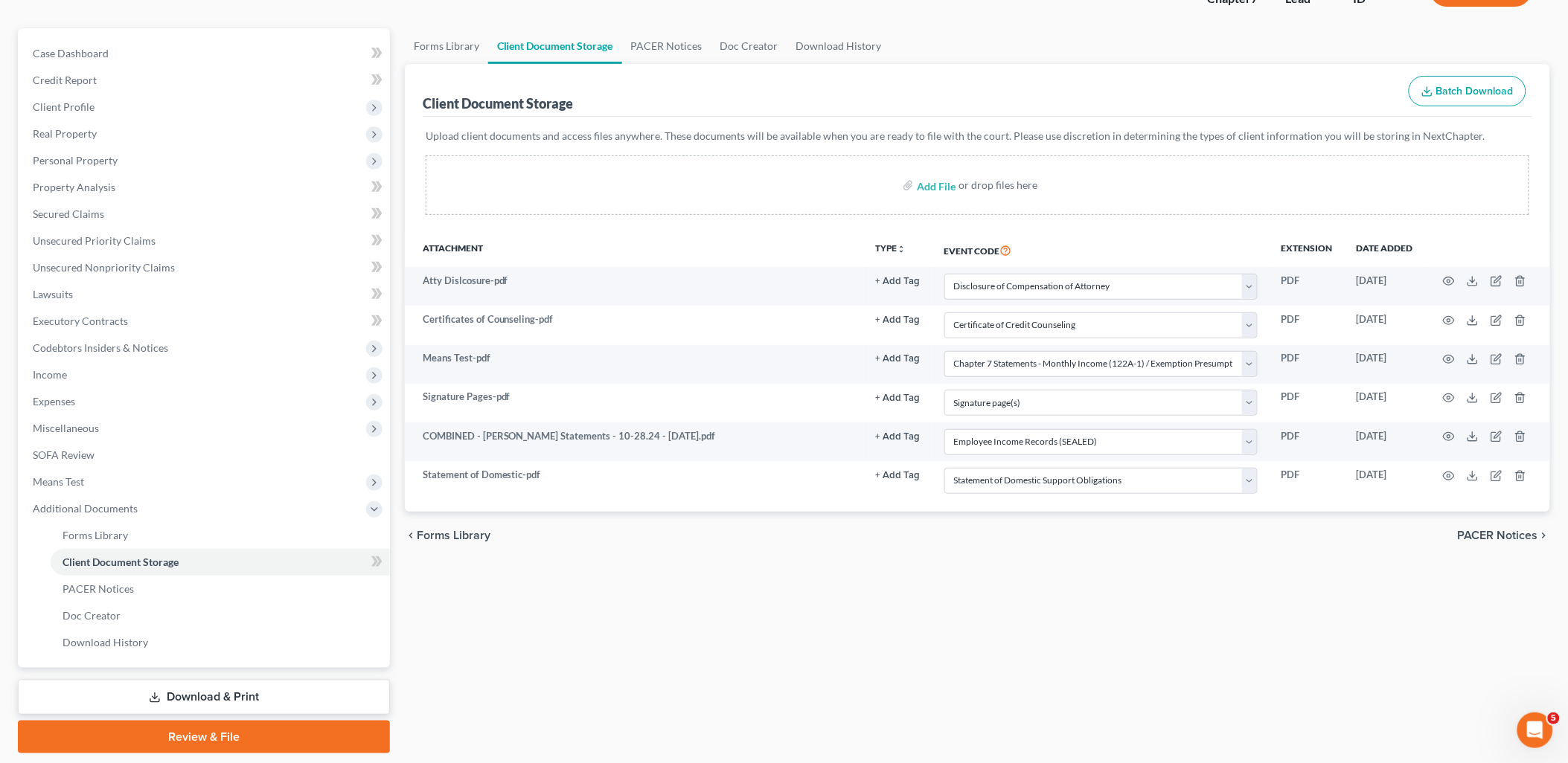
scroll to position [159, 0]
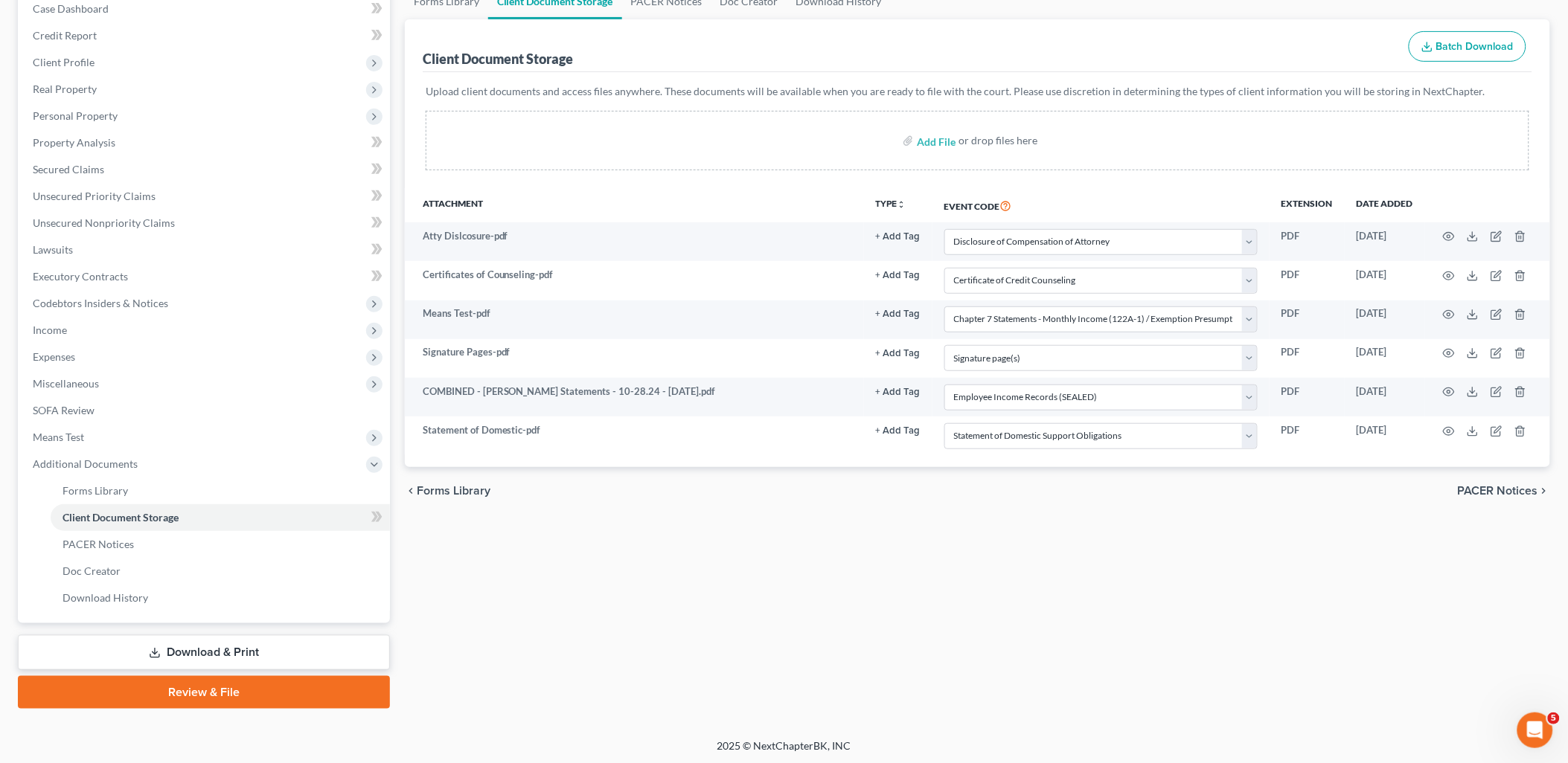
click at [211, 693] on link "Review & File" at bounding box center [204, 692] width 372 height 33
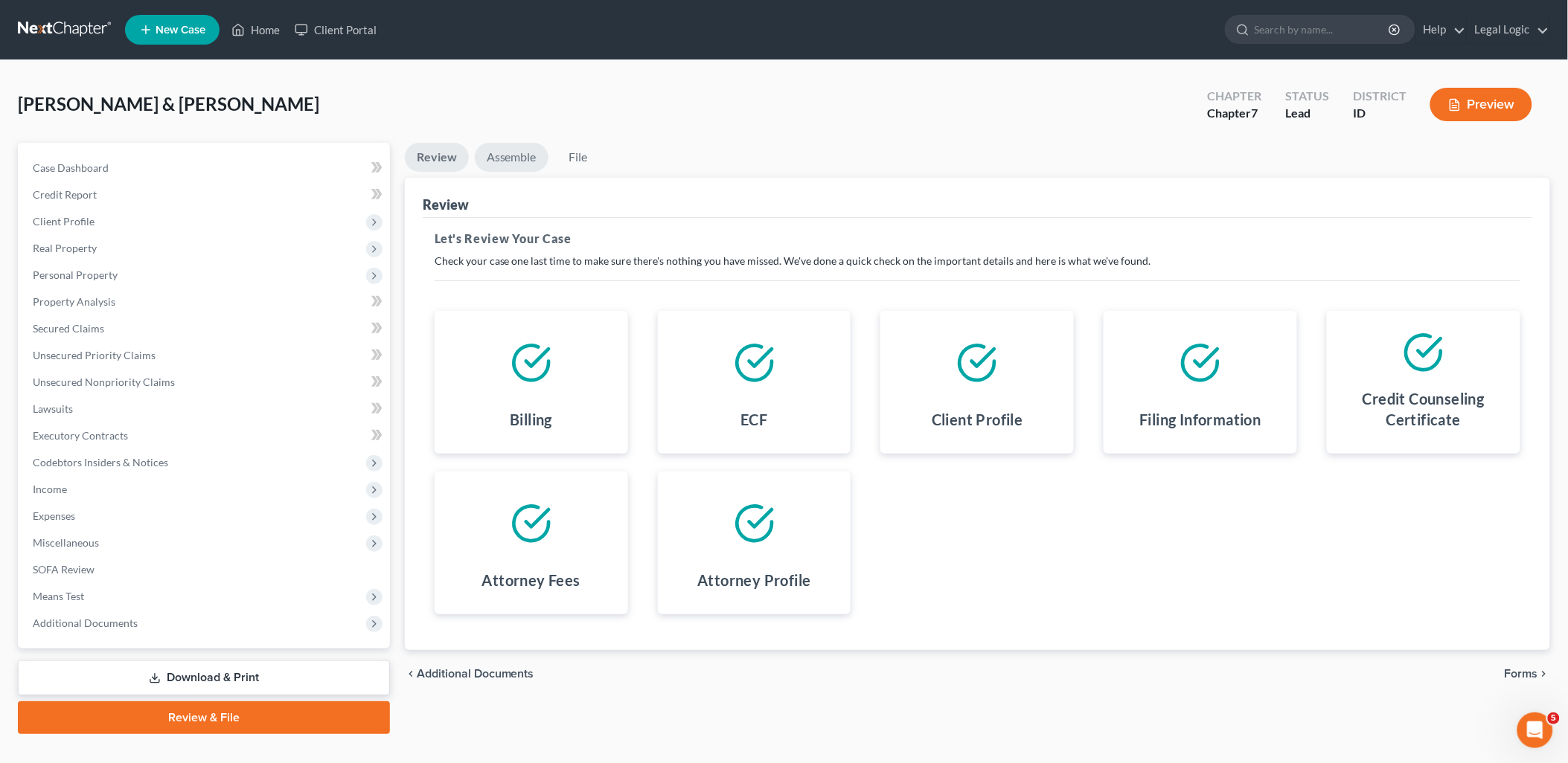
click at [518, 151] on link "Assemble" at bounding box center [511, 157] width 73 height 29
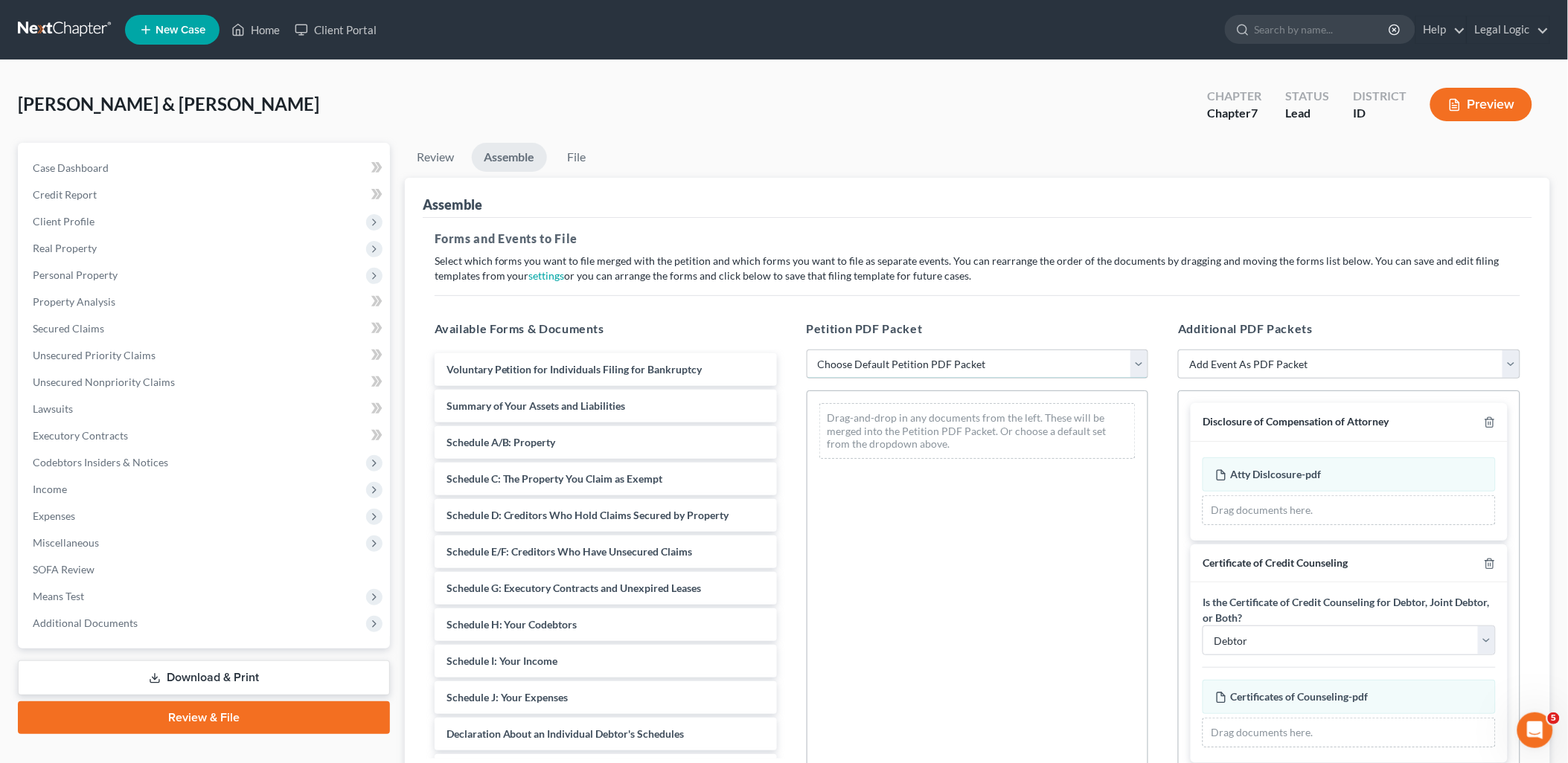
click at [1140, 366] on select "Choose Default Petition PDF Packet Emergency Filing (Voluntary Petition and Cre…" at bounding box center [977, 364] width 342 height 29
select select "3"
click at [806, 349] on select "Choose Default Petition PDF Packet Emergency Filing (Voluntary Petition and Cre…" at bounding box center [977, 364] width 342 height 29
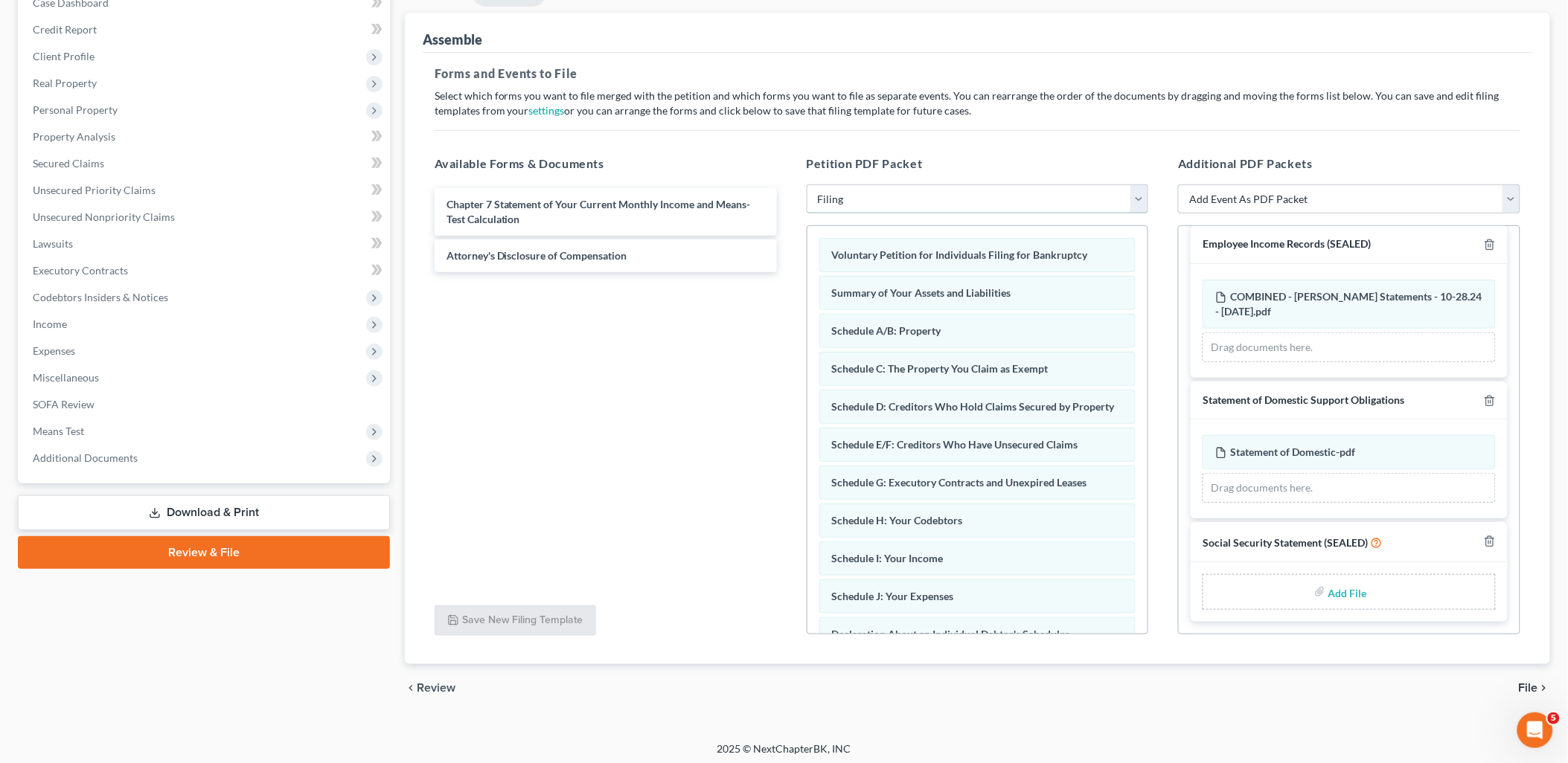
scroll to position [170, 0]
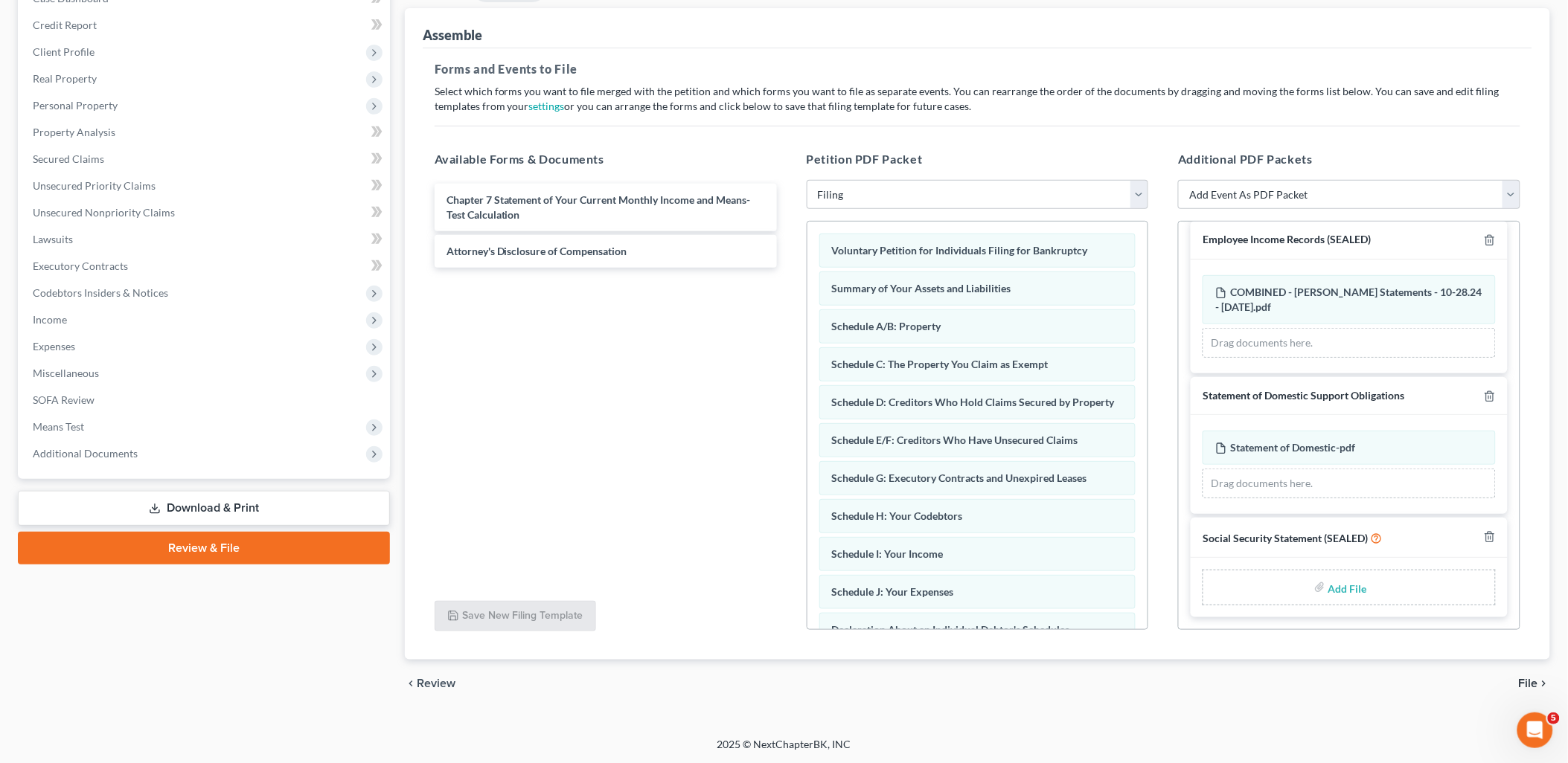
click at [1329, 584] on input "file" at bounding box center [1346, 588] width 36 height 27
type input "C:\fakepath\Social Security Statement.pdf"
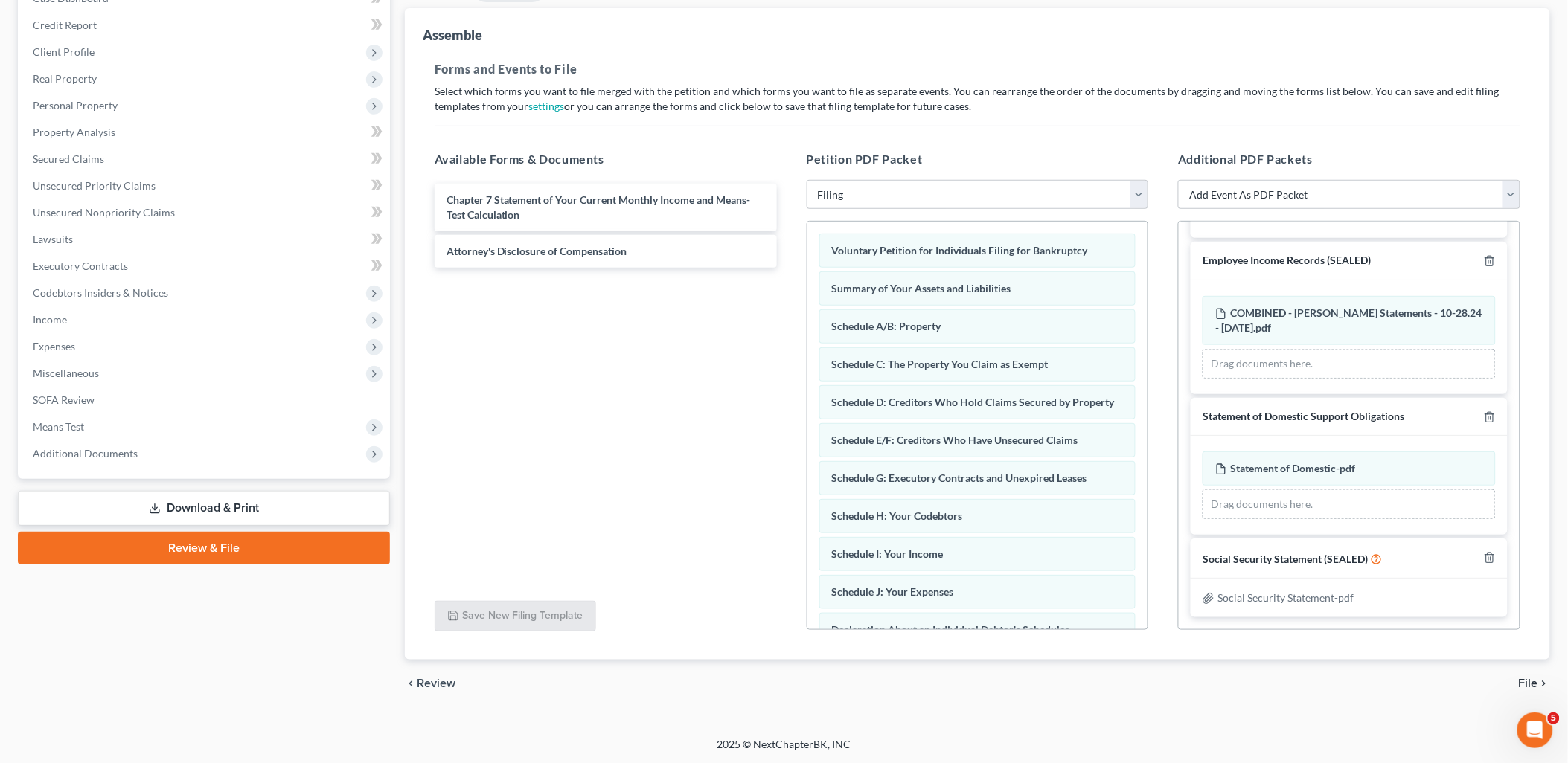
click at [1533, 677] on span "File" at bounding box center [1529, 683] width 20 height 12
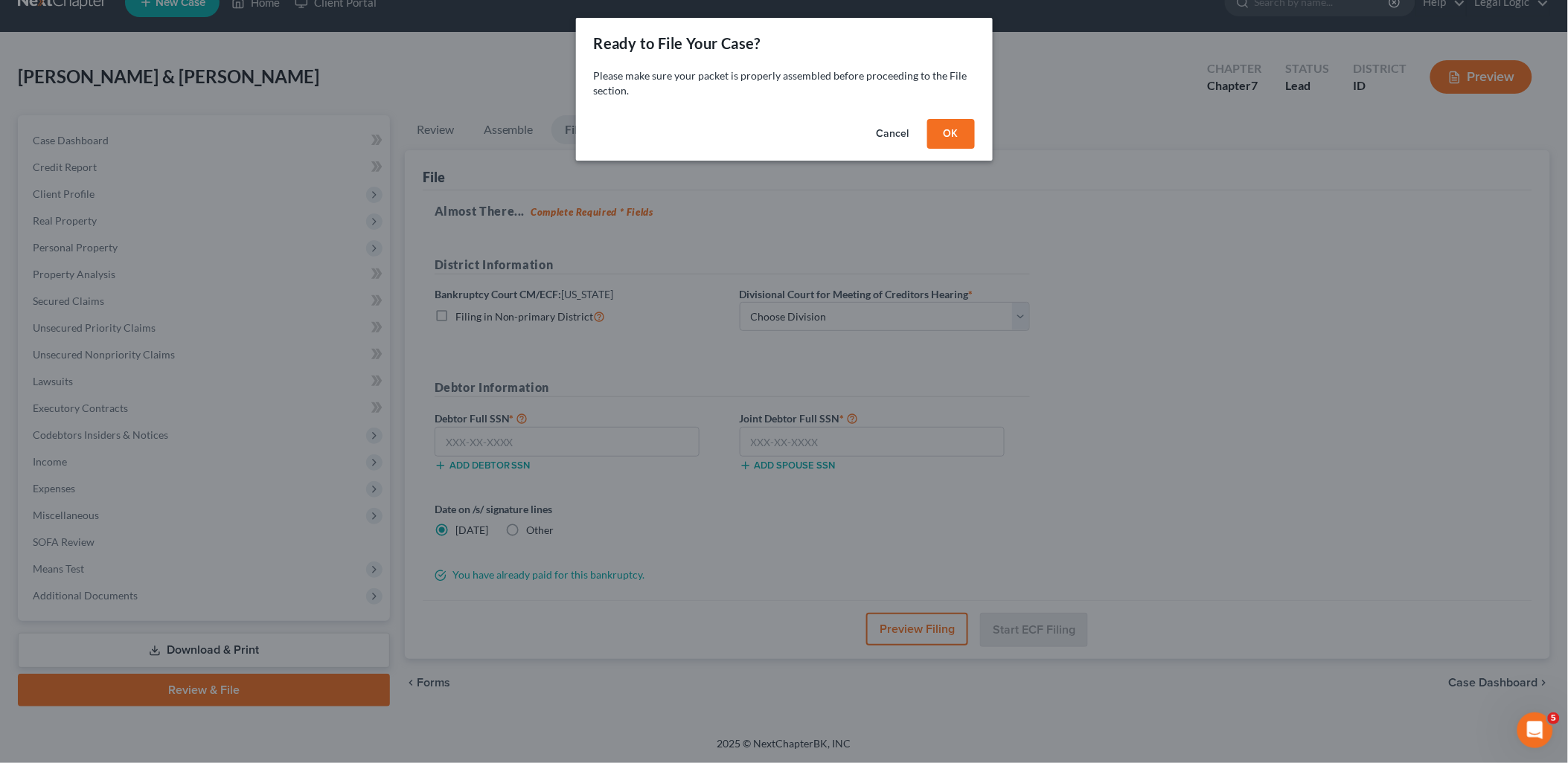
scroll to position [27, 0]
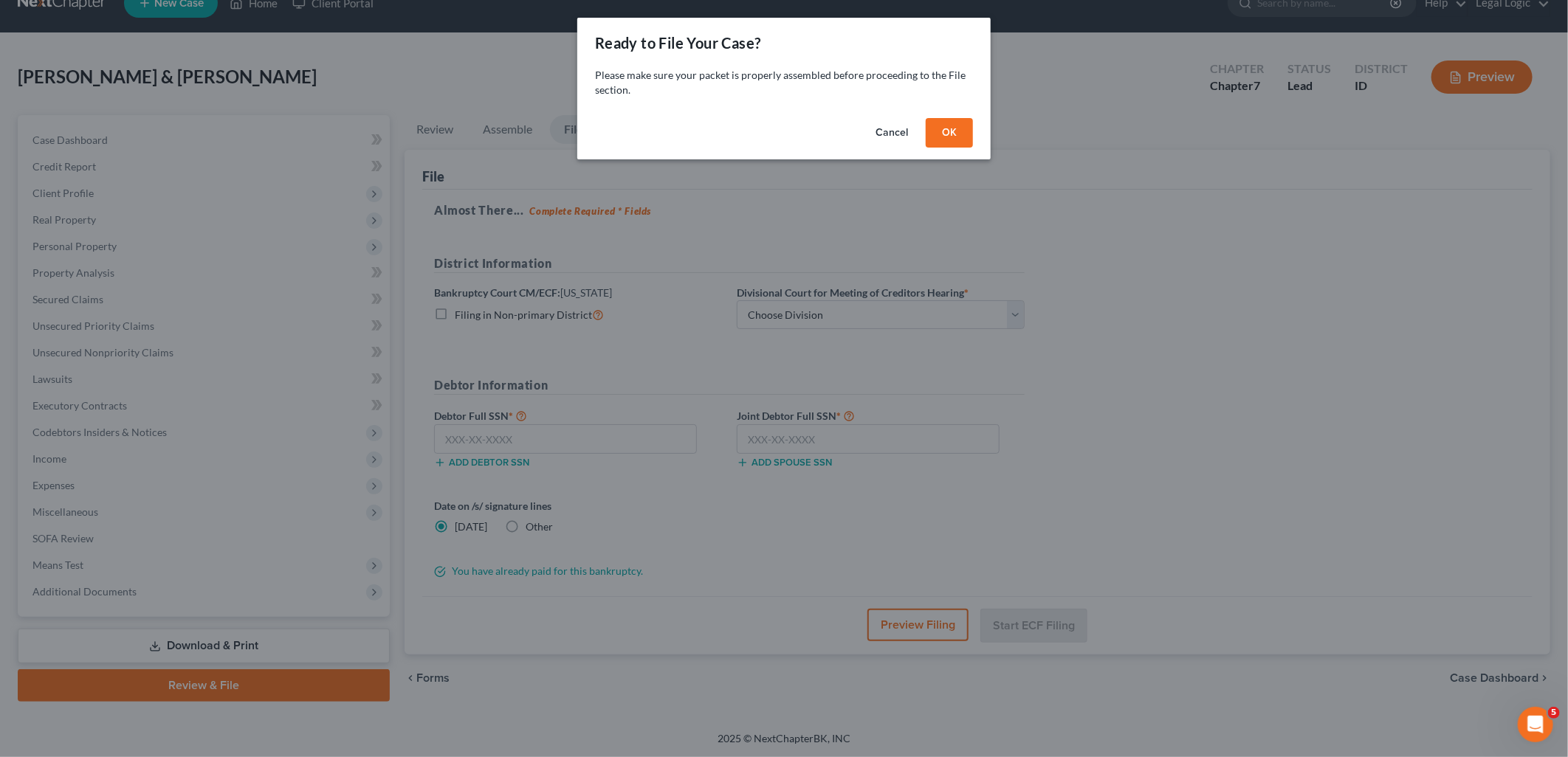
click at [937, 121] on button "OK" at bounding box center [949, 132] width 47 height 29
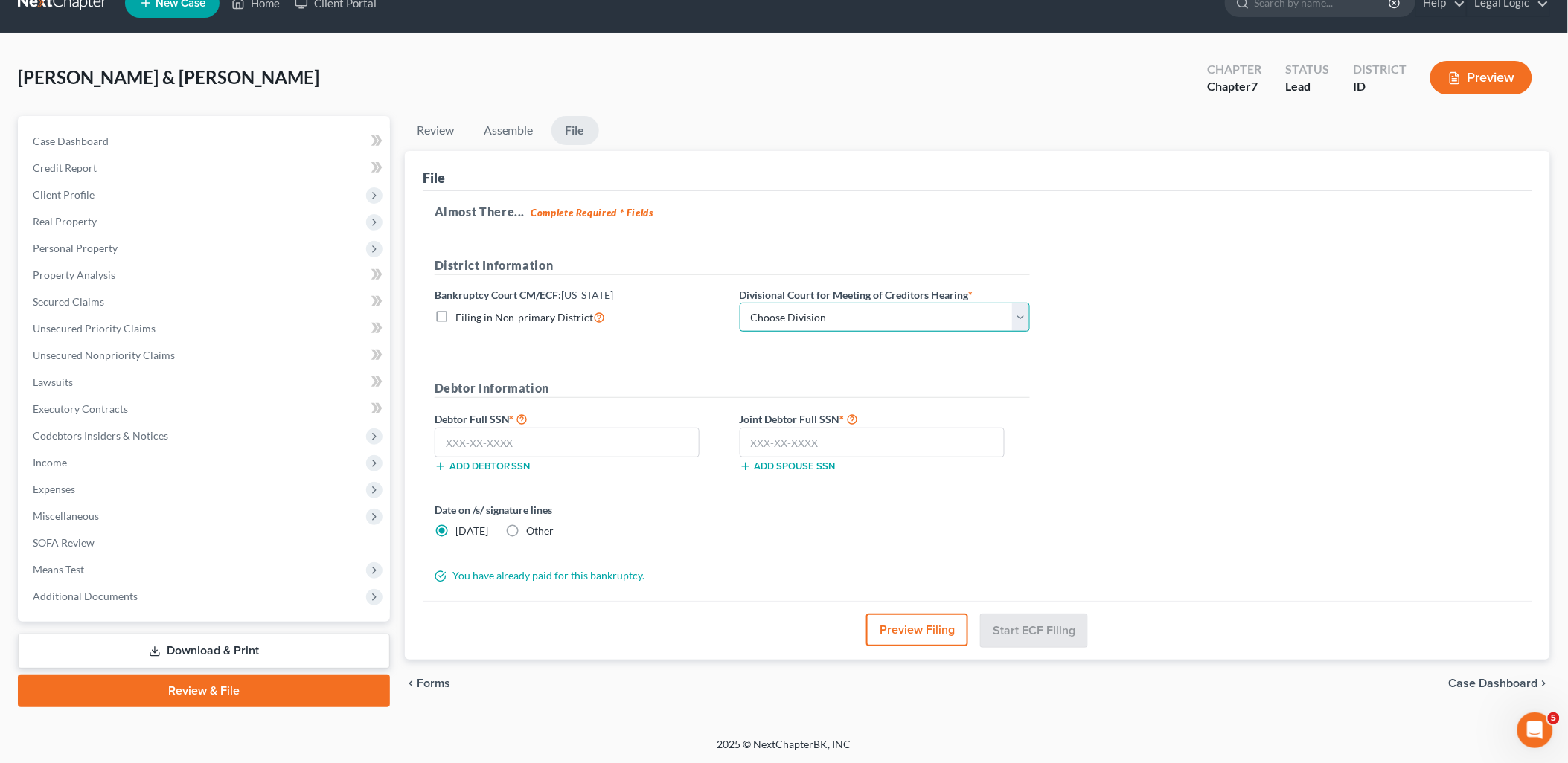
click at [1016, 314] on select "Choose Division Boise Coeur d'Alene [GEOGRAPHIC_DATA] [GEOGRAPHIC_DATA] [GEOGRA…" at bounding box center [884, 317] width 291 height 29
select select "3"
click at [739, 303] on select "Choose Division Boise Coeur d'Alene [GEOGRAPHIC_DATA] [GEOGRAPHIC_DATA] [GEOGRA…" at bounding box center [884, 317] width 291 height 29
drag, startPoint x: 518, startPoint y: 436, endPoint x: 527, endPoint y: 432, distance: 9.8
click at [519, 435] on input "text" at bounding box center [567, 442] width 265 height 29
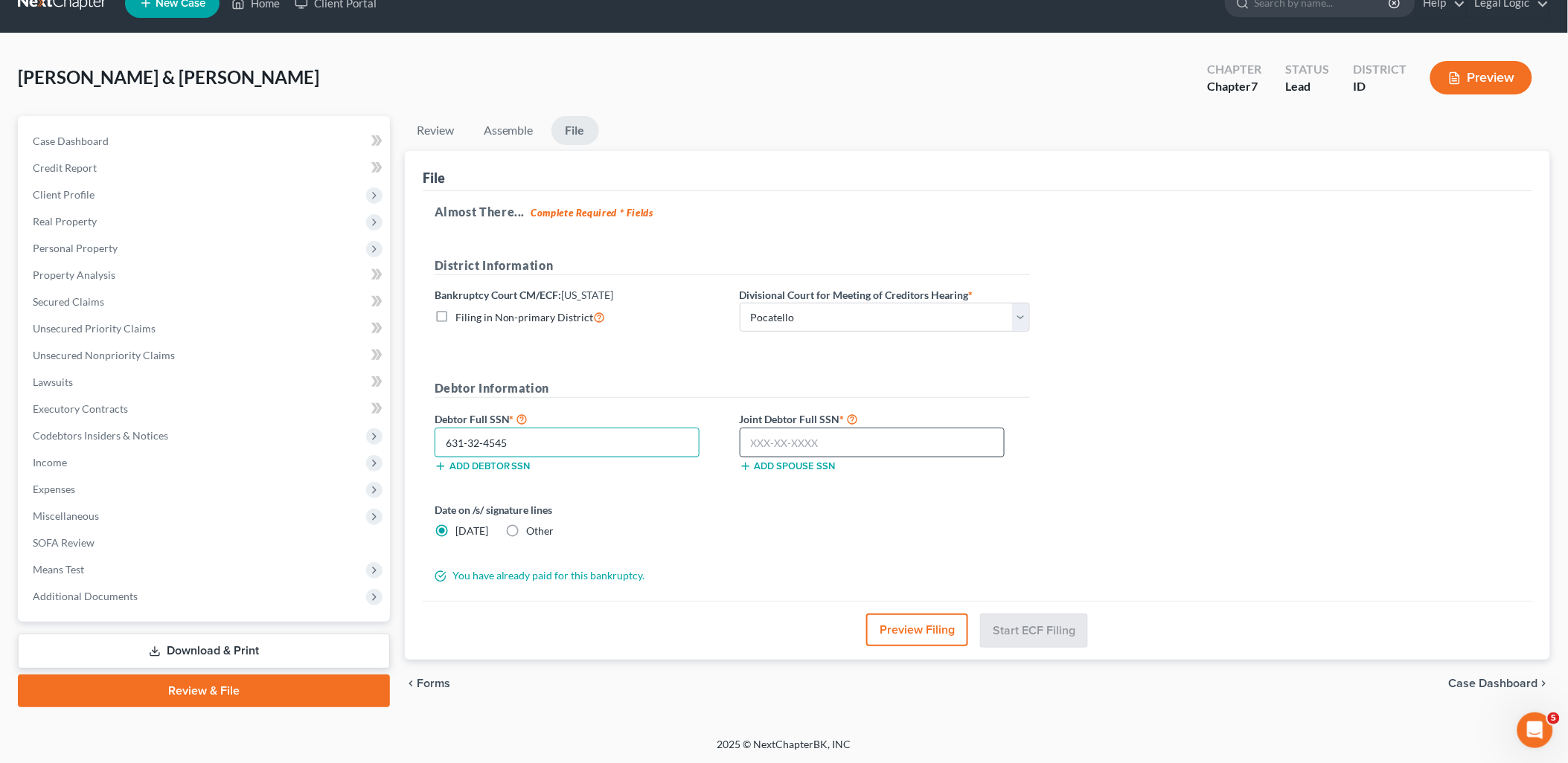
type input "631-32-4545"
click at [827, 434] on input "text" at bounding box center [872, 442] width 265 height 29
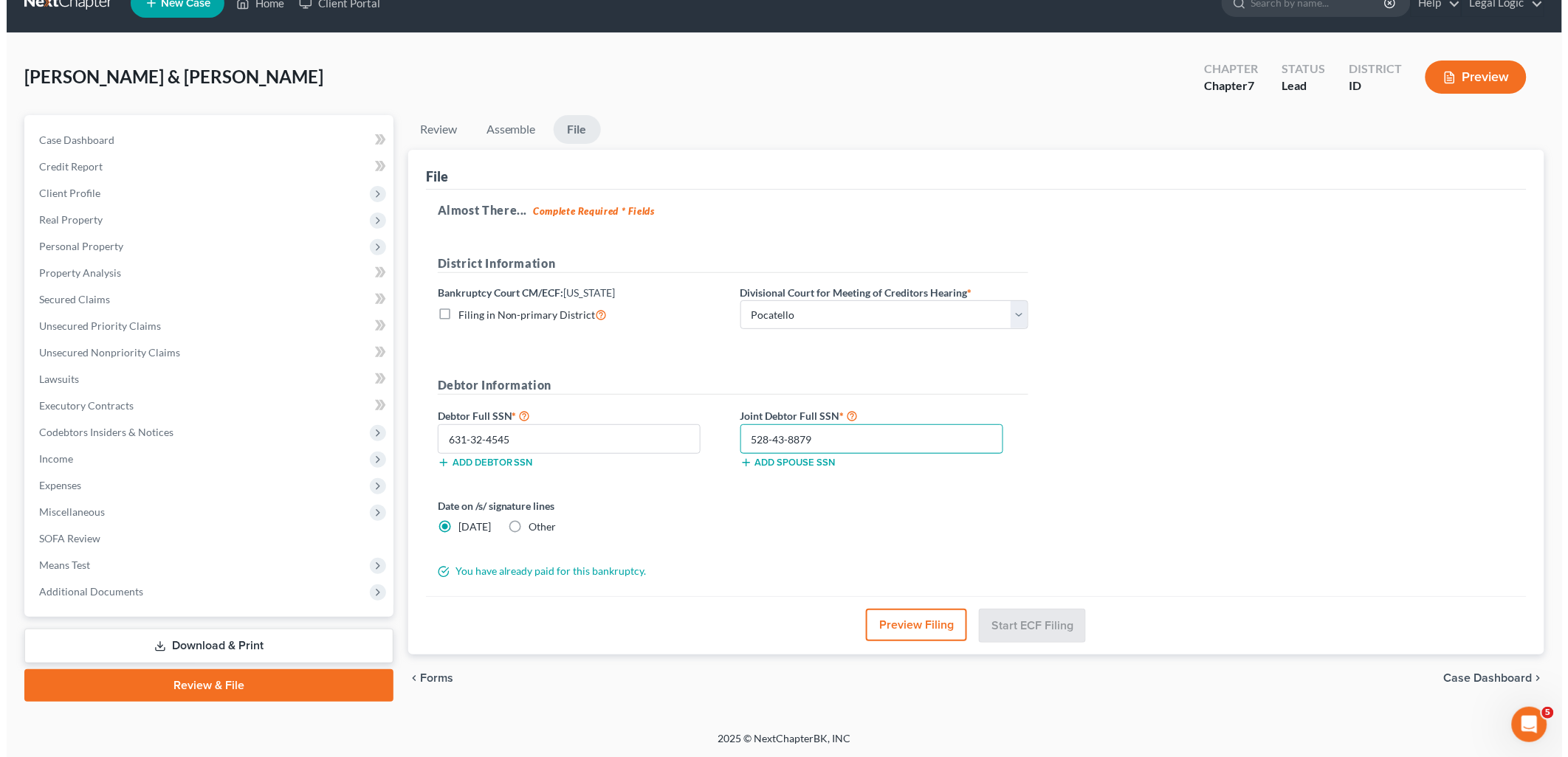
scroll to position [25, 0]
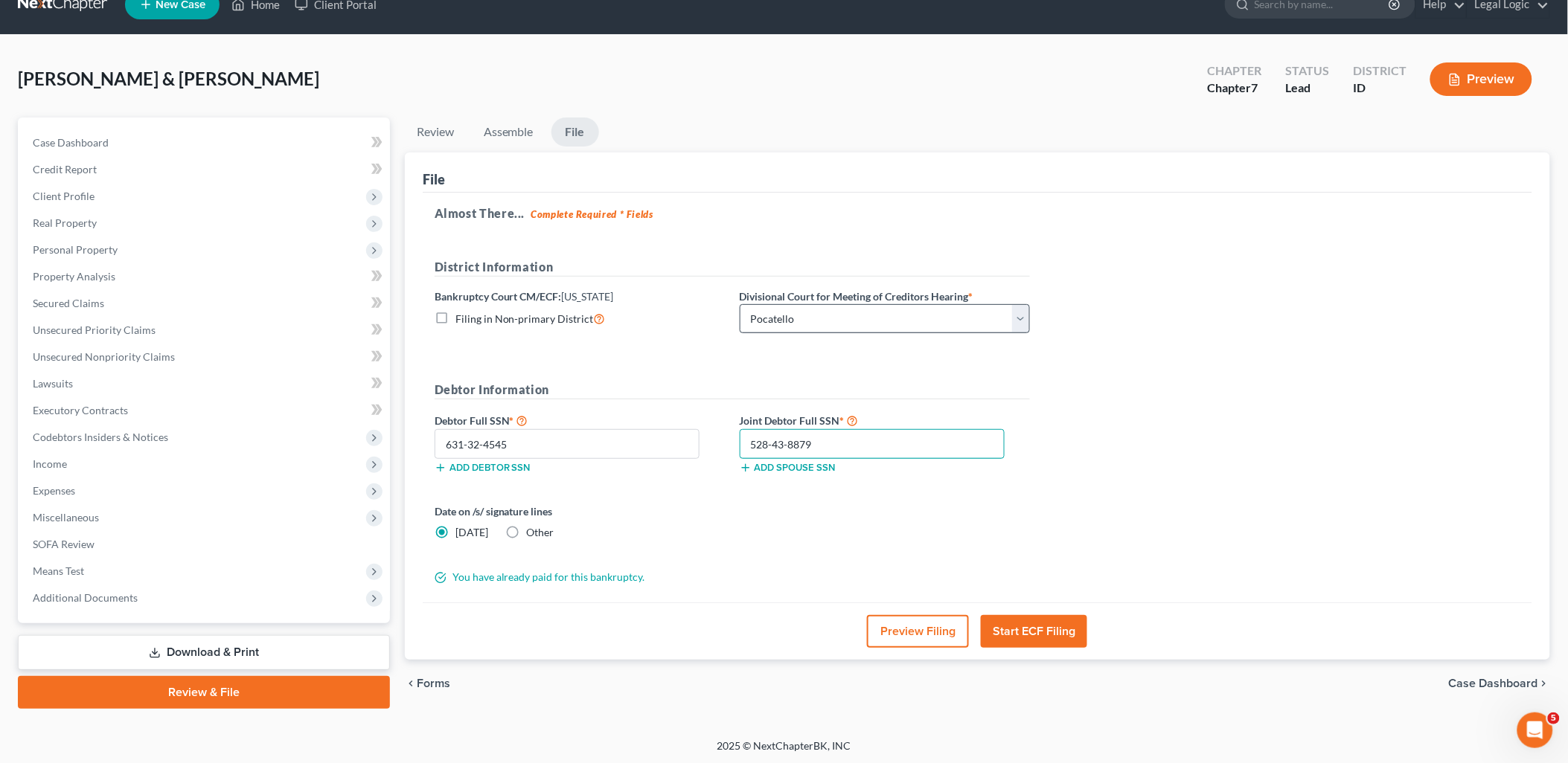
type input "528-43-8879"
click at [1018, 321] on select "Choose Division Boise Coeur d'Alene [GEOGRAPHIC_DATA] [GEOGRAPHIC_DATA] [GEOGRA…" at bounding box center [884, 318] width 291 height 29
click at [527, 532] on label "Other" at bounding box center [540, 532] width 28 height 15
click at [533, 532] on input "Other" at bounding box center [537, 530] width 10 height 10
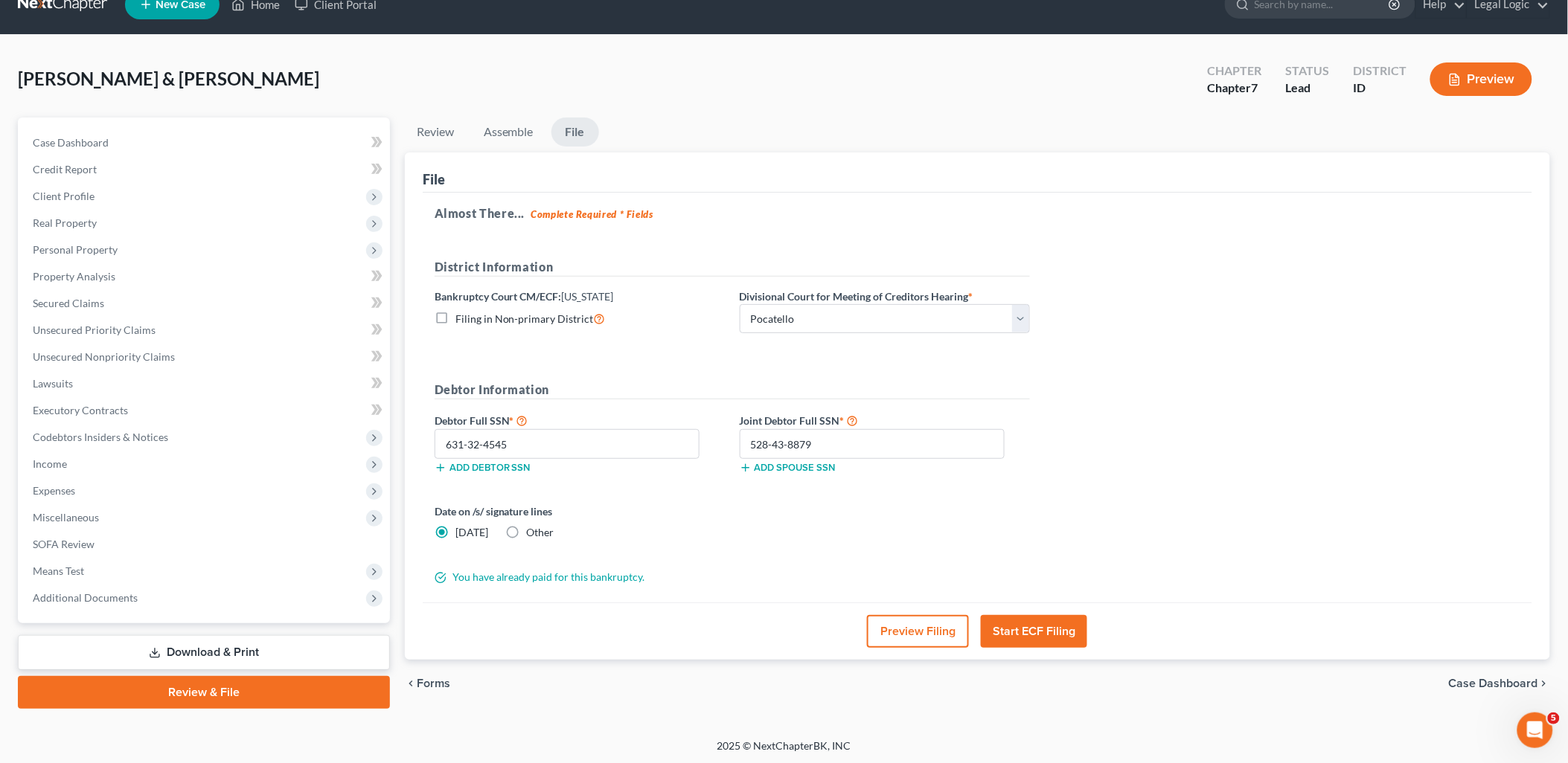
radio input "true"
radio input "false"
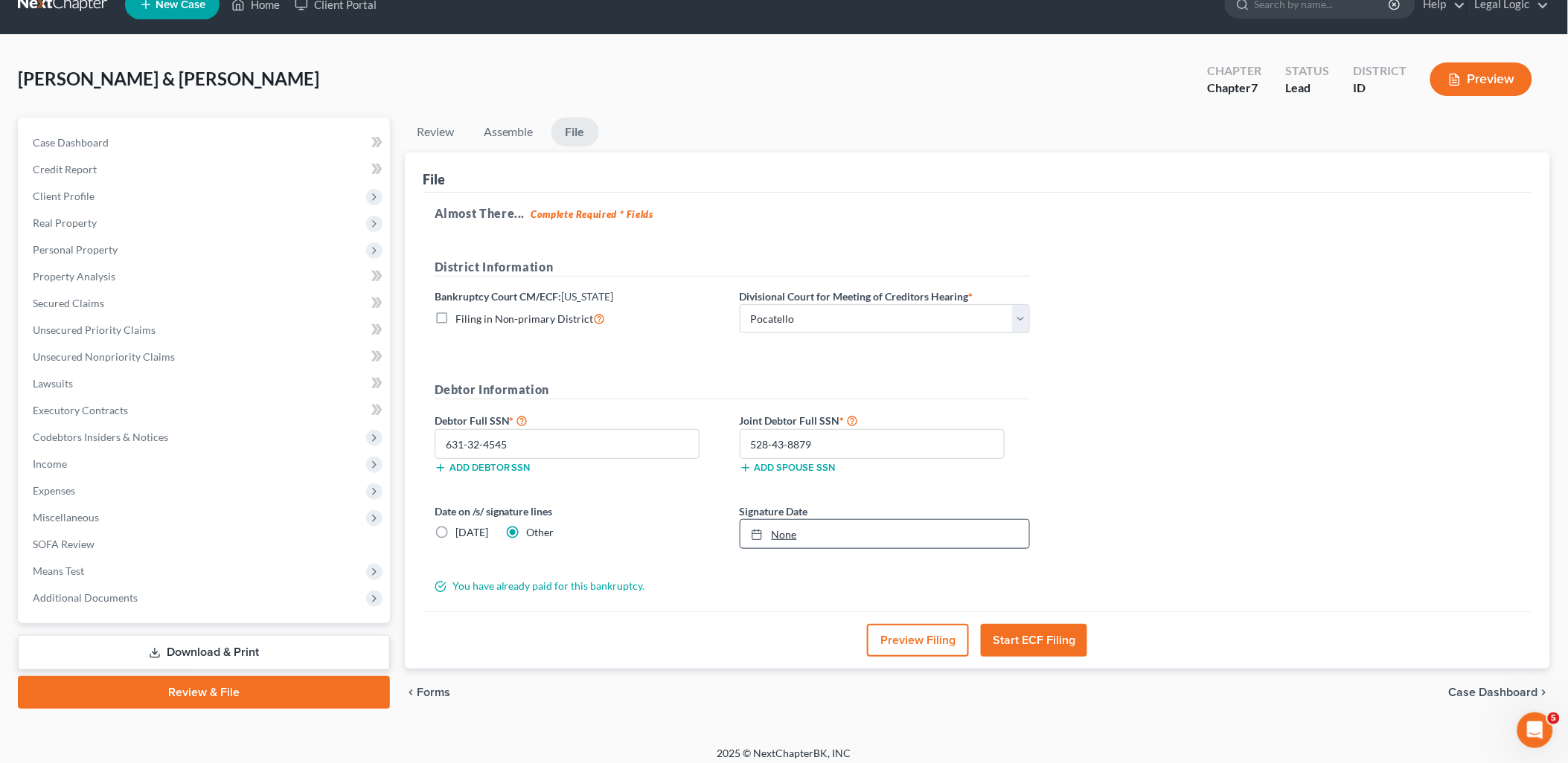
click at [781, 525] on link "None" at bounding box center [884, 534] width 289 height 29
type input "[DATE]"
click at [1032, 645] on button "Start ECF Filing" at bounding box center [1033, 640] width 106 height 33
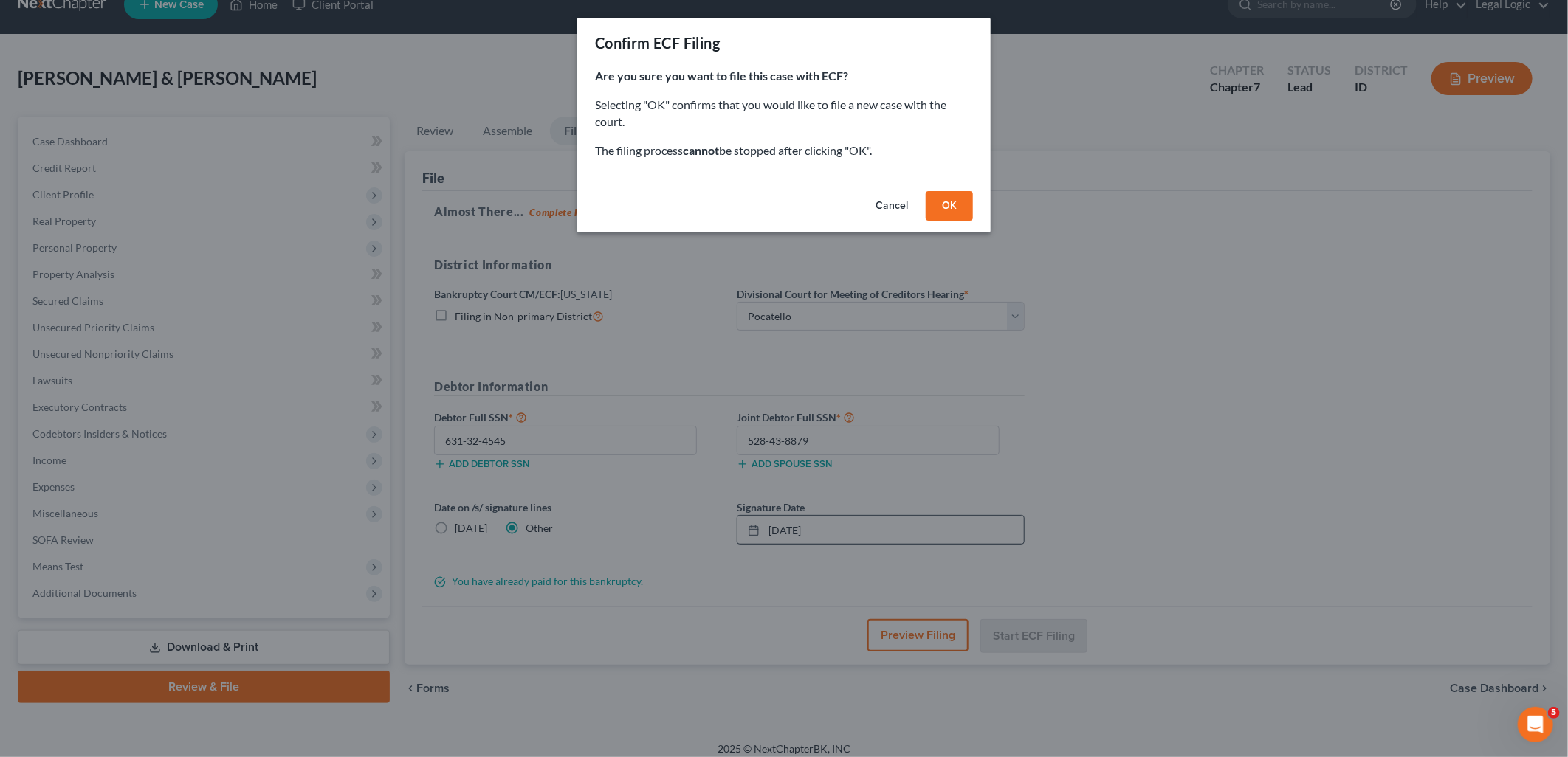
click at [955, 207] on button "OK" at bounding box center [949, 206] width 47 height 29
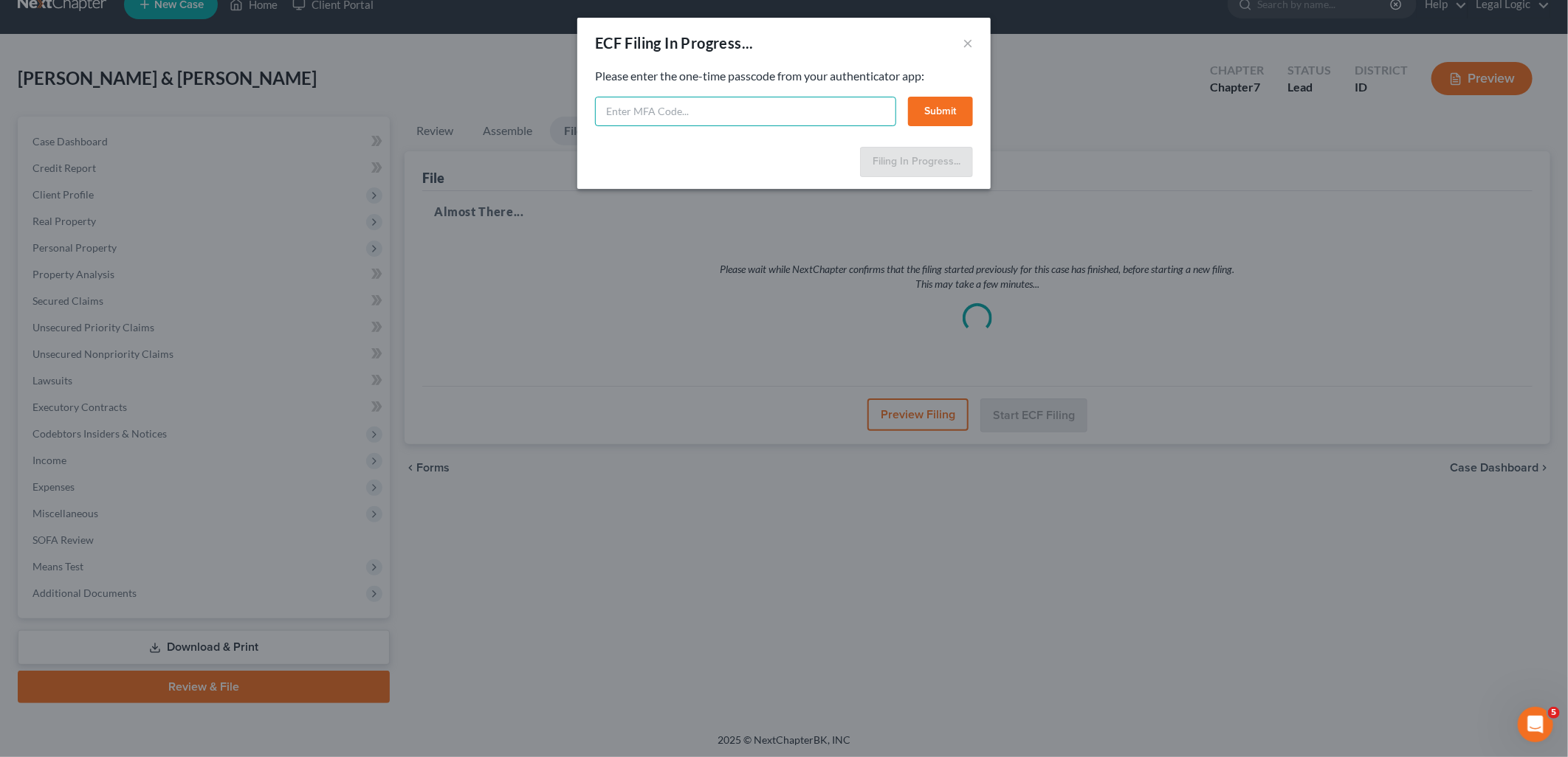
click at [706, 112] on input "text" at bounding box center [746, 111] width 302 height 29
type input "078010"
click at [941, 99] on button "Submit" at bounding box center [940, 111] width 65 height 29
